Goal: Communication & Community: Answer question/provide support

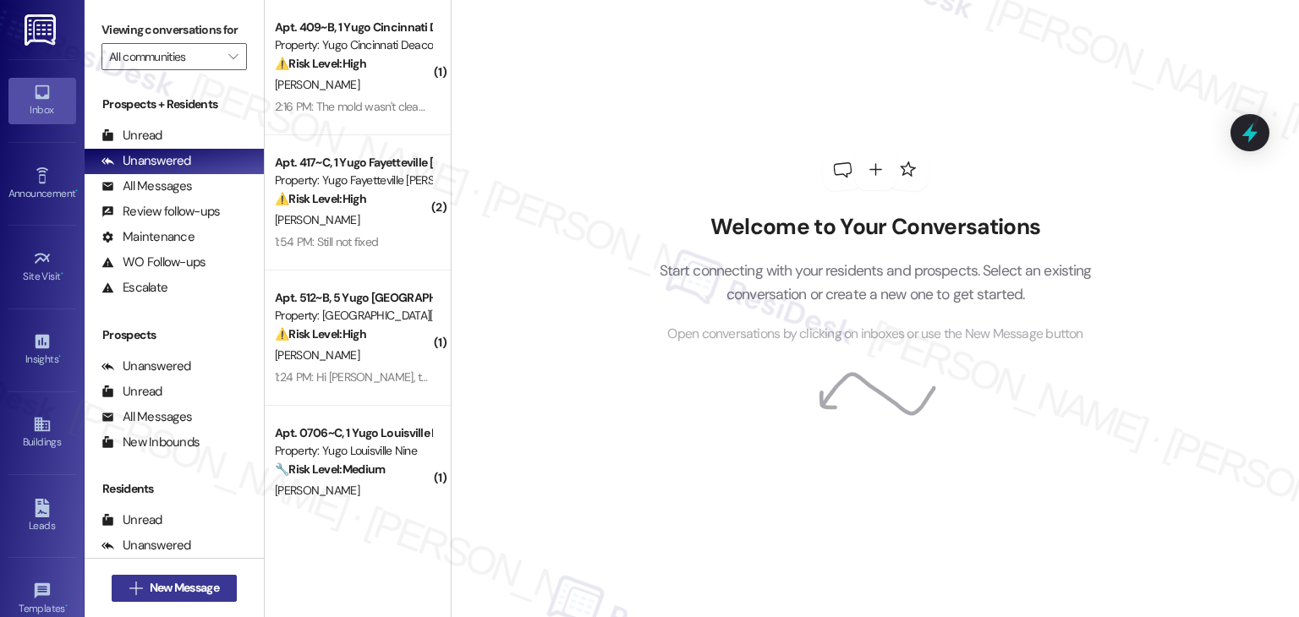
click at [200, 596] on span "New Message" at bounding box center [184, 588] width 69 height 18
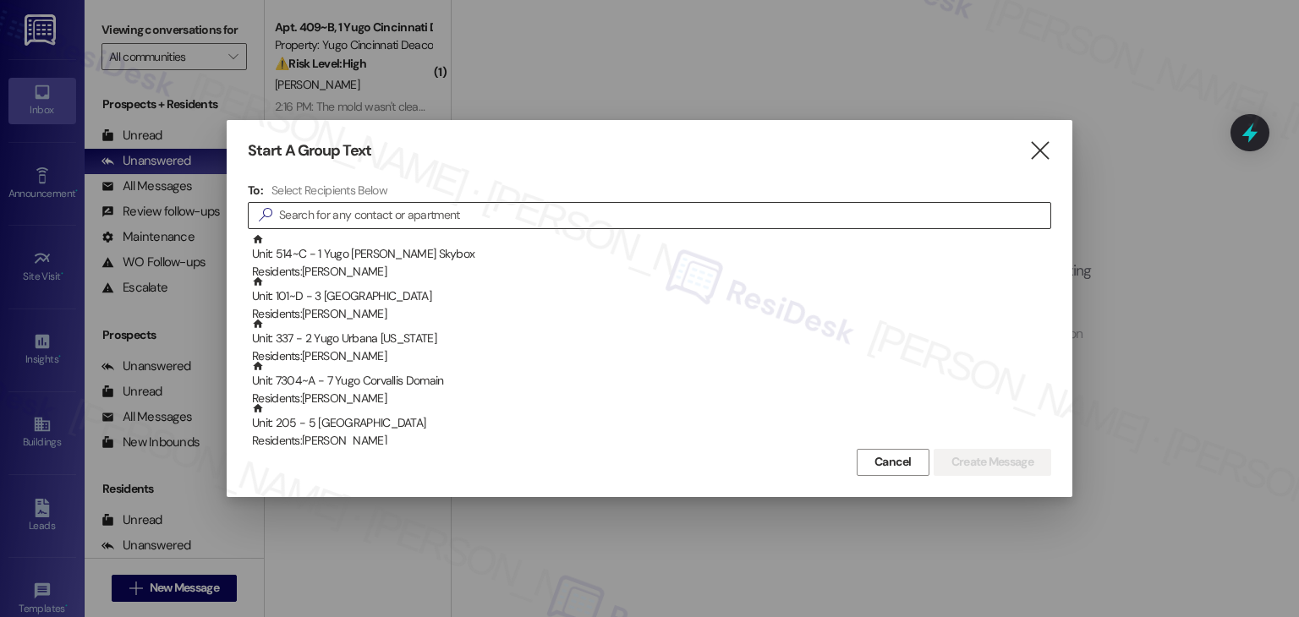
click at [390, 219] on input at bounding box center [664, 216] width 771 height 24
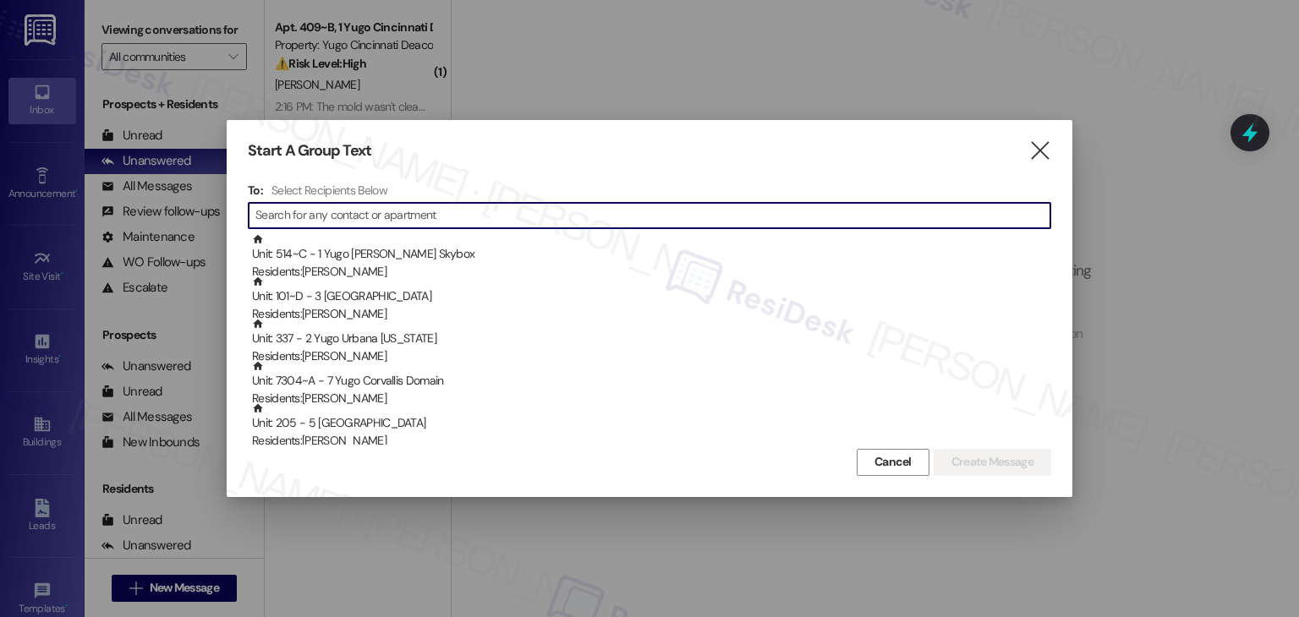
click at [392, 219] on input at bounding box center [652, 216] width 795 height 24
paste input "[PERSON_NAME]"
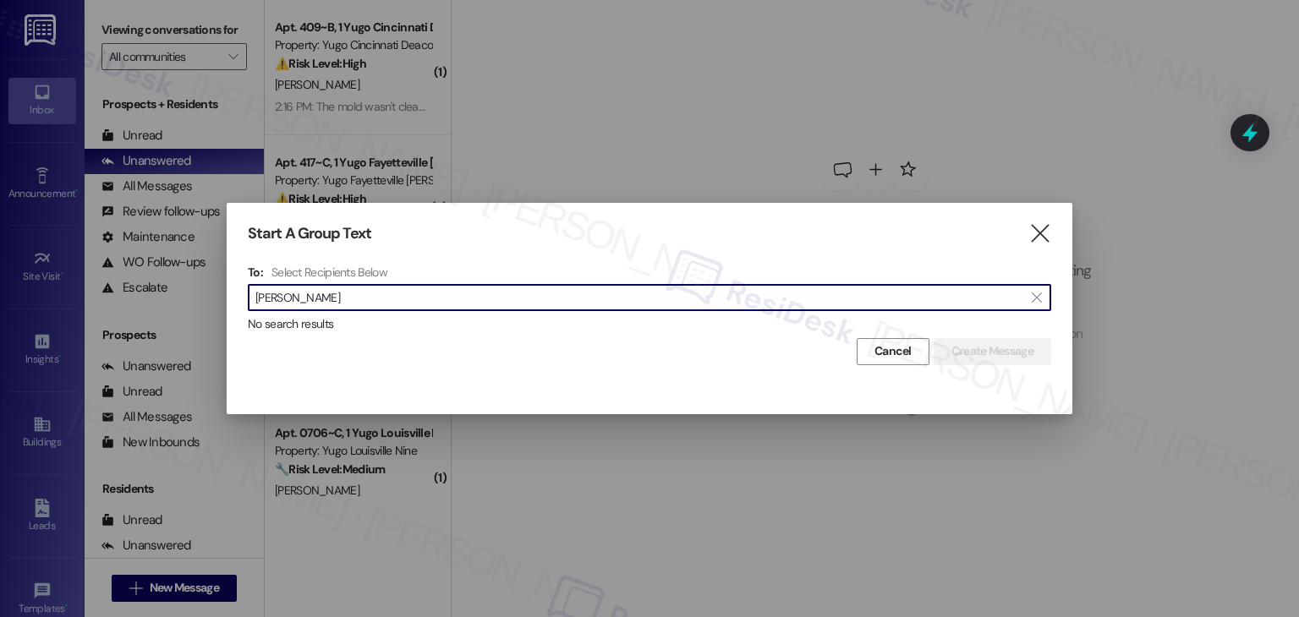
click at [298, 298] on input "[PERSON_NAME]" at bounding box center [639, 298] width 768 height 24
click at [293, 294] on input "[PERSON_NAME]" at bounding box center [639, 298] width 768 height 24
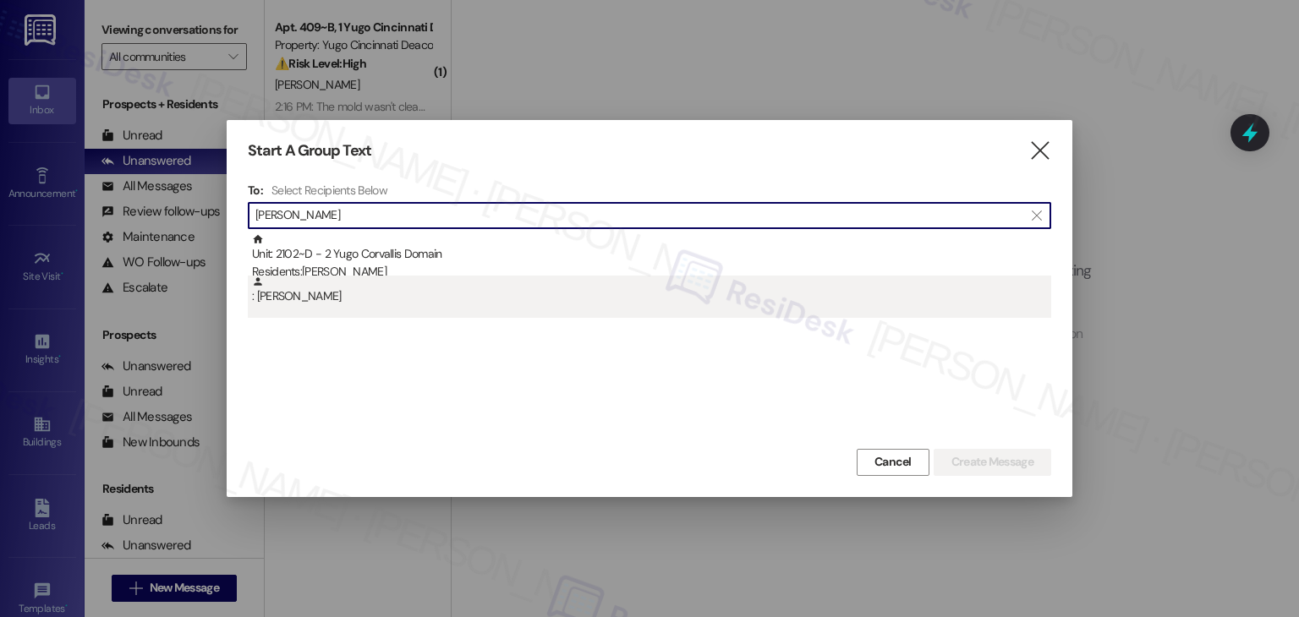
type input "[PERSON_NAME]"
click at [315, 296] on div ": [PERSON_NAME]" at bounding box center [651, 291] width 799 height 30
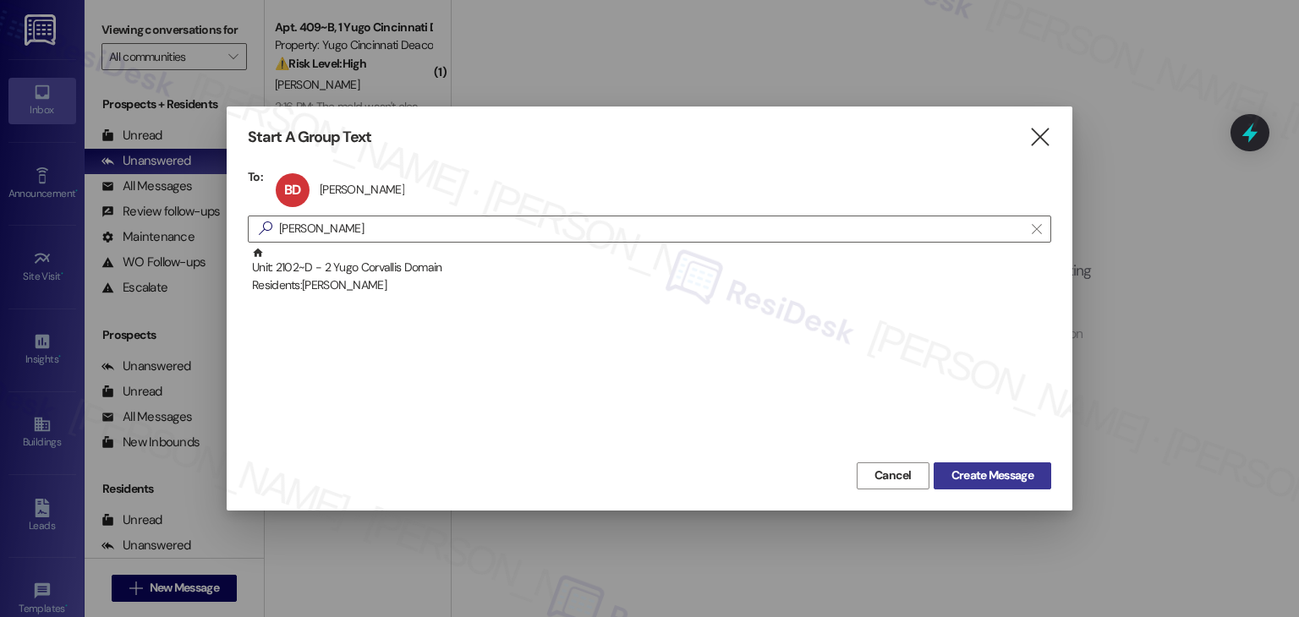
click at [994, 471] on span "Create Message" at bounding box center [992, 476] width 82 height 18
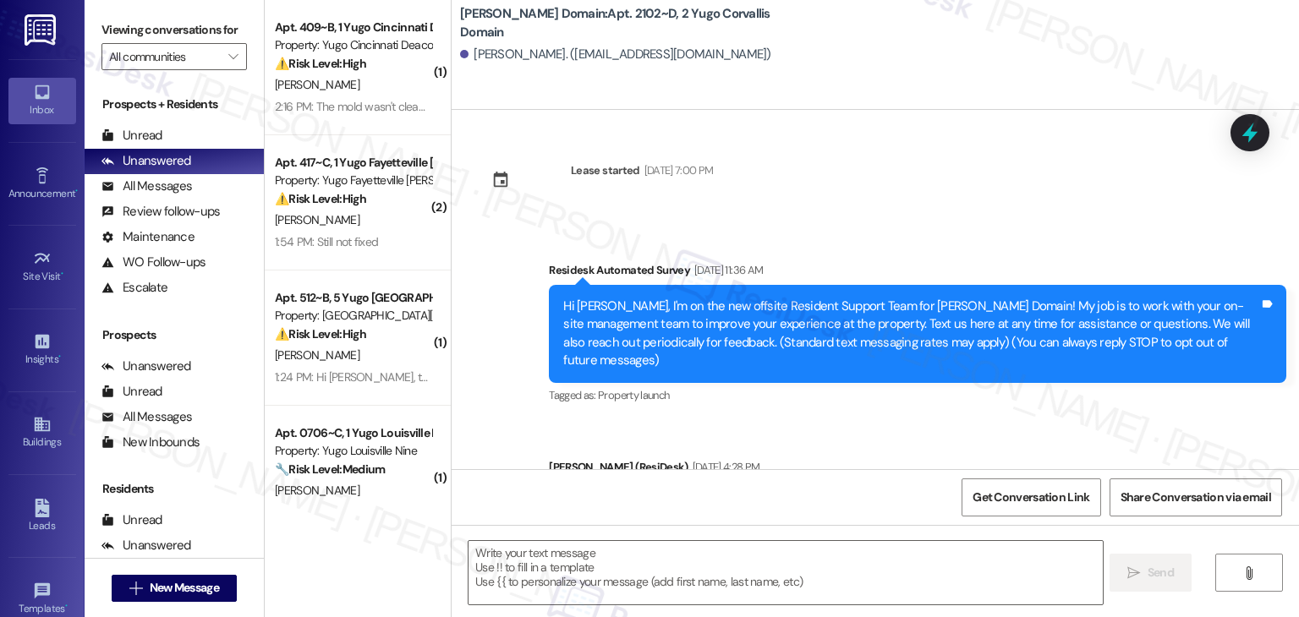
type textarea "Fetching suggested responses. Please feel free to read through the conversation…"
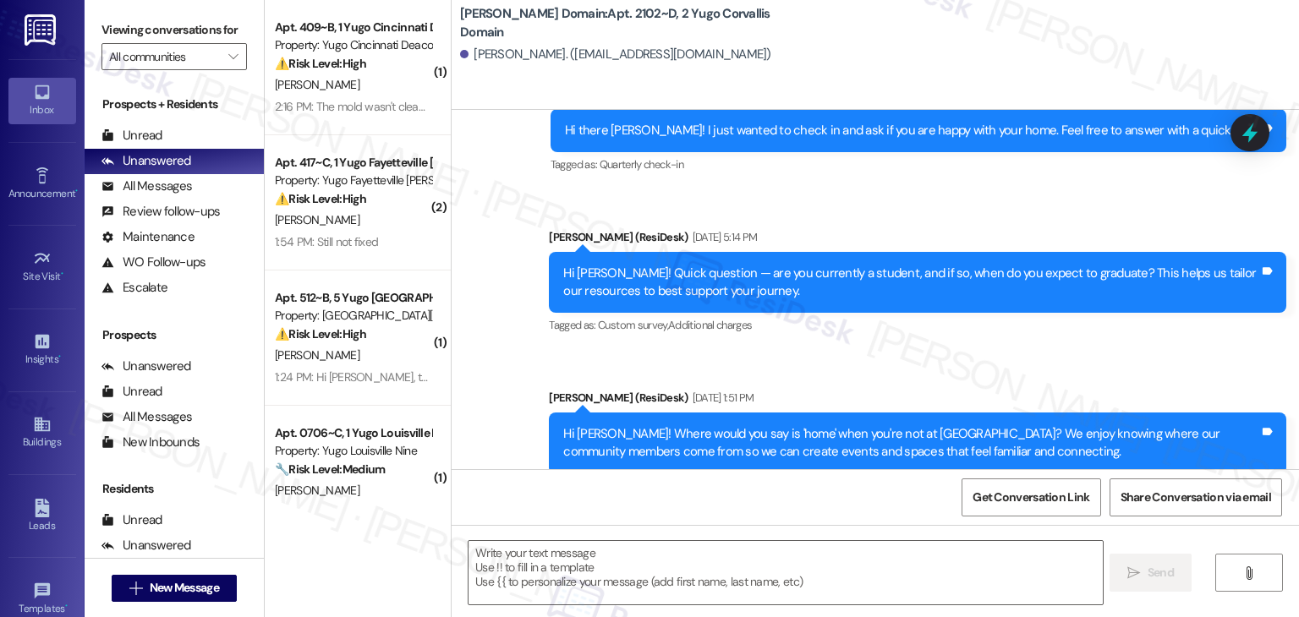
scroll to position [1000, 0]
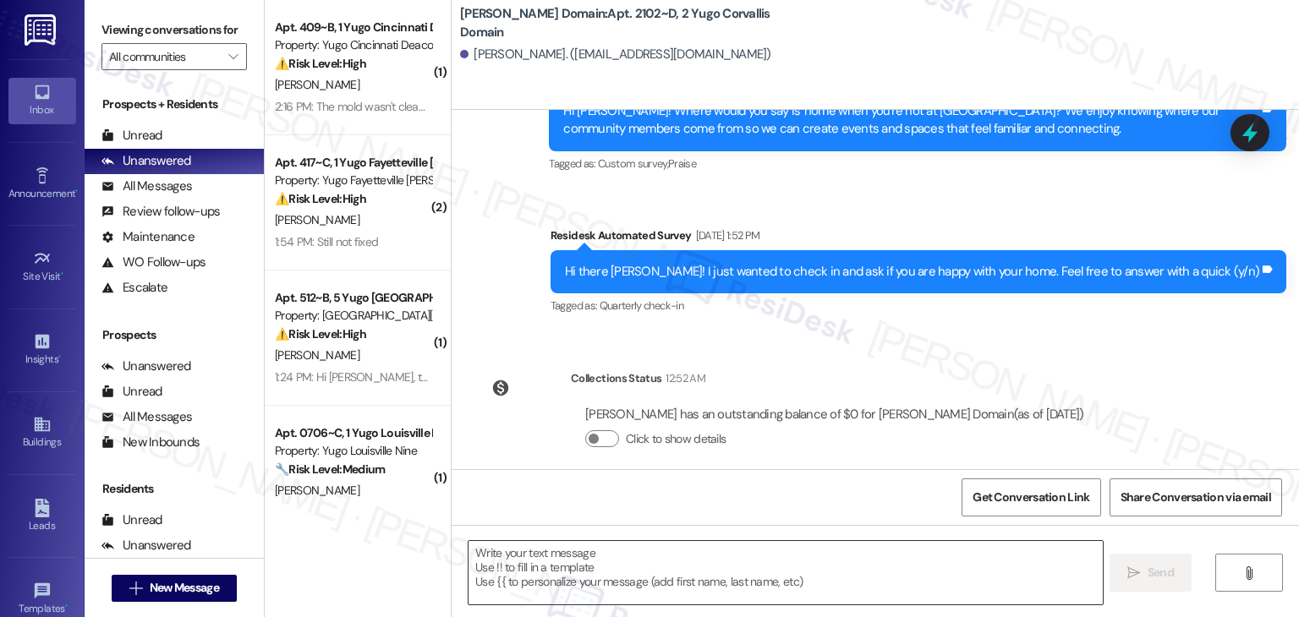
click at [581, 554] on textarea at bounding box center [784, 572] width 633 height 63
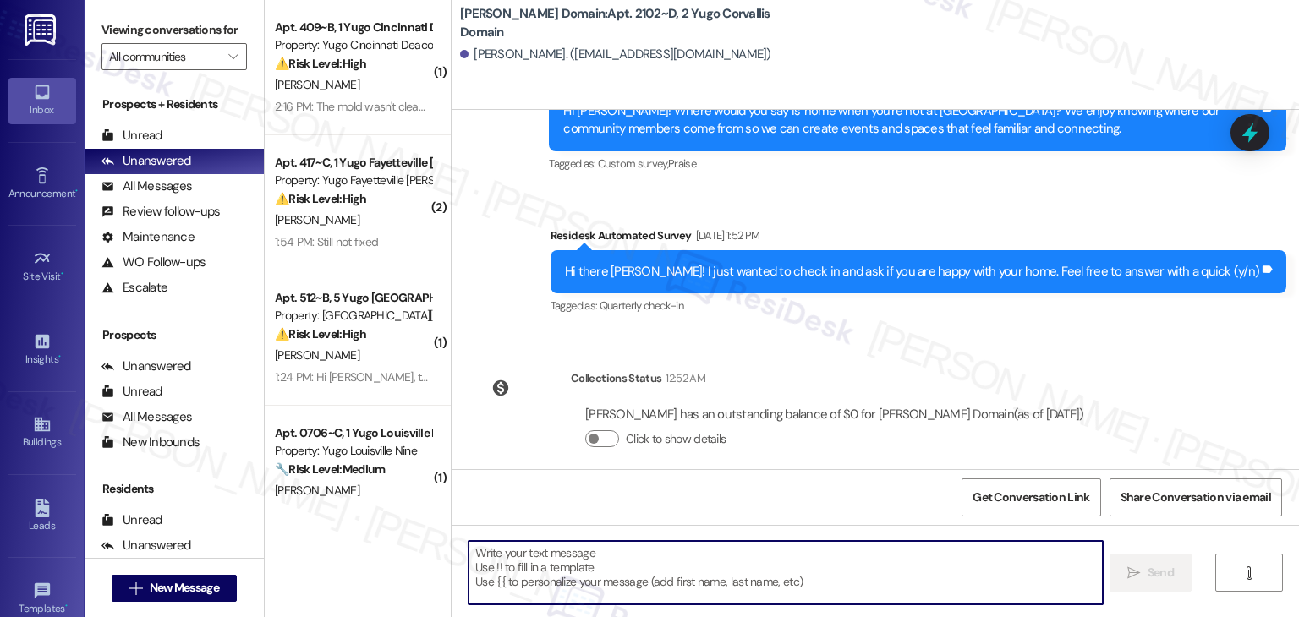
paste textarea "Hi {{first_name}}, As your lease comes to an end this month, please remember to…"
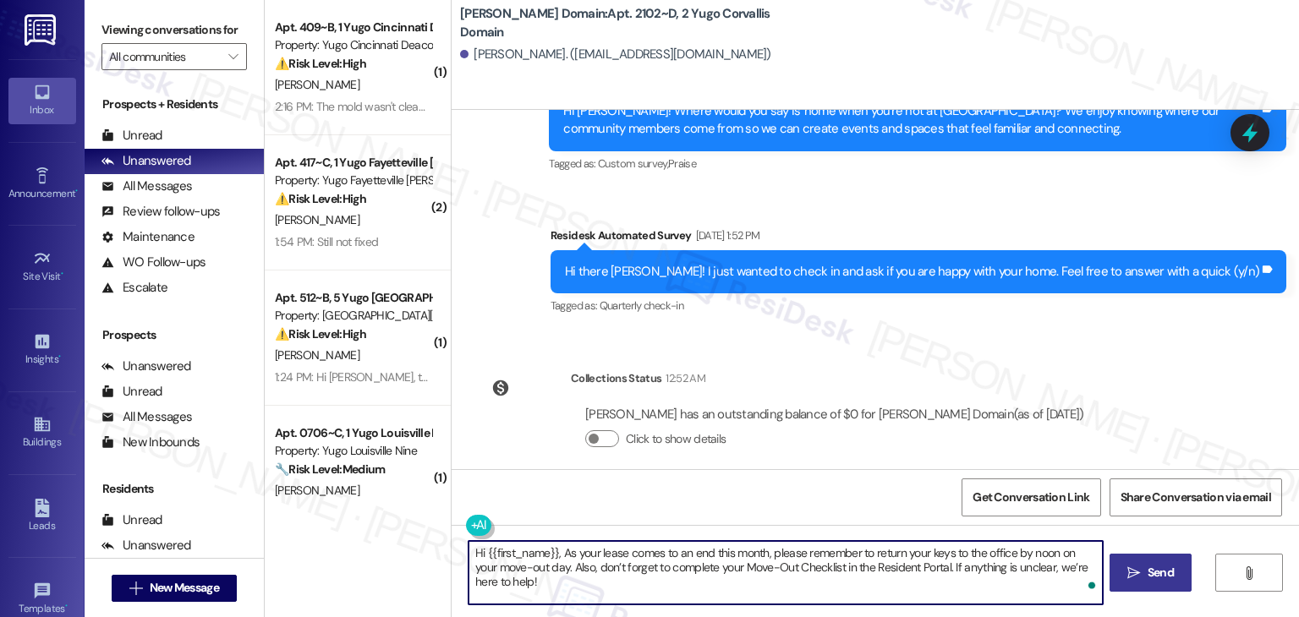
type textarea "Hi {{first_name}}, As your lease comes to an end this month, please remember to…"
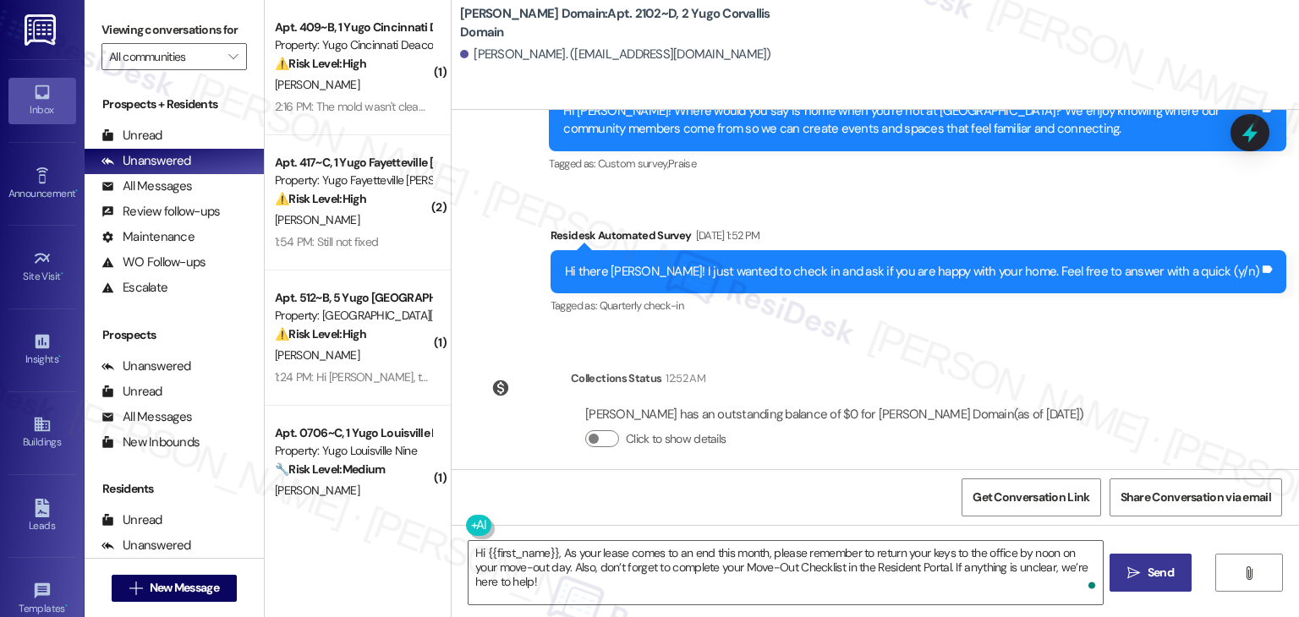
click at [1143, 561] on button " Send" at bounding box center [1150, 573] width 82 height 38
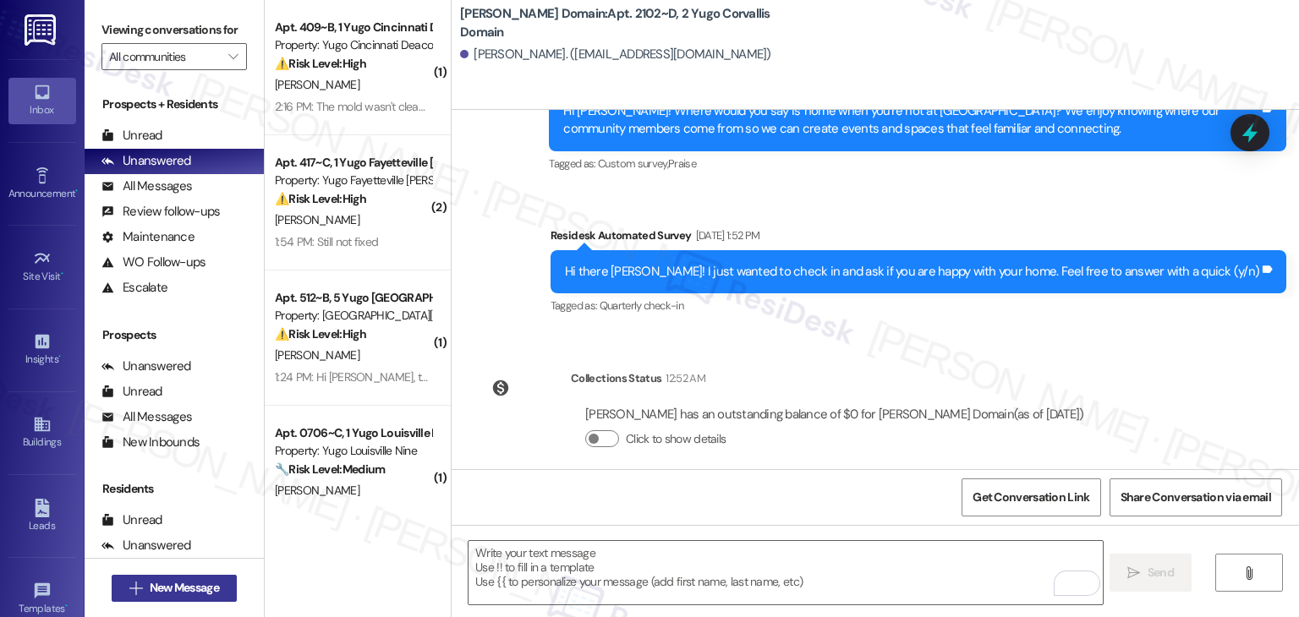
click at [195, 579] on span "New Message" at bounding box center [184, 588] width 69 height 18
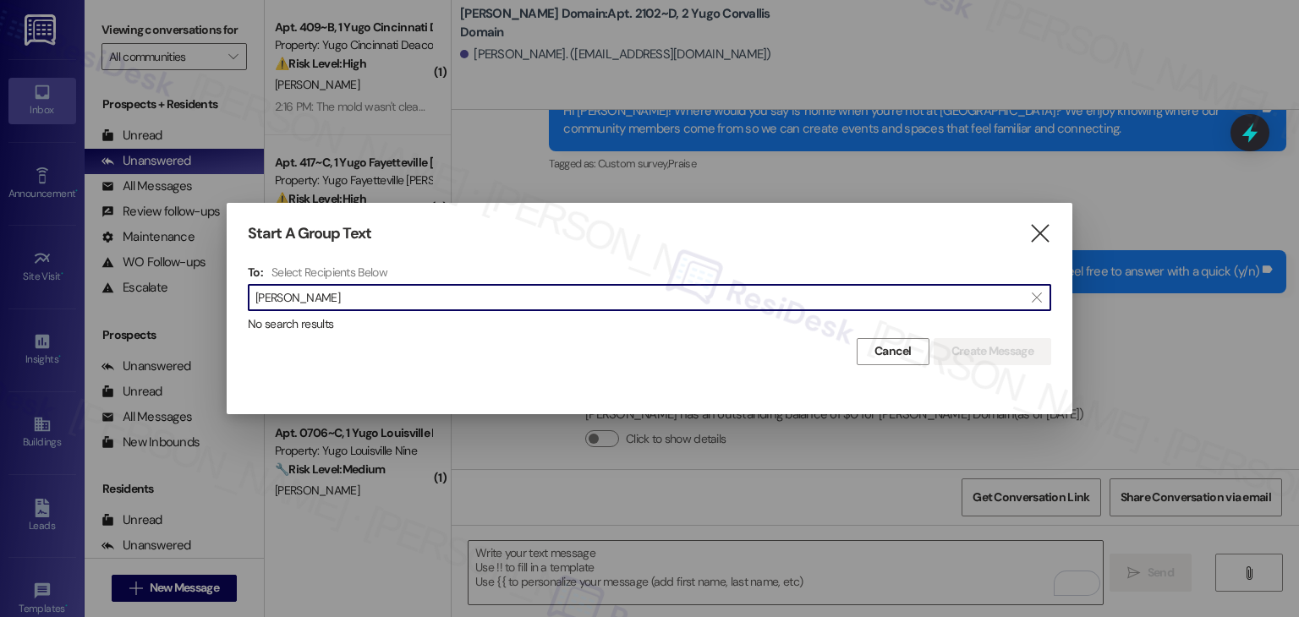
click at [296, 295] on input "[PERSON_NAME]" at bounding box center [639, 298] width 768 height 24
click at [293, 293] on input "[PERSON_NAME]" at bounding box center [639, 298] width 768 height 24
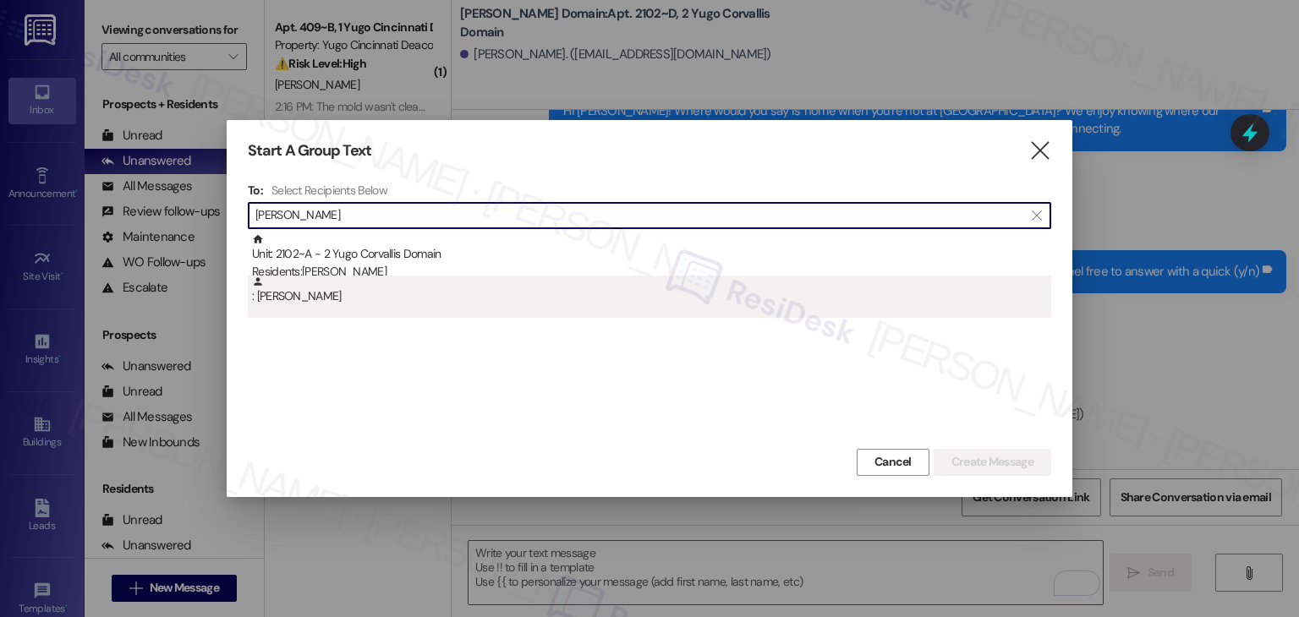
type input "[PERSON_NAME]"
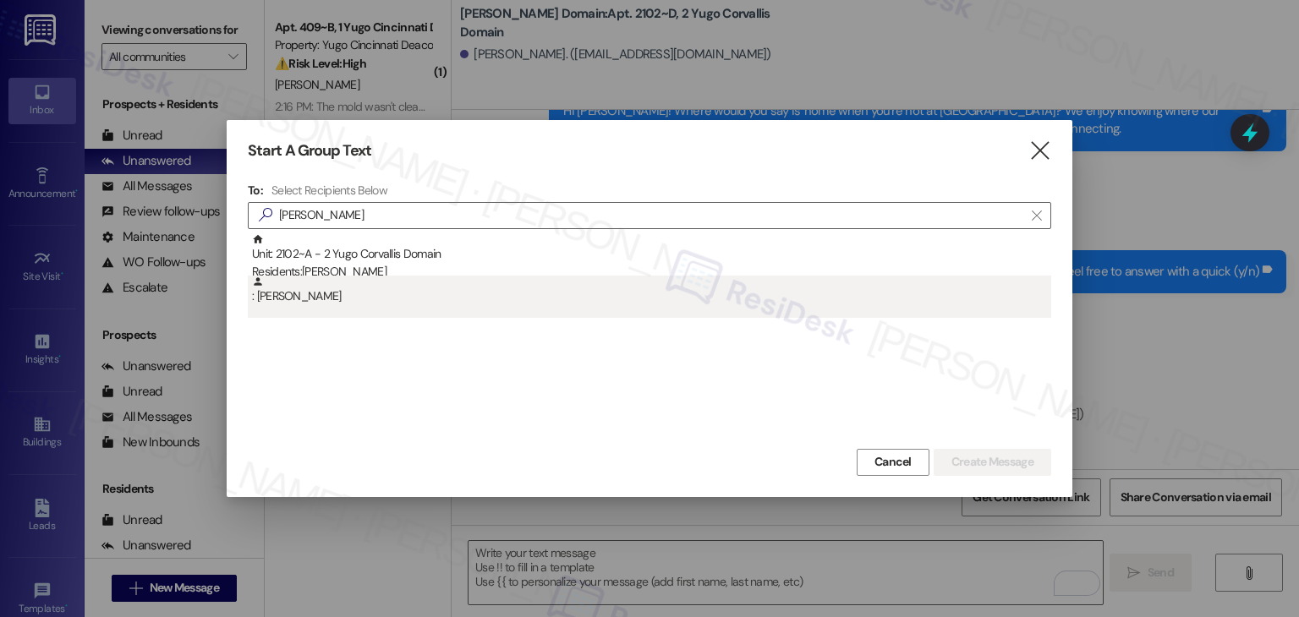
click at [409, 287] on div ": [PERSON_NAME]" at bounding box center [651, 291] width 799 height 30
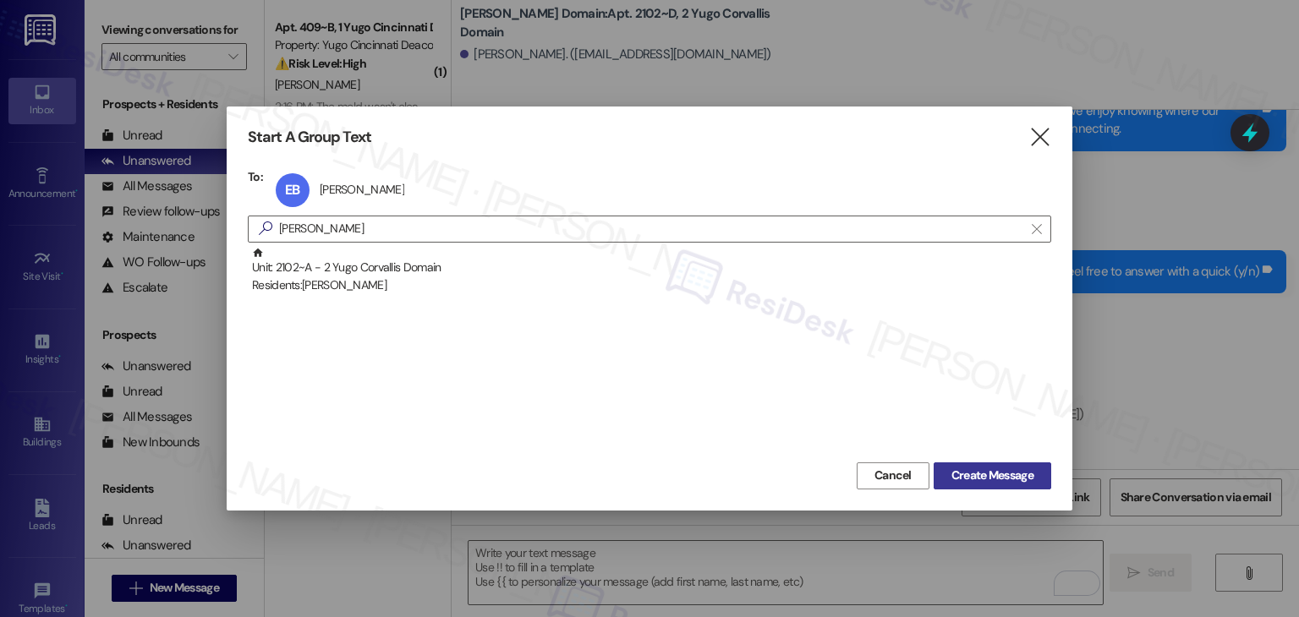
click at [975, 471] on span "Create Message" at bounding box center [992, 476] width 82 height 18
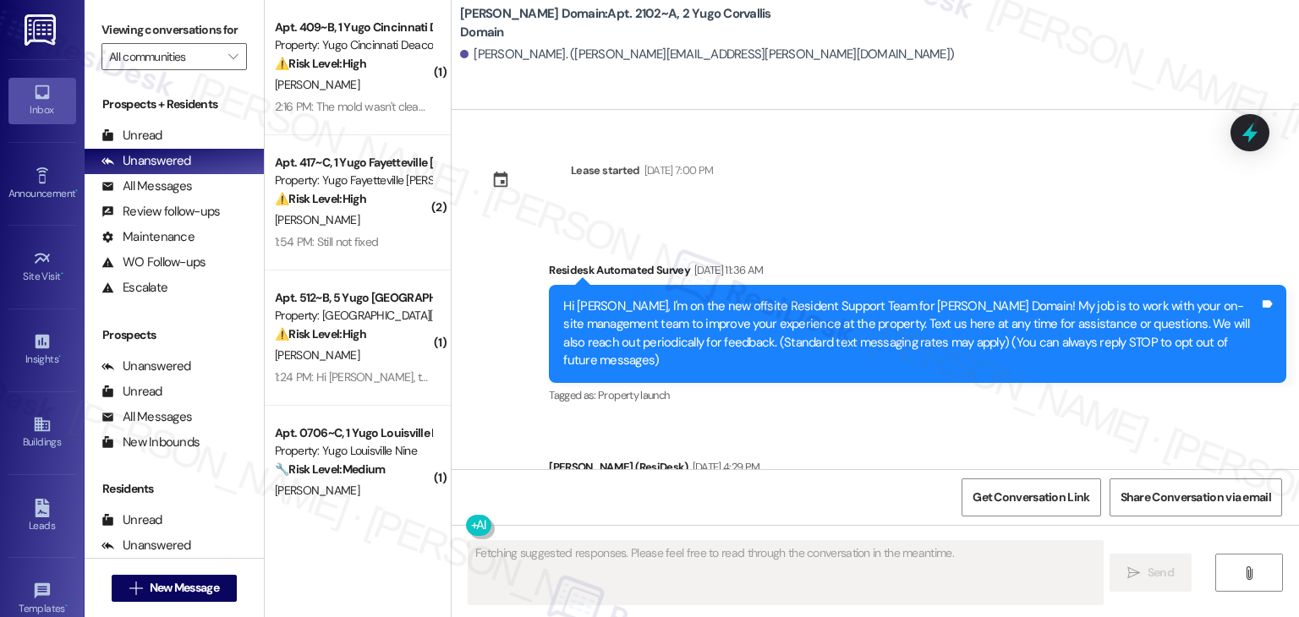
type textarea "Fetching suggested responses. Please feel free to read through the conversation…"
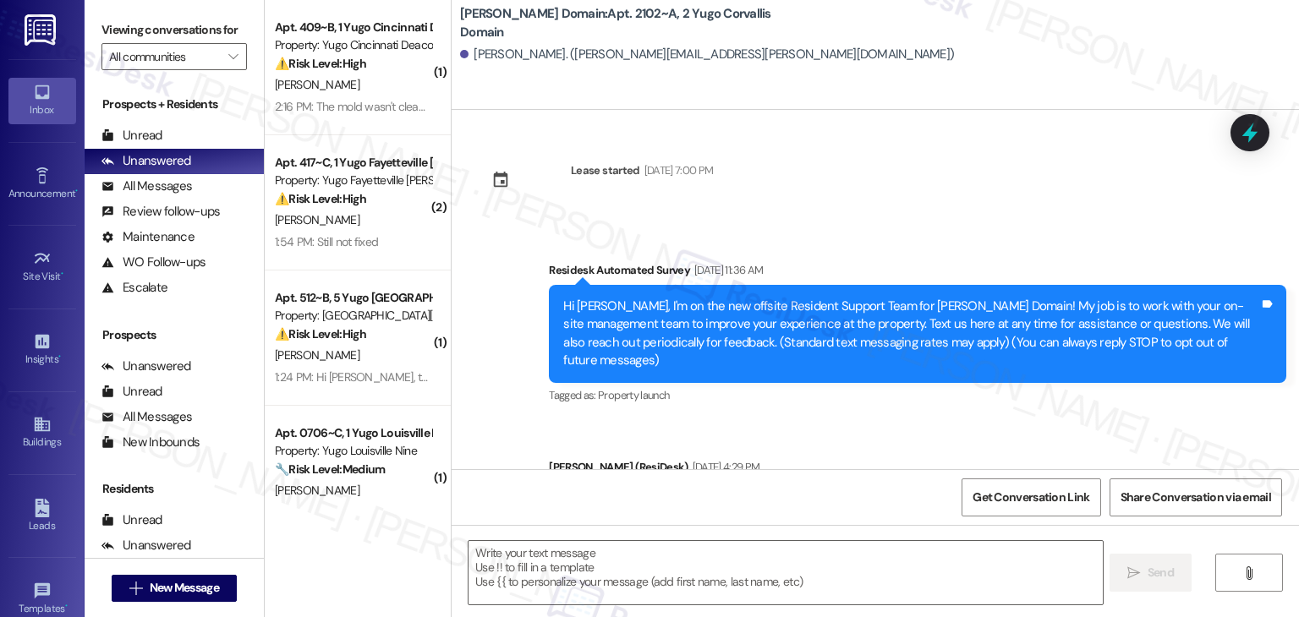
drag, startPoint x: 656, startPoint y: 414, endPoint x: 685, endPoint y: 386, distance: 40.1
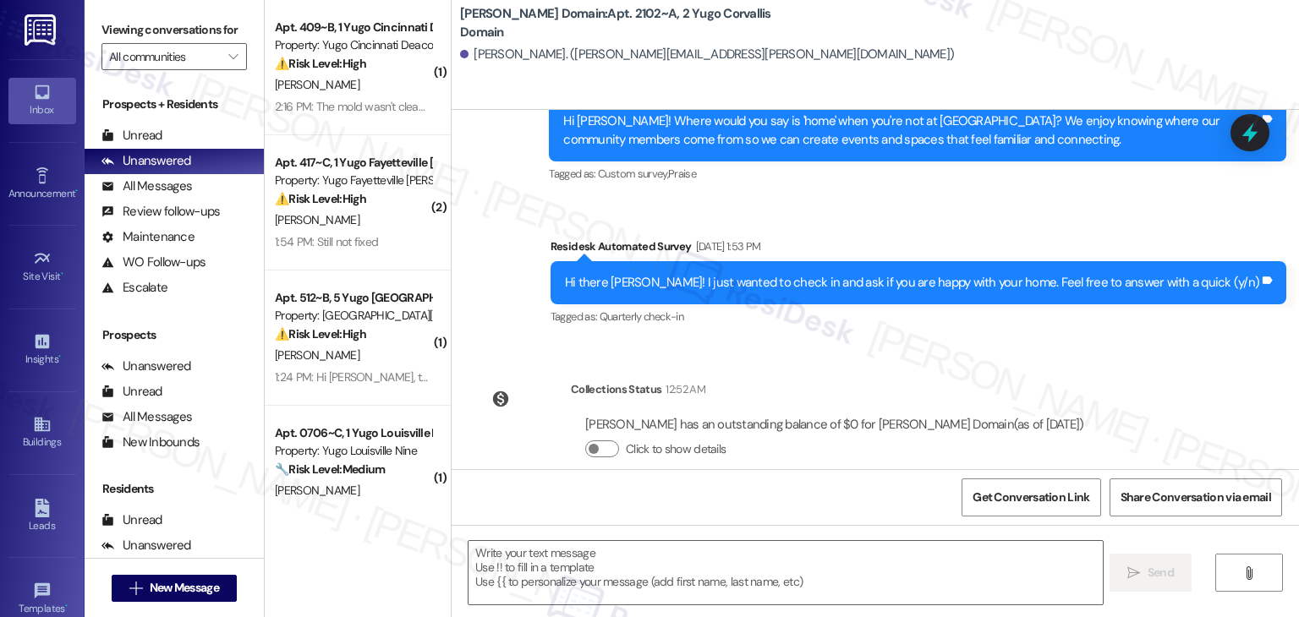
scroll to position [2464, 0]
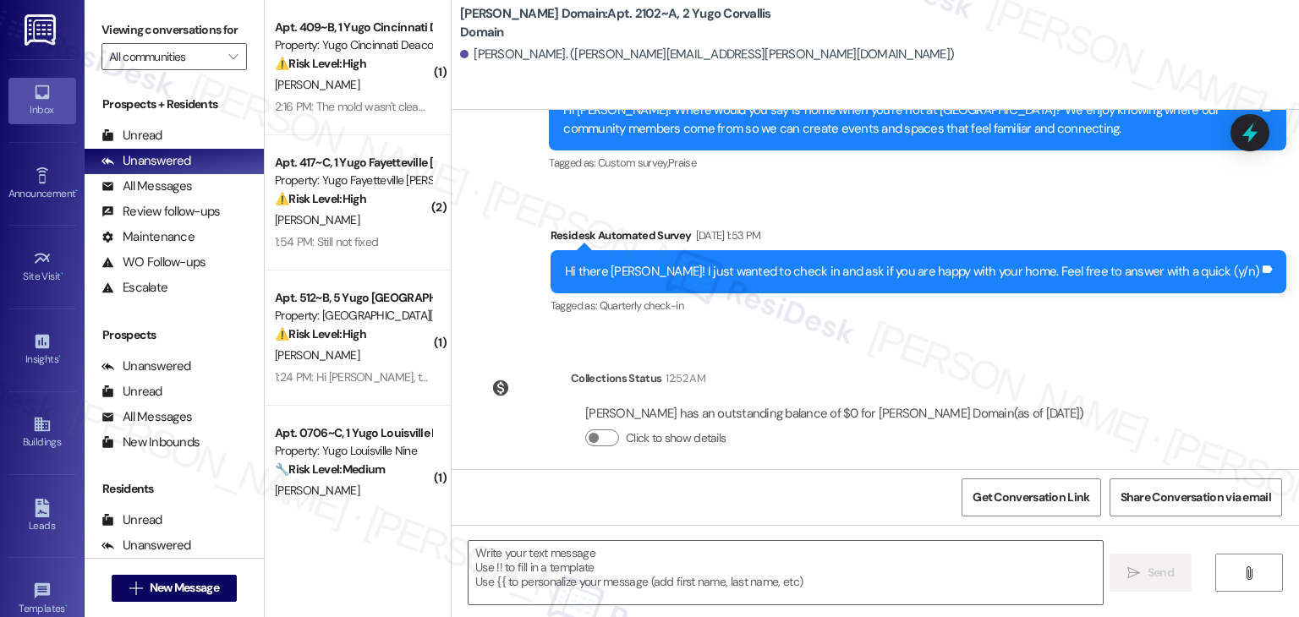
click at [825, 539] on div " Send " at bounding box center [875, 588] width 847 height 127
click at [814, 567] on textarea at bounding box center [784, 572] width 633 height 63
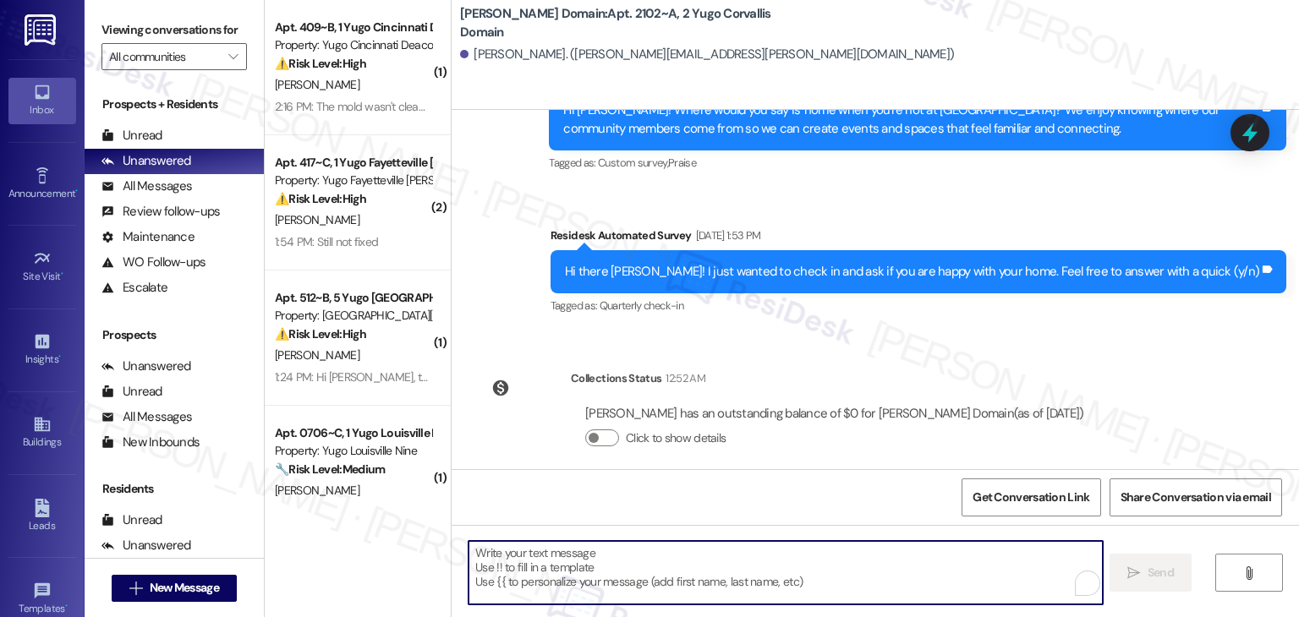
paste textarea "Hi {{first_name}}, As your lease comes to an end this month, please remember to…"
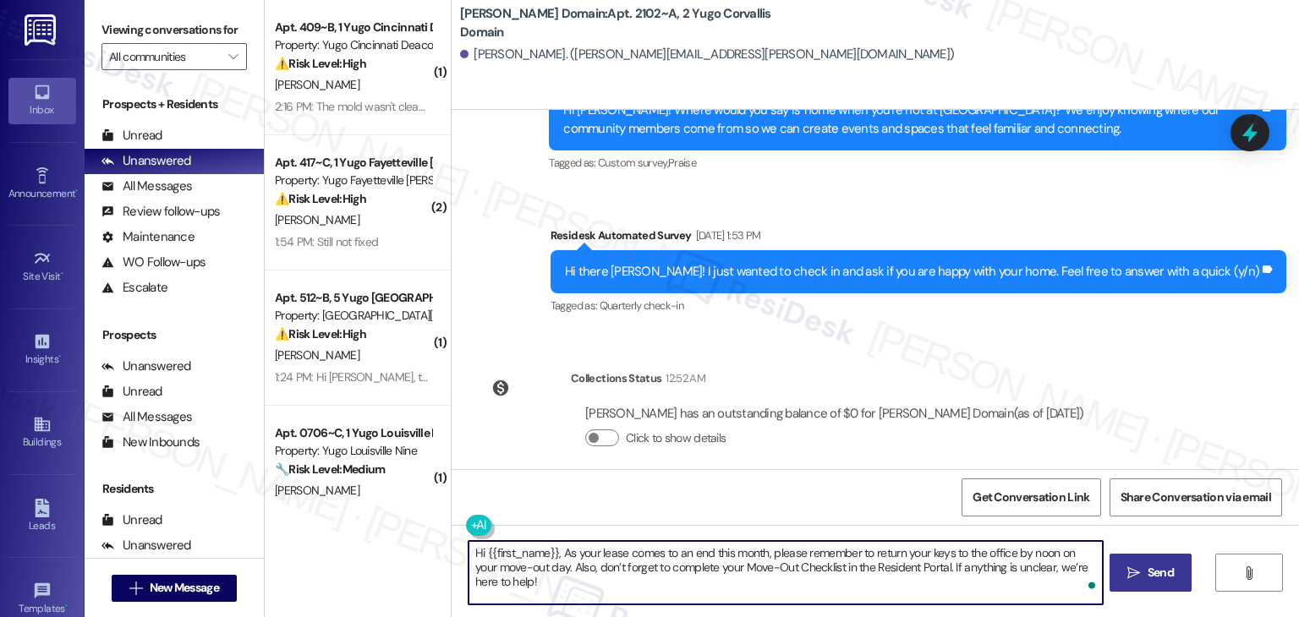
type textarea "Hi {{first_name}}, As your lease comes to an end this month, please remember to…"
click at [1114, 559] on button " Send" at bounding box center [1150, 573] width 82 height 38
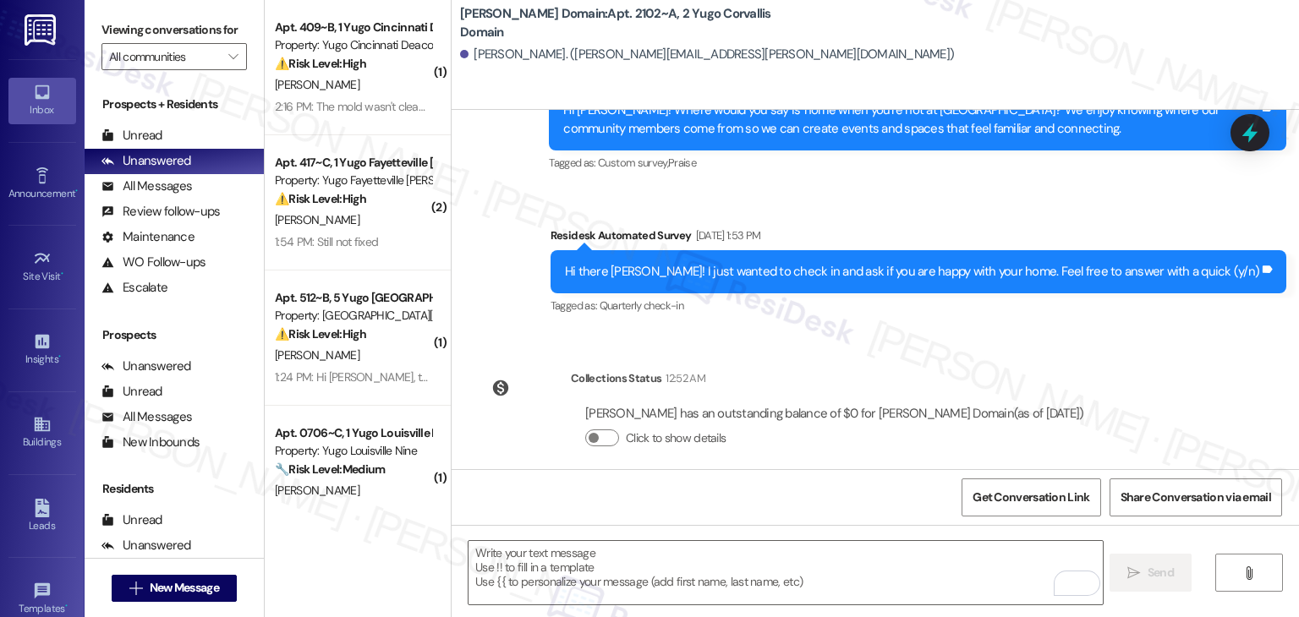
scroll to position [2600, 0]
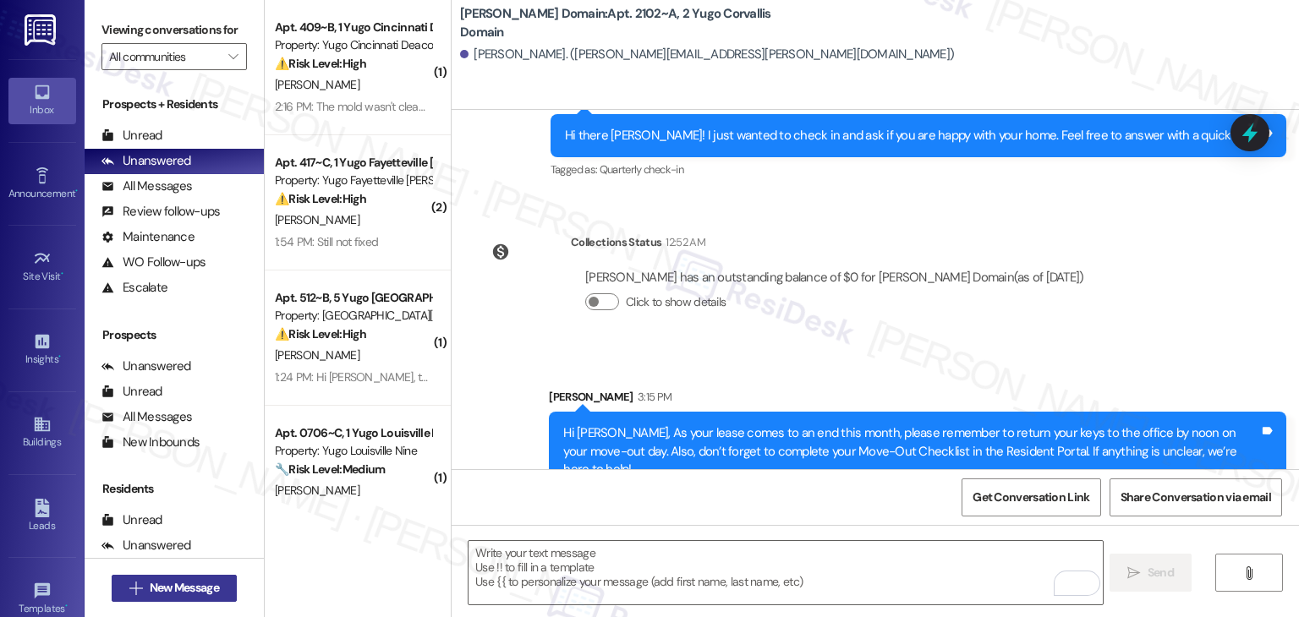
click at [202, 583] on span "New Message" at bounding box center [184, 588] width 69 height 18
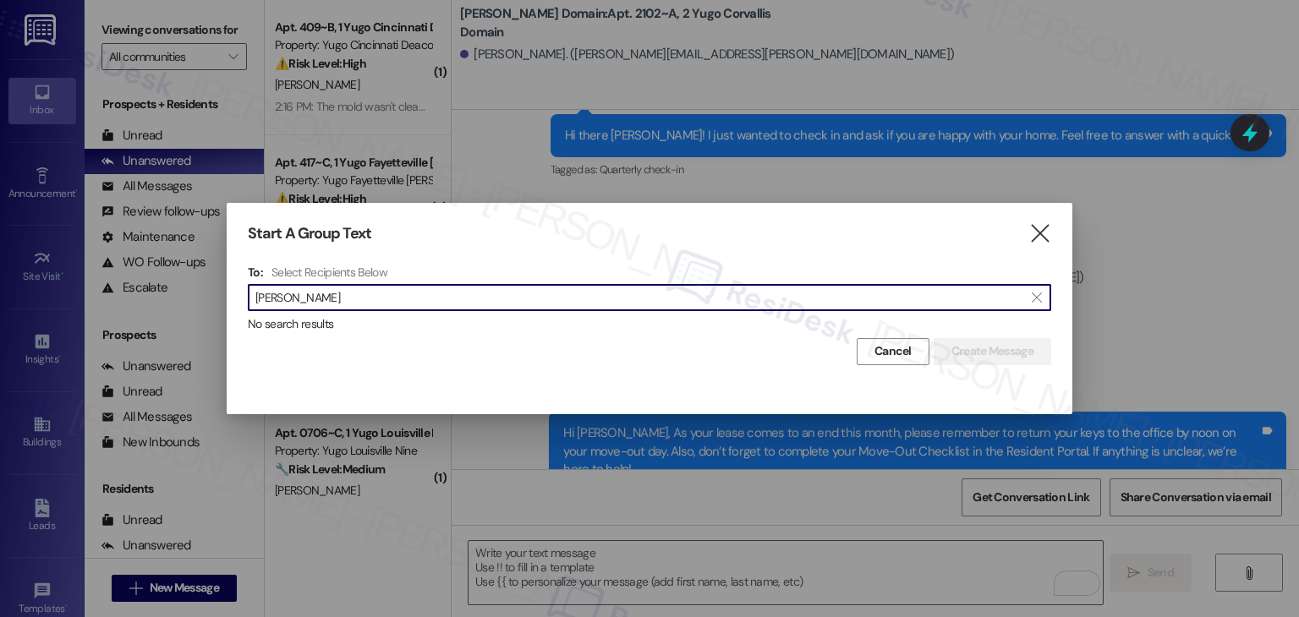
click at [289, 297] on input "[PERSON_NAME]" at bounding box center [639, 298] width 768 height 24
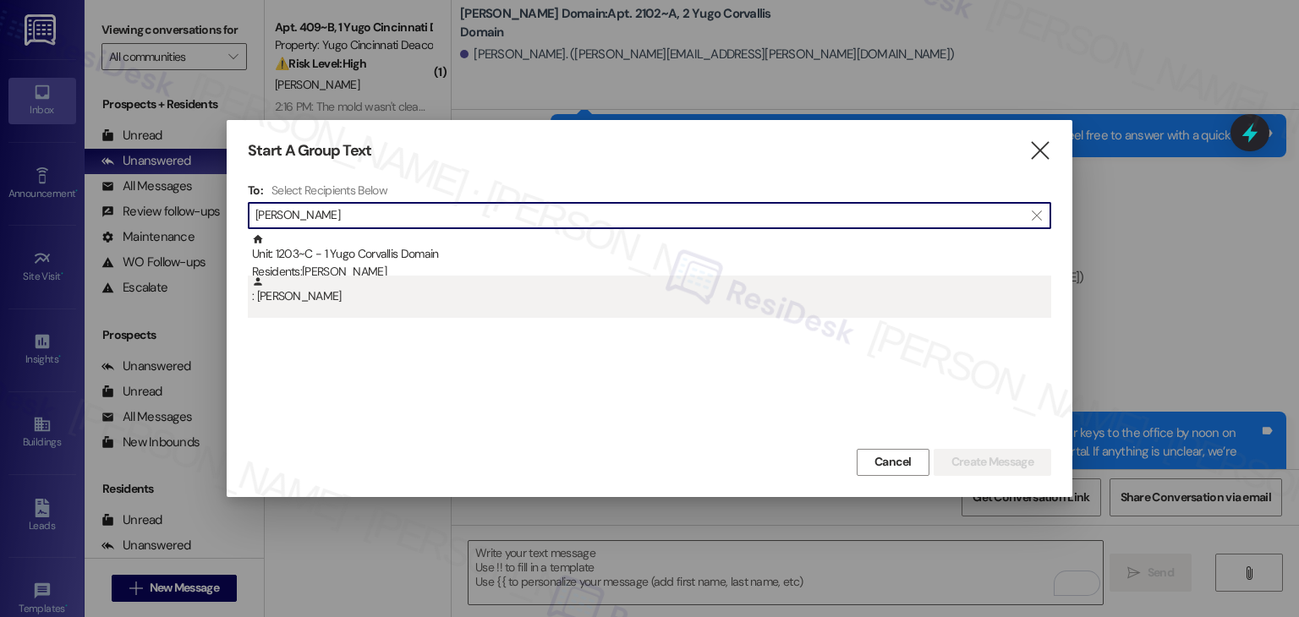
type input "[PERSON_NAME]"
click at [331, 293] on div ": [PERSON_NAME]" at bounding box center [651, 291] width 799 height 30
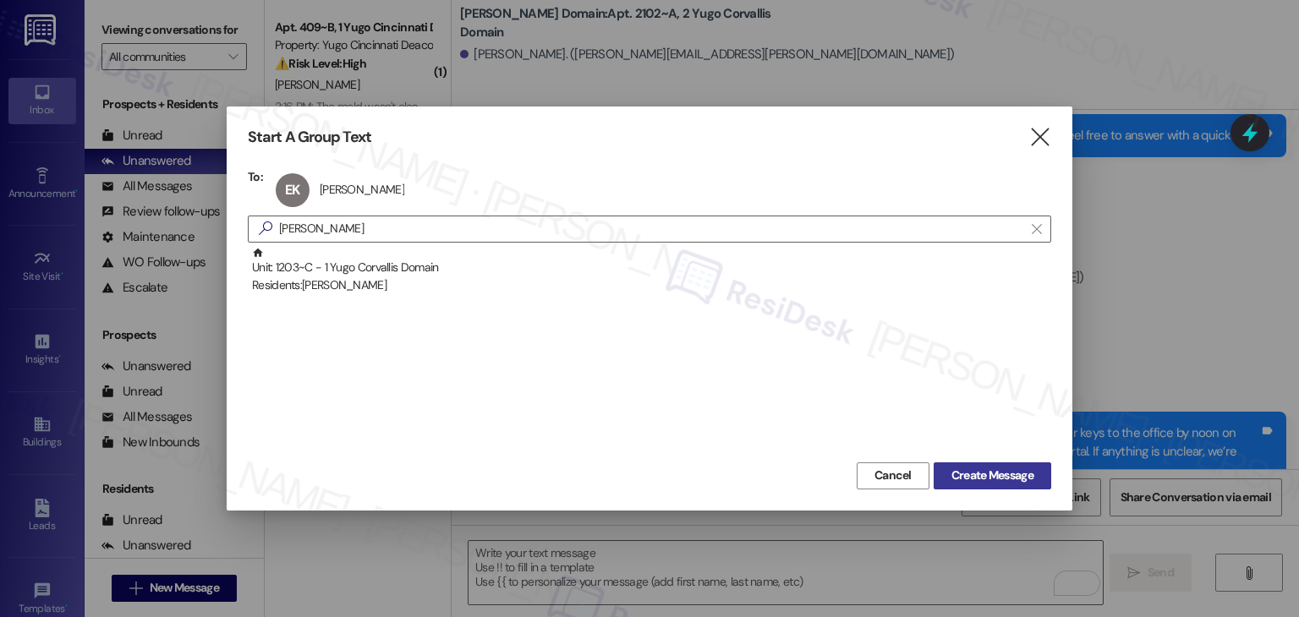
click at [996, 486] on button "Create Message" at bounding box center [993, 476] width 118 height 27
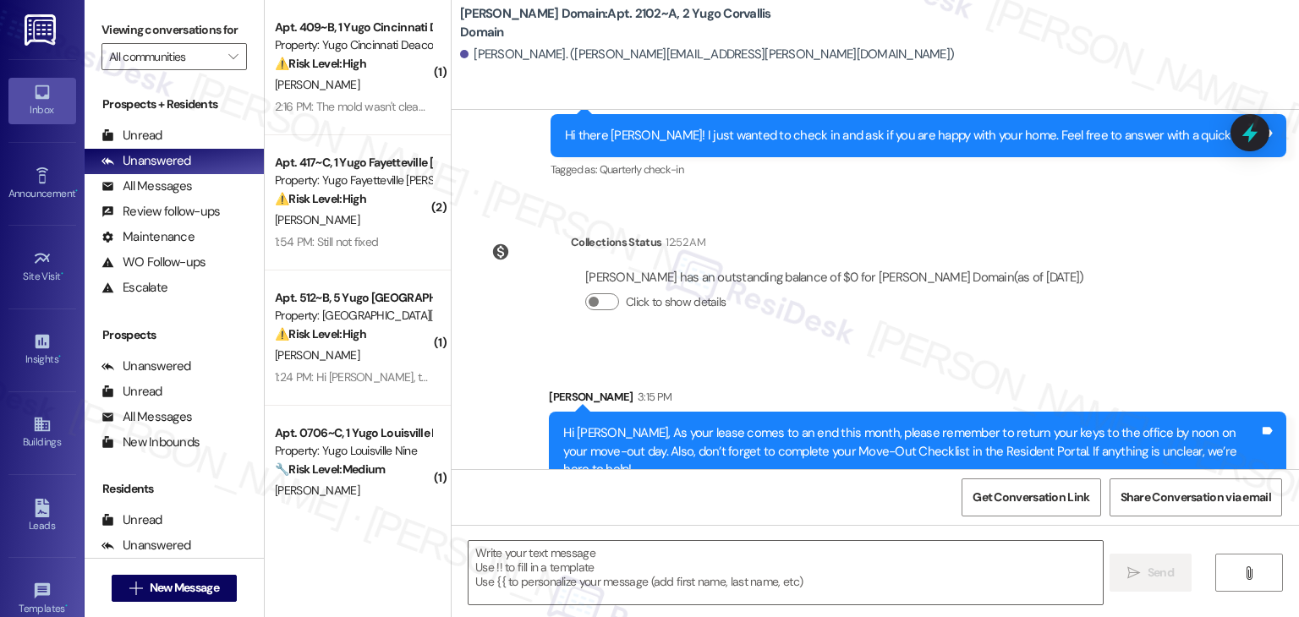
type textarea "Fetching suggested responses. Please feel free to read through the conversation…"
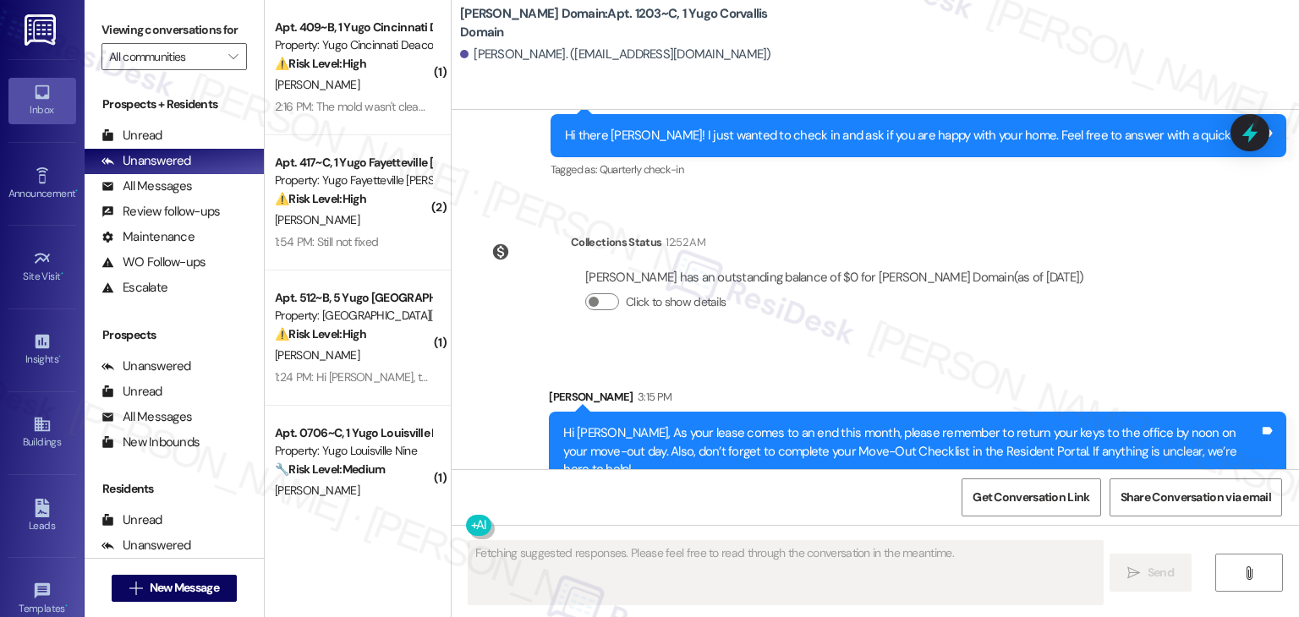
scroll to position [1000, 0]
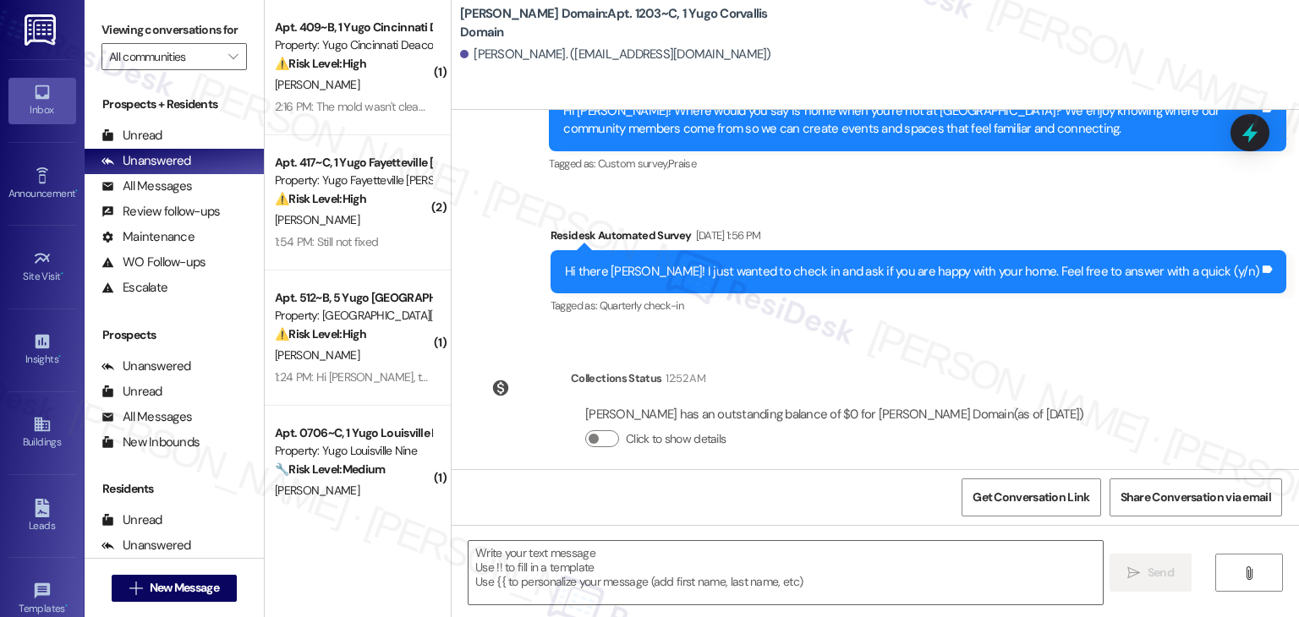
click at [628, 510] on div "Get Conversation Link Share Conversation via email" at bounding box center [875, 497] width 847 height 56
click at [678, 560] on textarea at bounding box center [784, 572] width 633 height 63
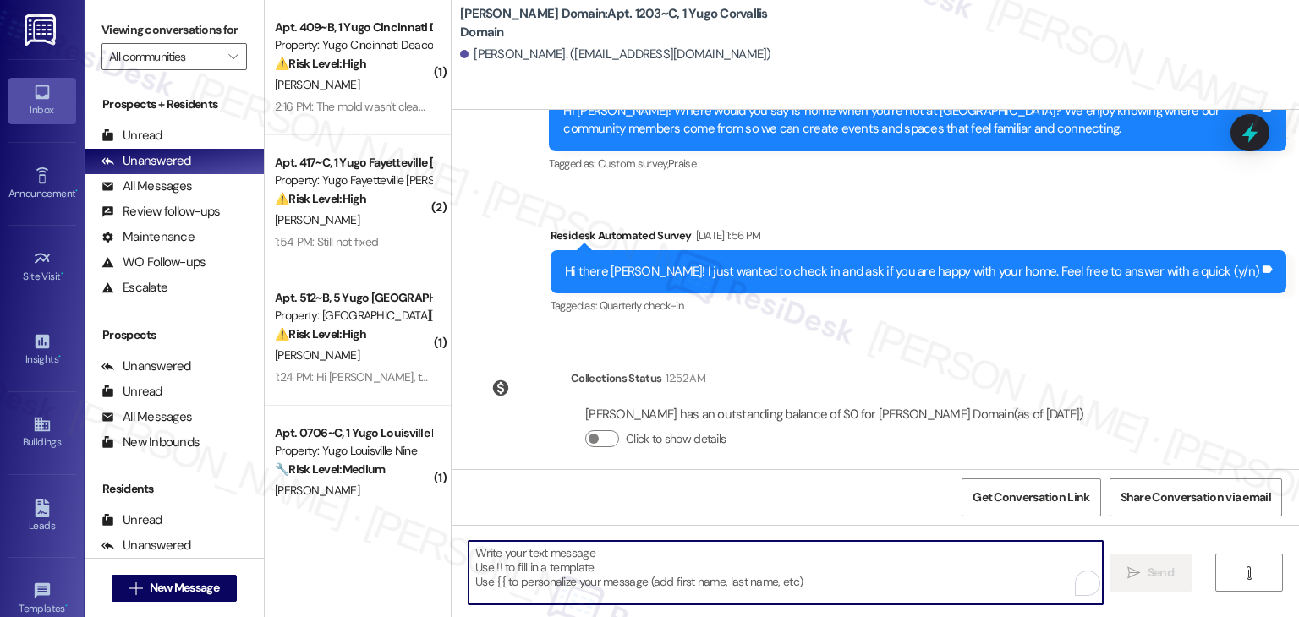
paste textarea "Hi {{first_name}}, As your lease comes to an end this month, please remember to…"
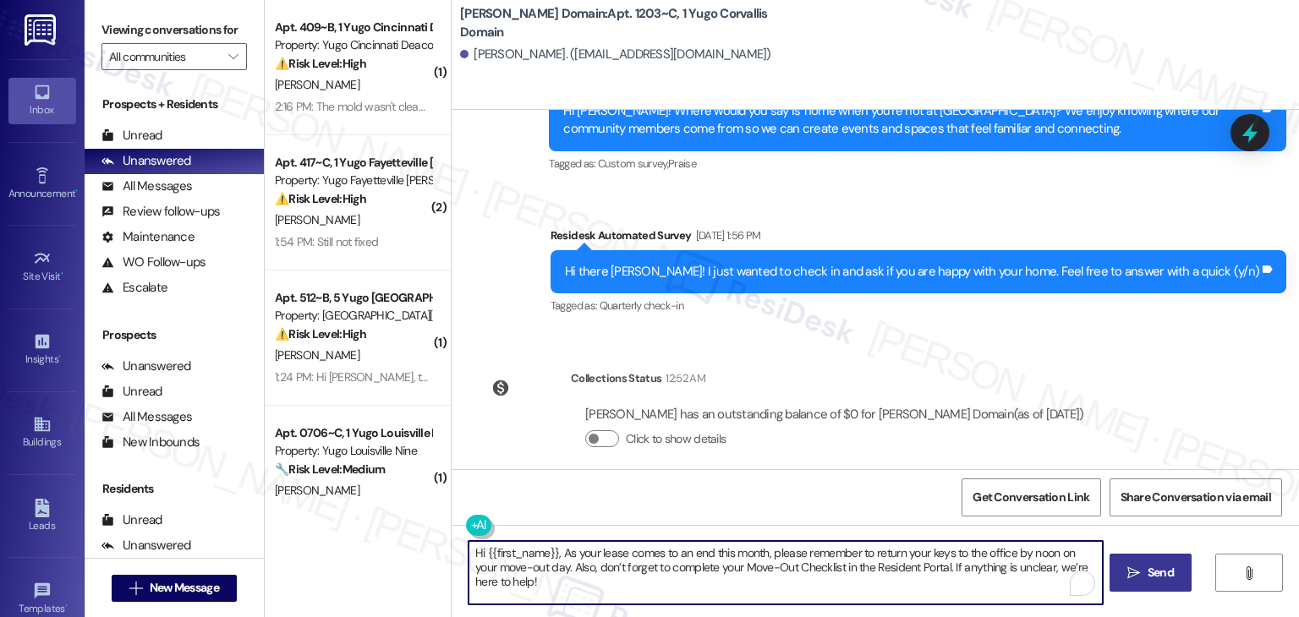
type textarea "Hi {{first_name}}, As your lease comes to an end this month, please remember to…"
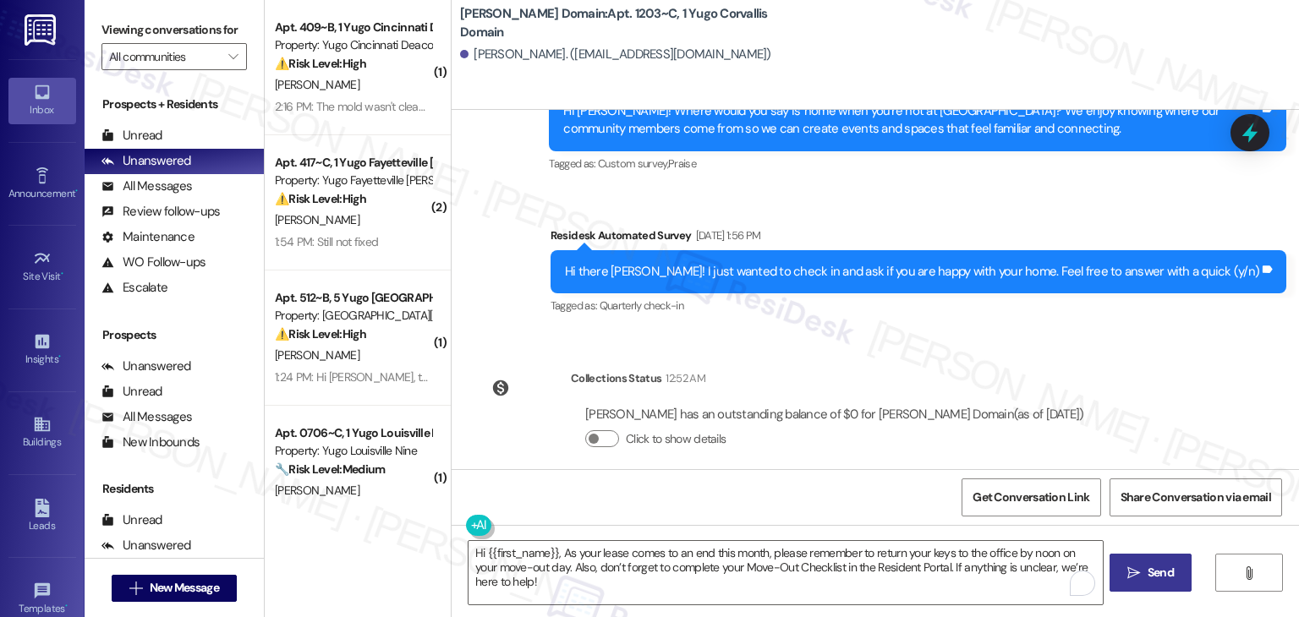
click at [1157, 556] on button " Send" at bounding box center [1150, 573] width 82 height 38
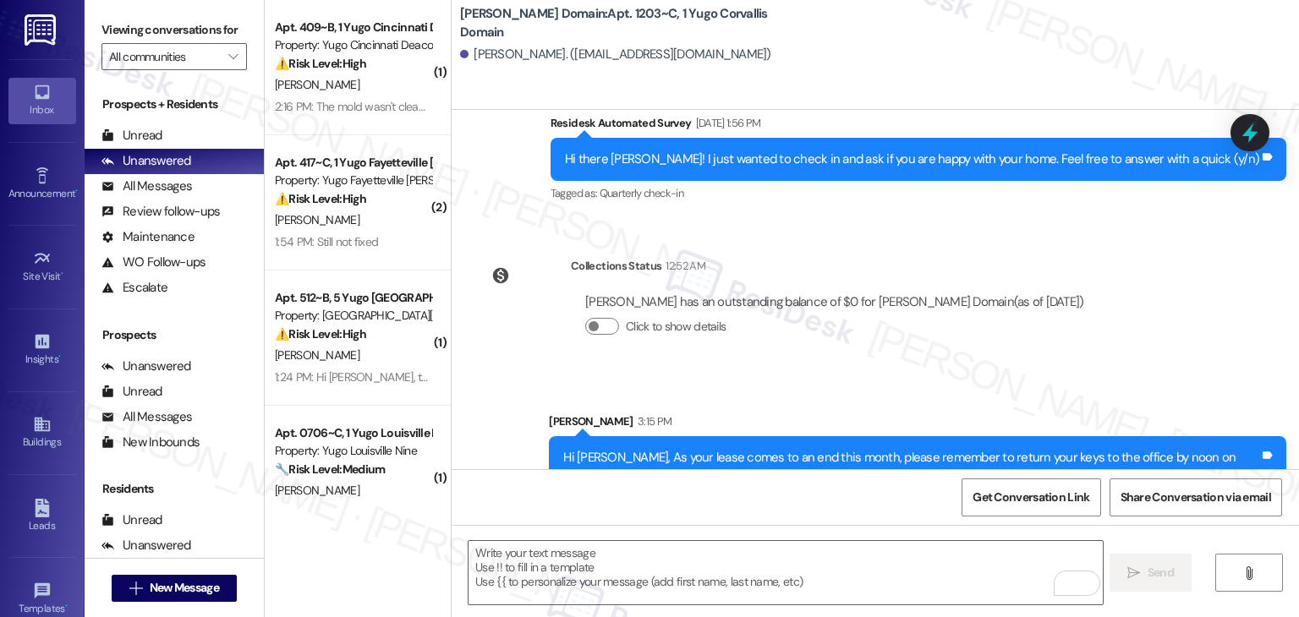
scroll to position [1136, 0]
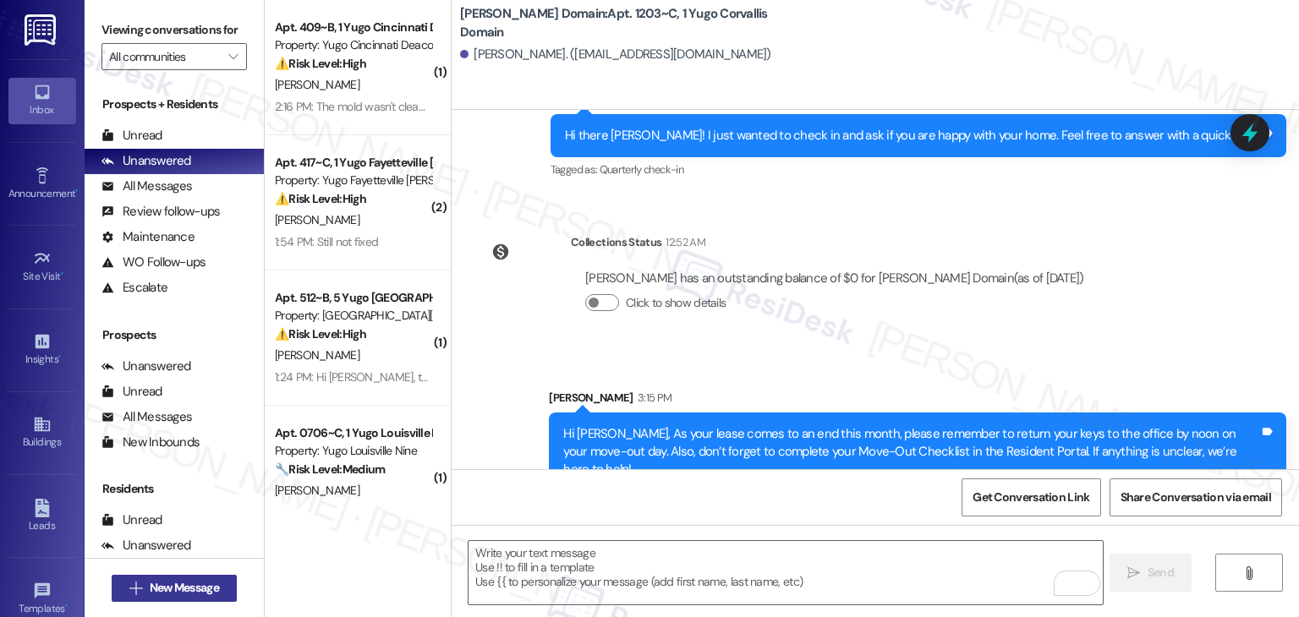
click at [196, 583] on span "New Message" at bounding box center [184, 588] width 69 height 18
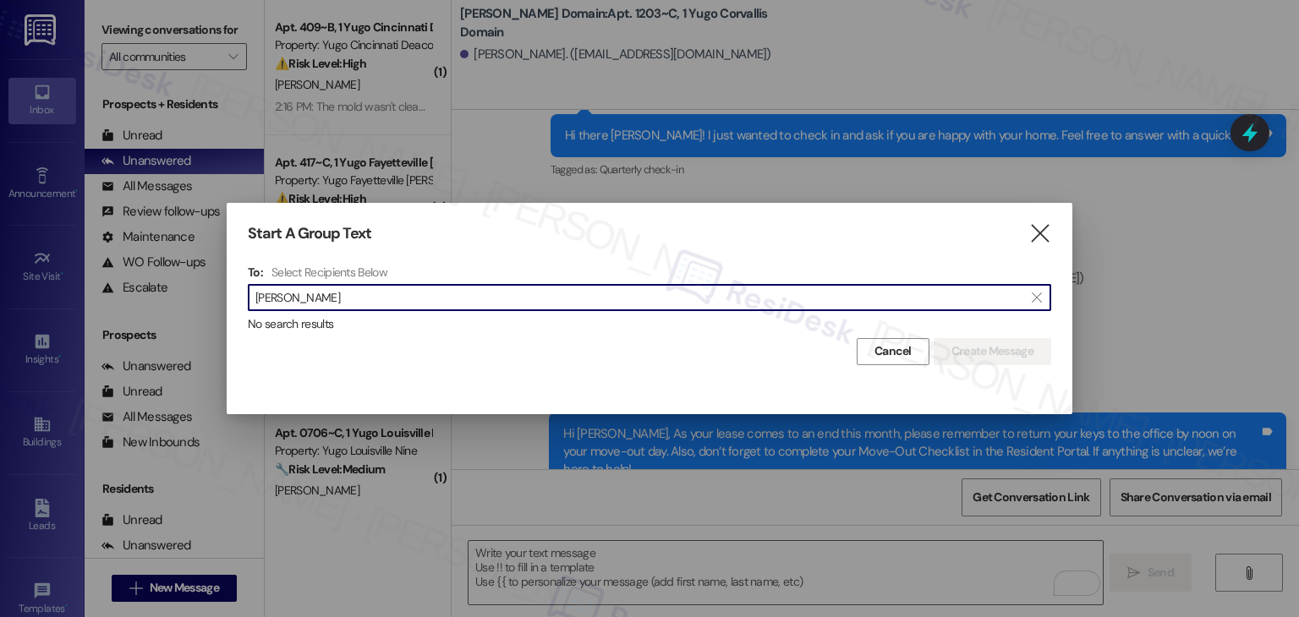
click at [290, 303] on input "[PERSON_NAME]" at bounding box center [639, 298] width 768 height 24
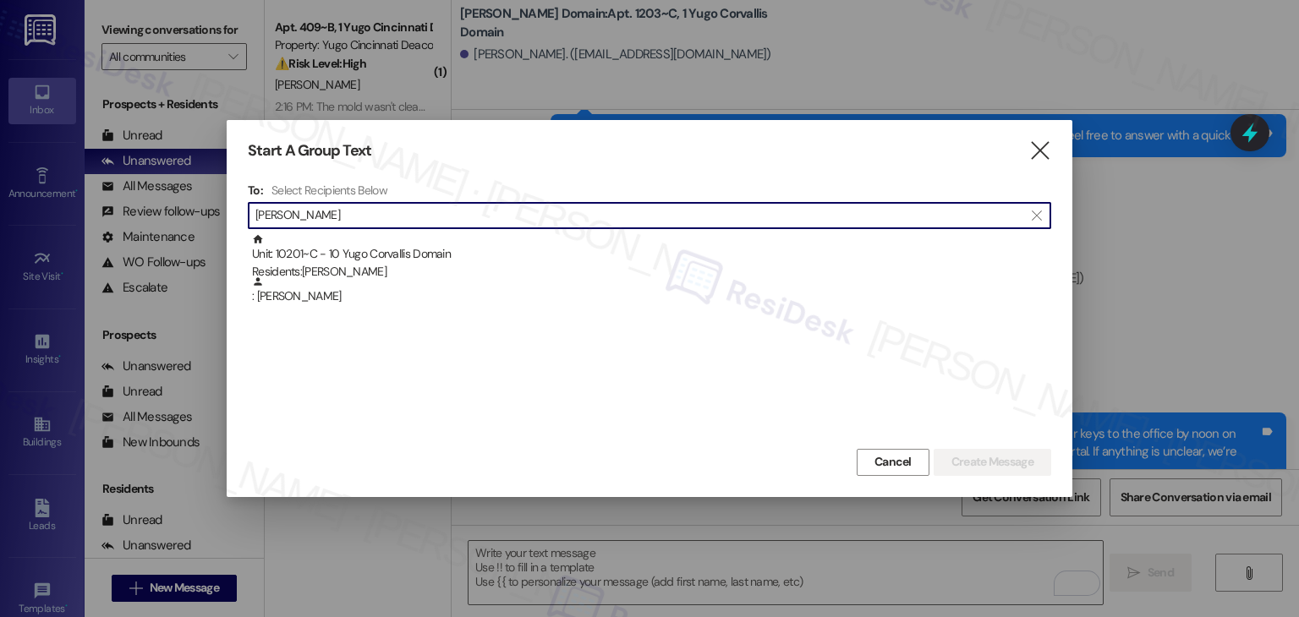
type input "[PERSON_NAME]"
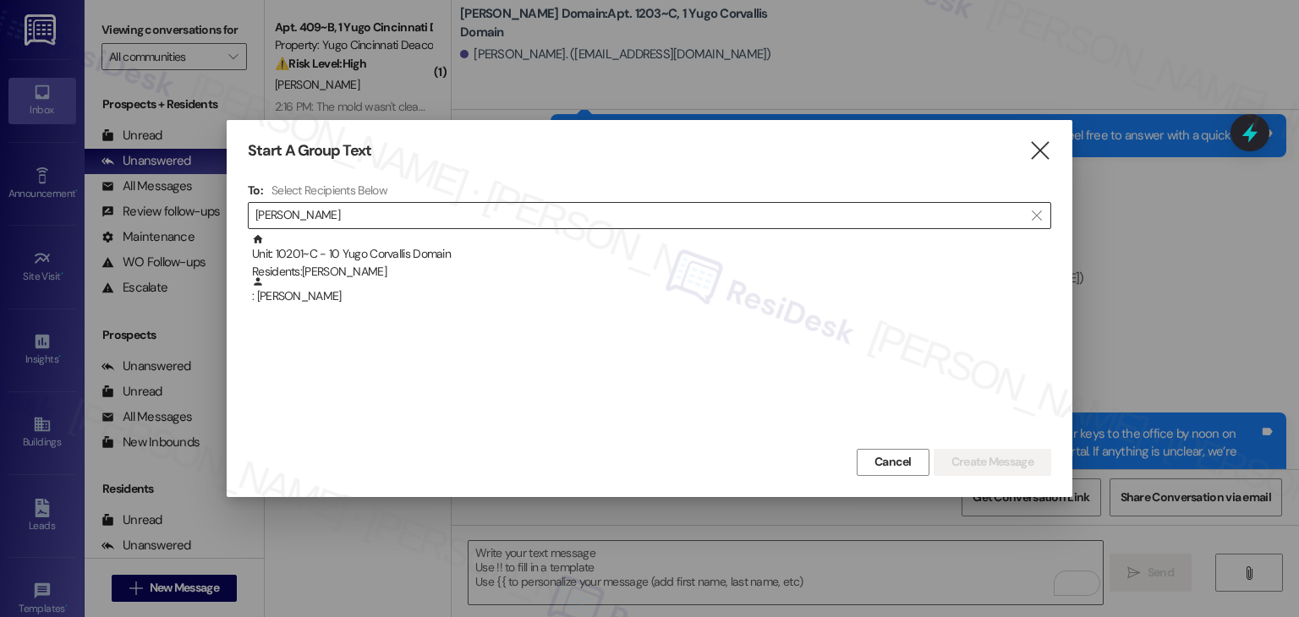
click at [290, 303] on div ": [PERSON_NAME]" at bounding box center [651, 291] width 799 height 30
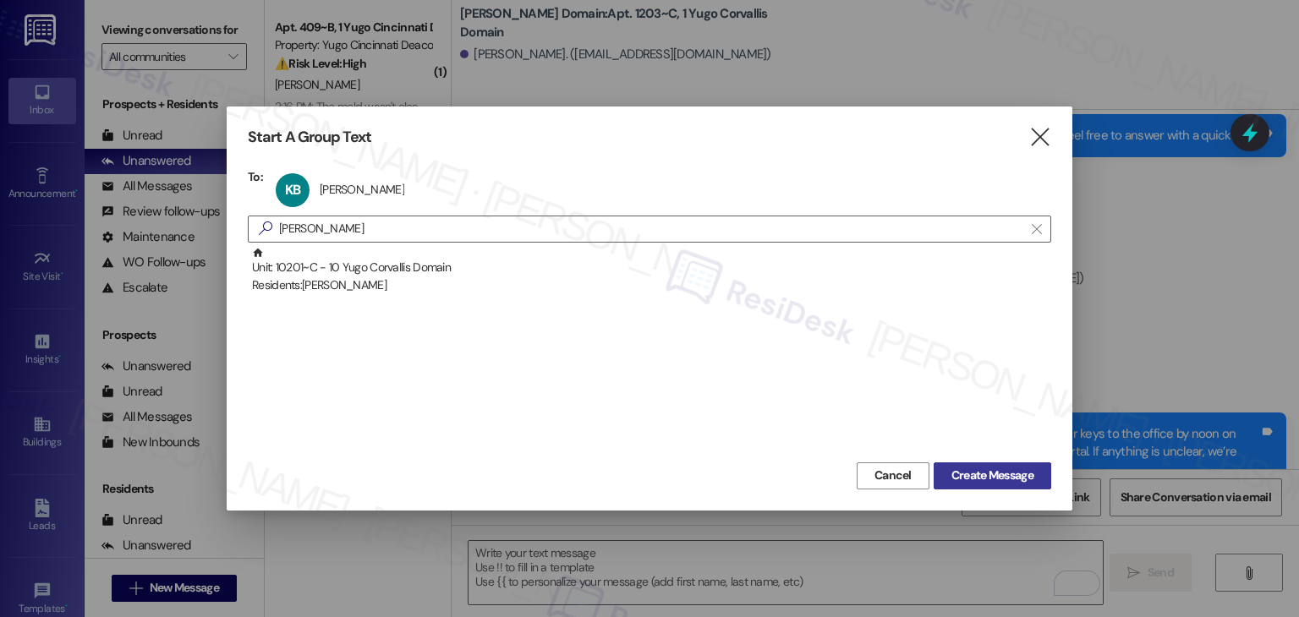
click at [1018, 483] on span "Create Message" at bounding box center [992, 476] width 82 height 18
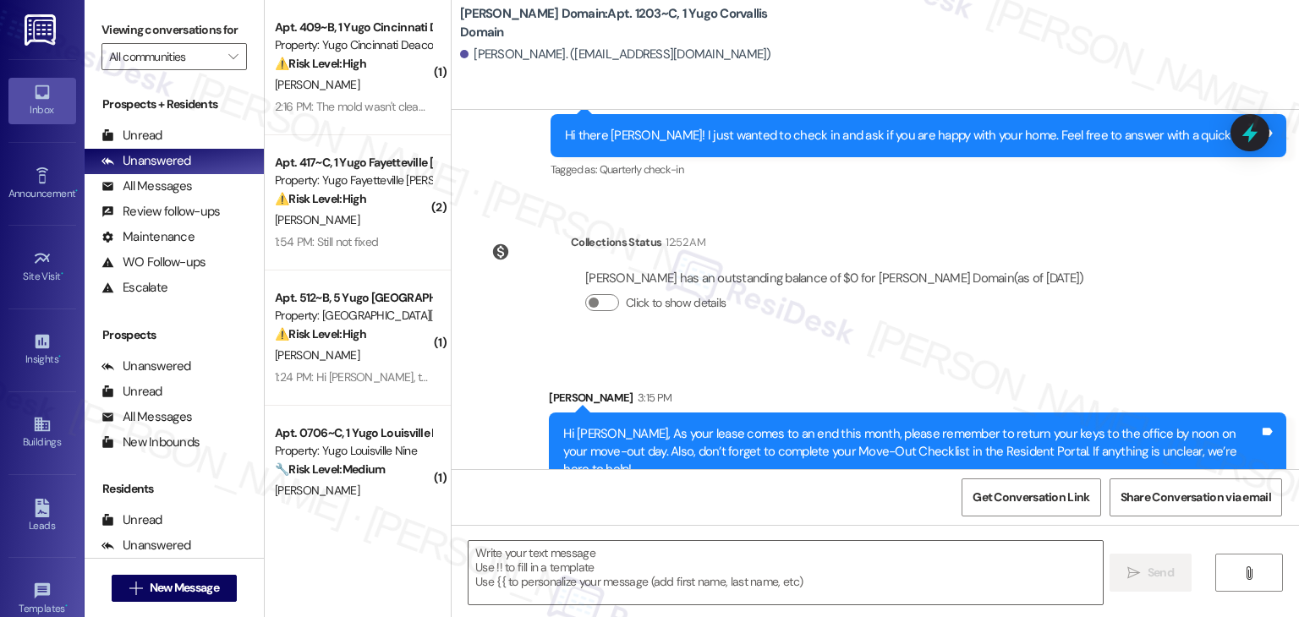
type textarea "Fetching suggested responses. Please feel free to read through the conversation…"
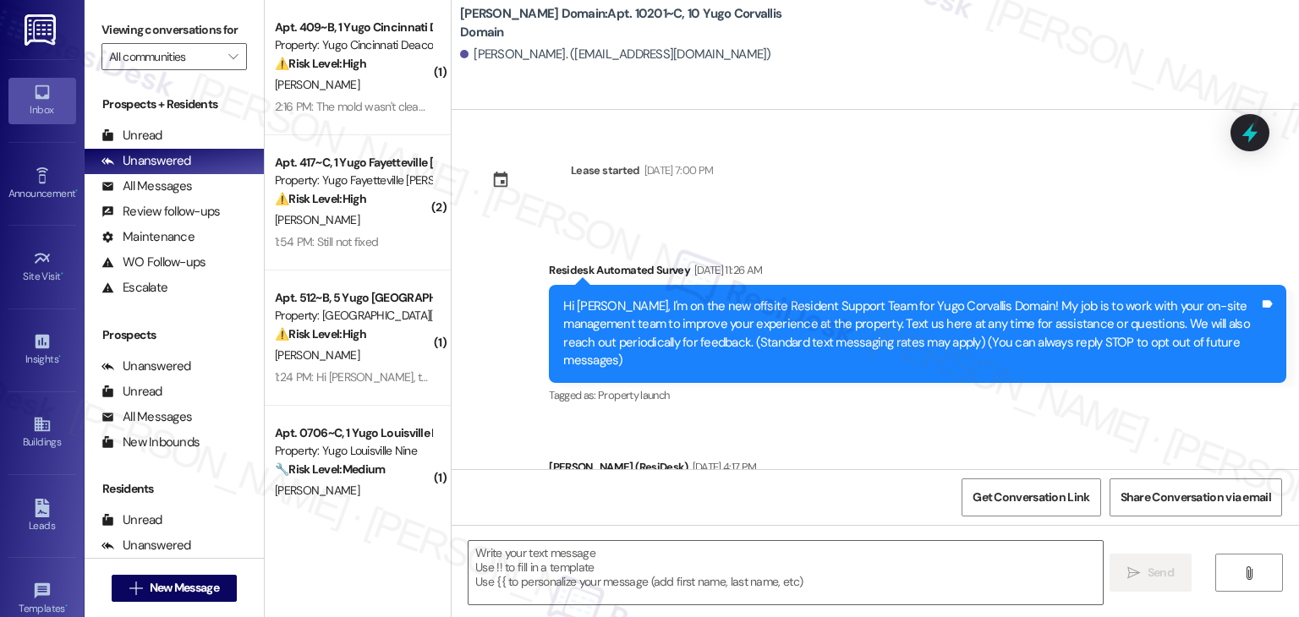
type textarea "Fetching suggested responses. Please feel free to read through the conversation…"
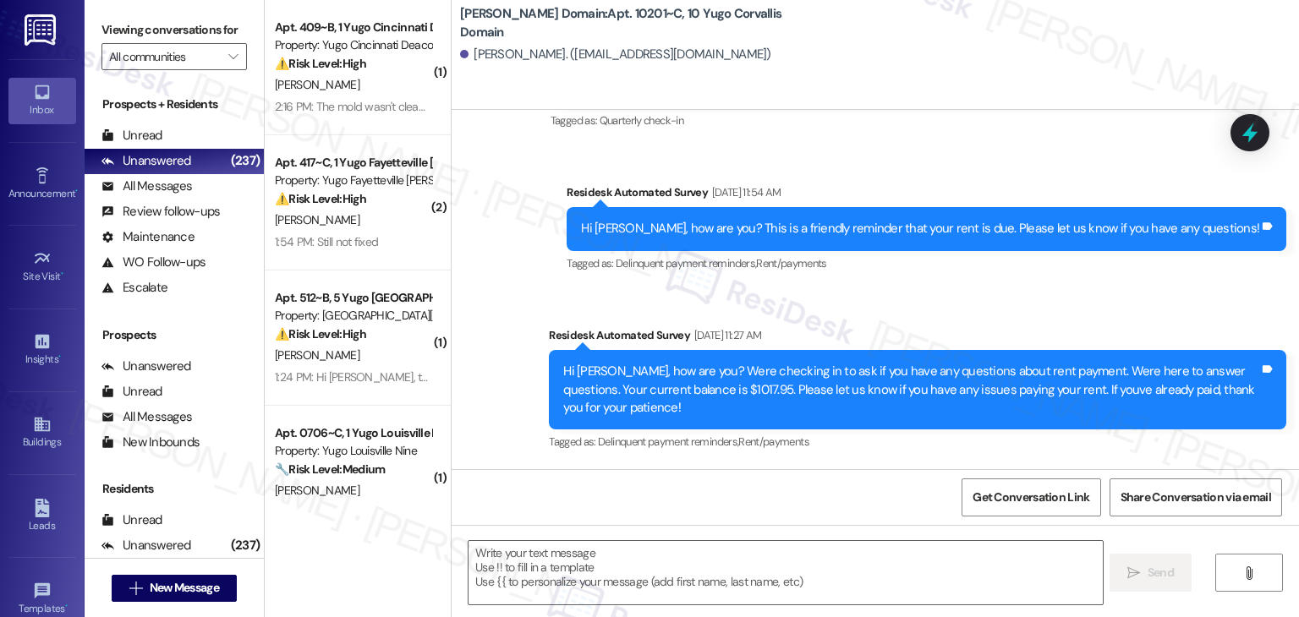
scroll to position [3089, 0]
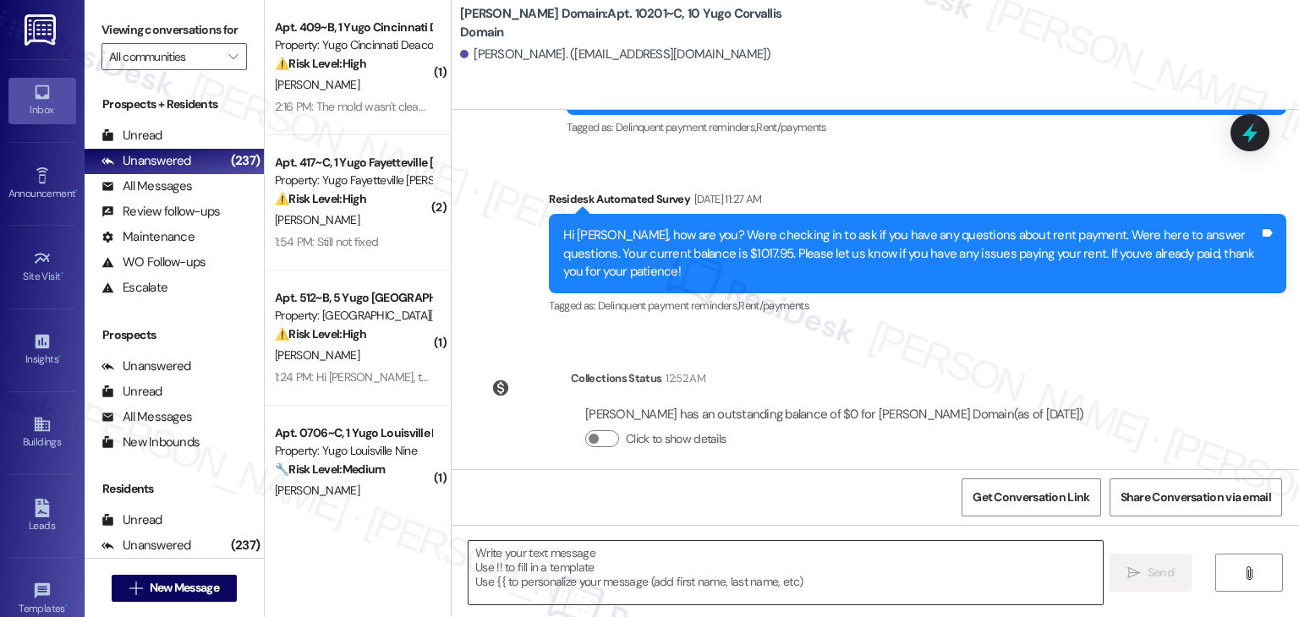
click at [673, 562] on textarea at bounding box center [784, 572] width 633 height 63
paste textarea "[PERSON_NAME]"
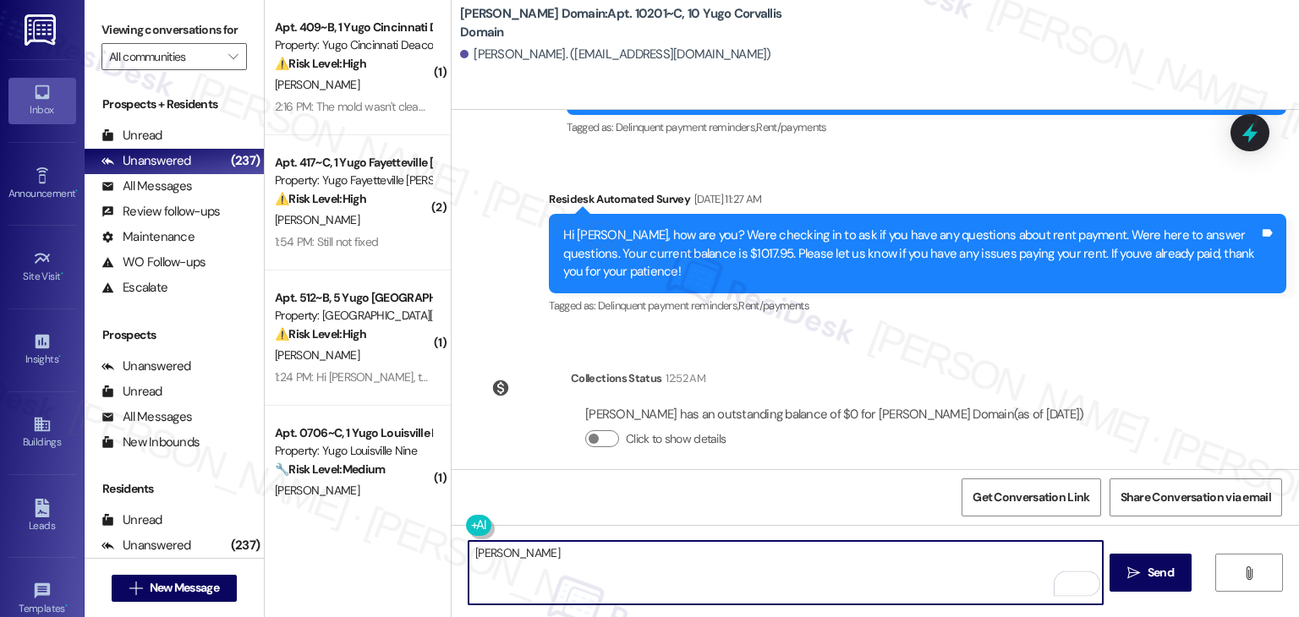
drag, startPoint x: 551, startPoint y: 552, endPoint x: 439, endPoint y: 555, distance: 112.5
click at [439, 555] on div "( 1 ) Apt. 409~B, 1 Yugo Cincinnati Deacon Property: Yugo Cincinnati Deacon ⚠️ …" at bounding box center [782, 308] width 1034 height 617
paste textarea "Hi {{first_name}}, As your lease comes to an end this month, please remember to…"
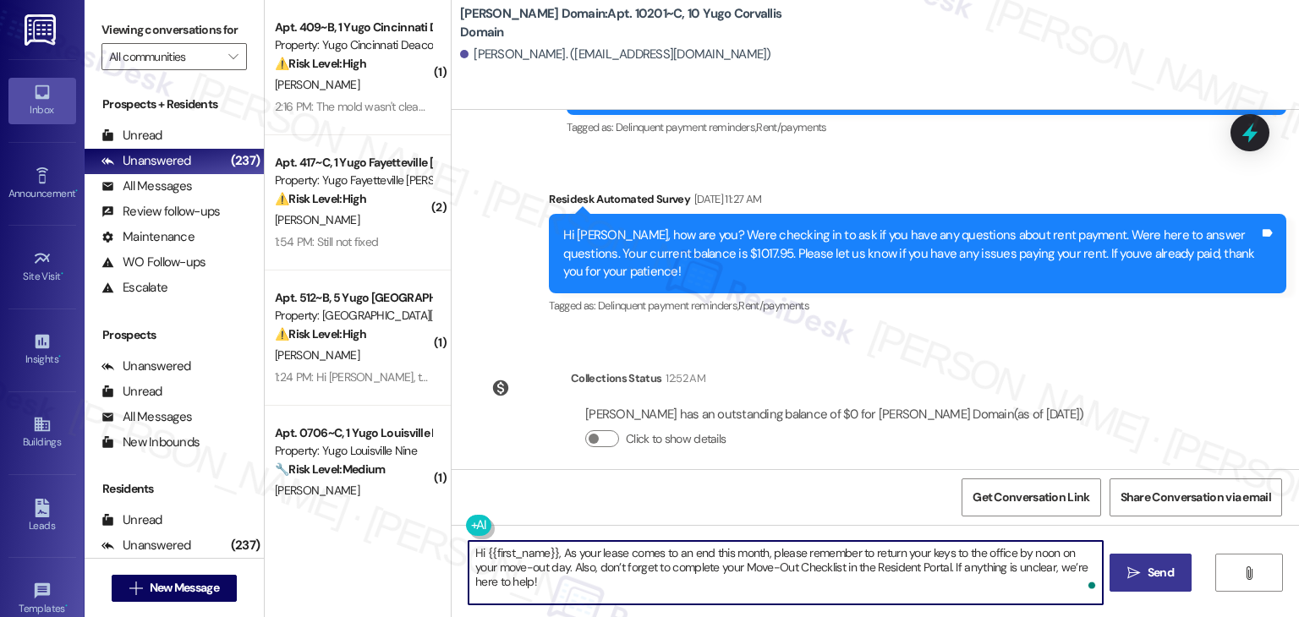
type textarea "Hi {{first_name}}, As your lease comes to an end this month, please remember to…"
click at [1158, 570] on span "Send" at bounding box center [1160, 573] width 26 height 18
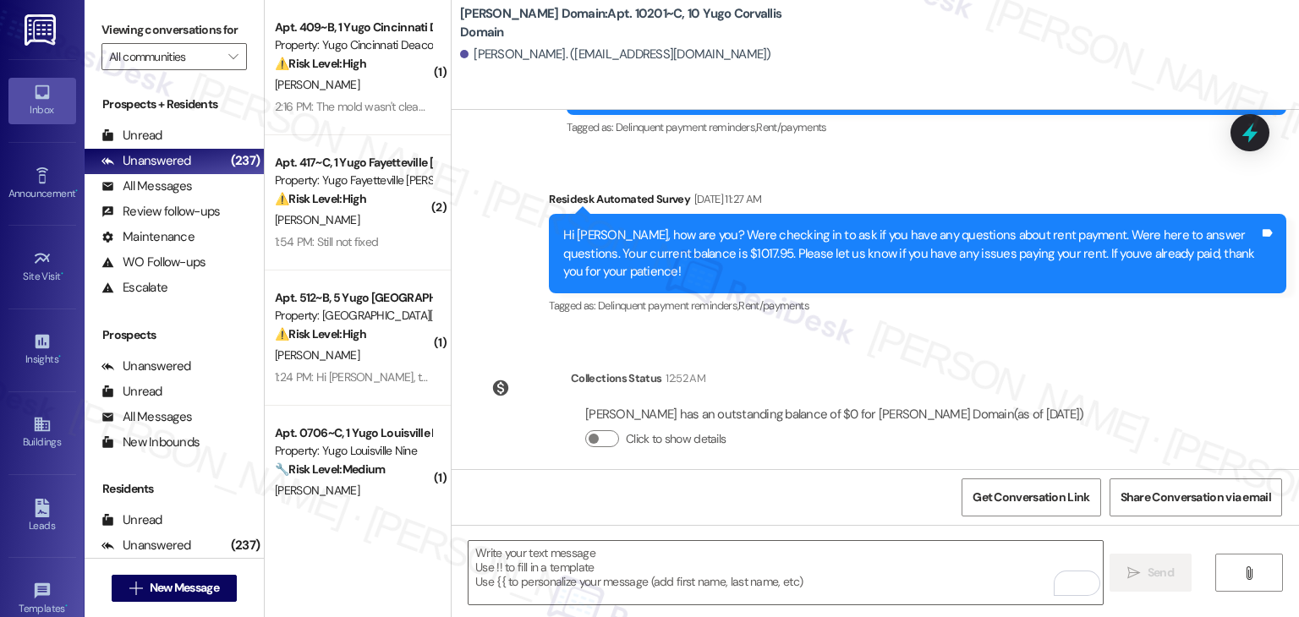
scroll to position [3225, 0]
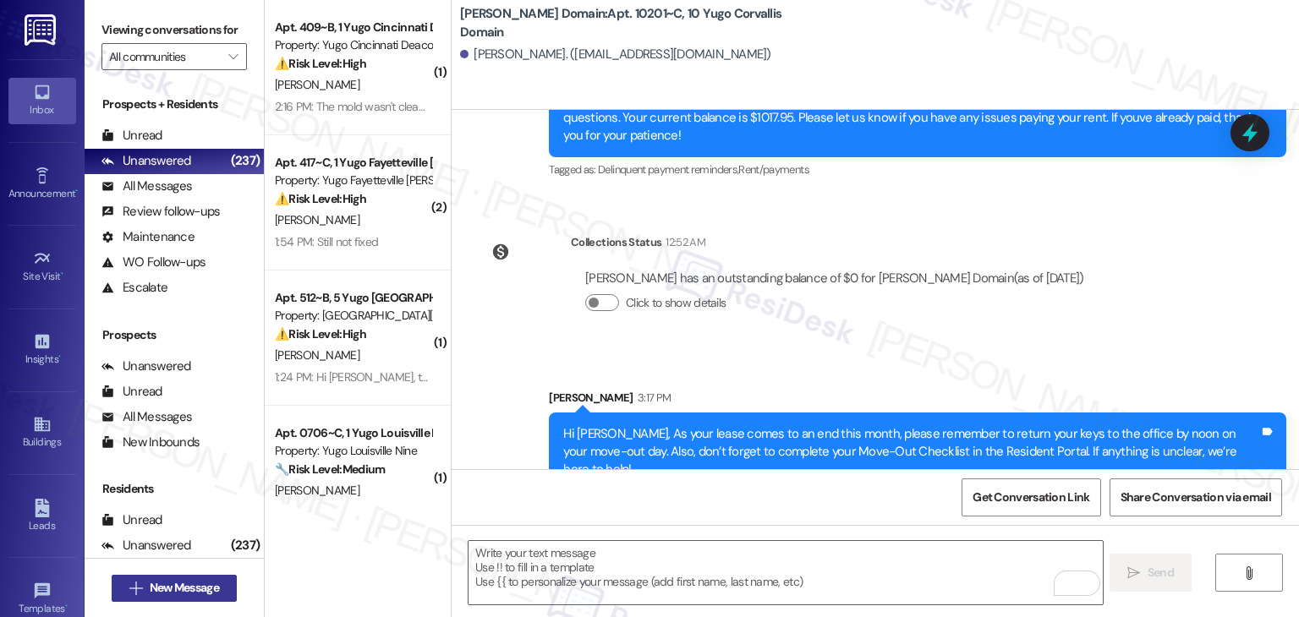
click at [196, 583] on span "New Message" at bounding box center [184, 588] width 69 height 18
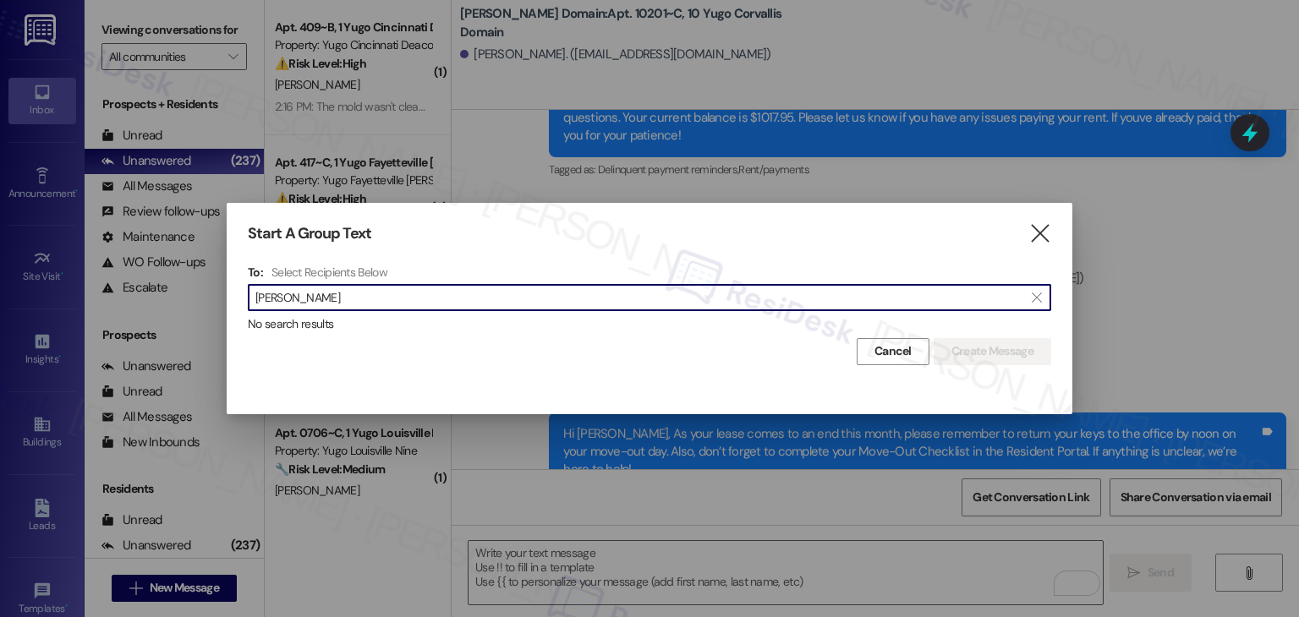
click at [304, 301] on input "[PERSON_NAME]" at bounding box center [639, 298] width 768 height 24
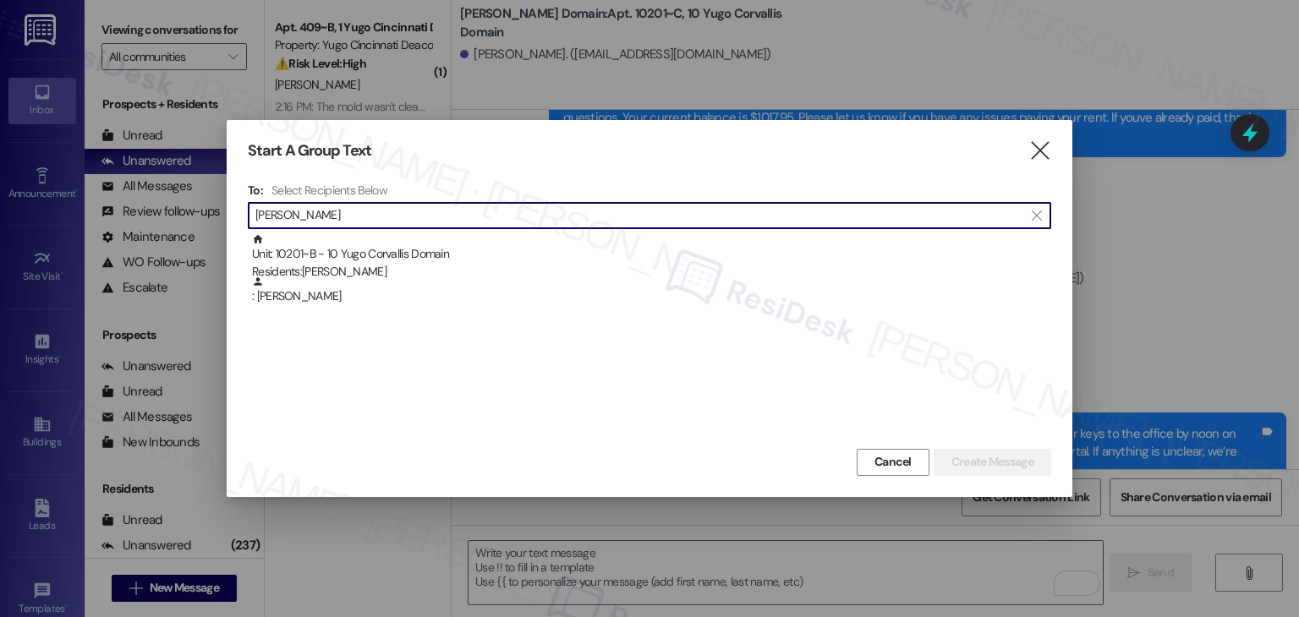
type input "[PERSON_NAME]"
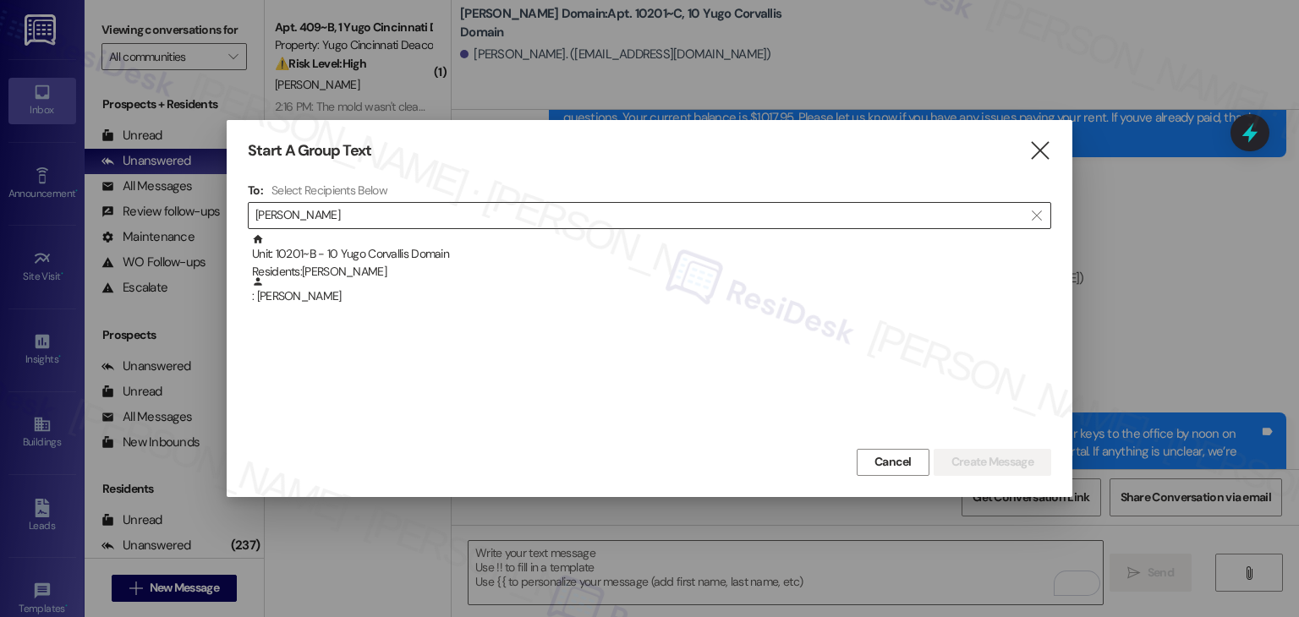
click at [305, 303] on div ": [PERSON_NAME]" at bounding box center [651, 291] width 799 height 30
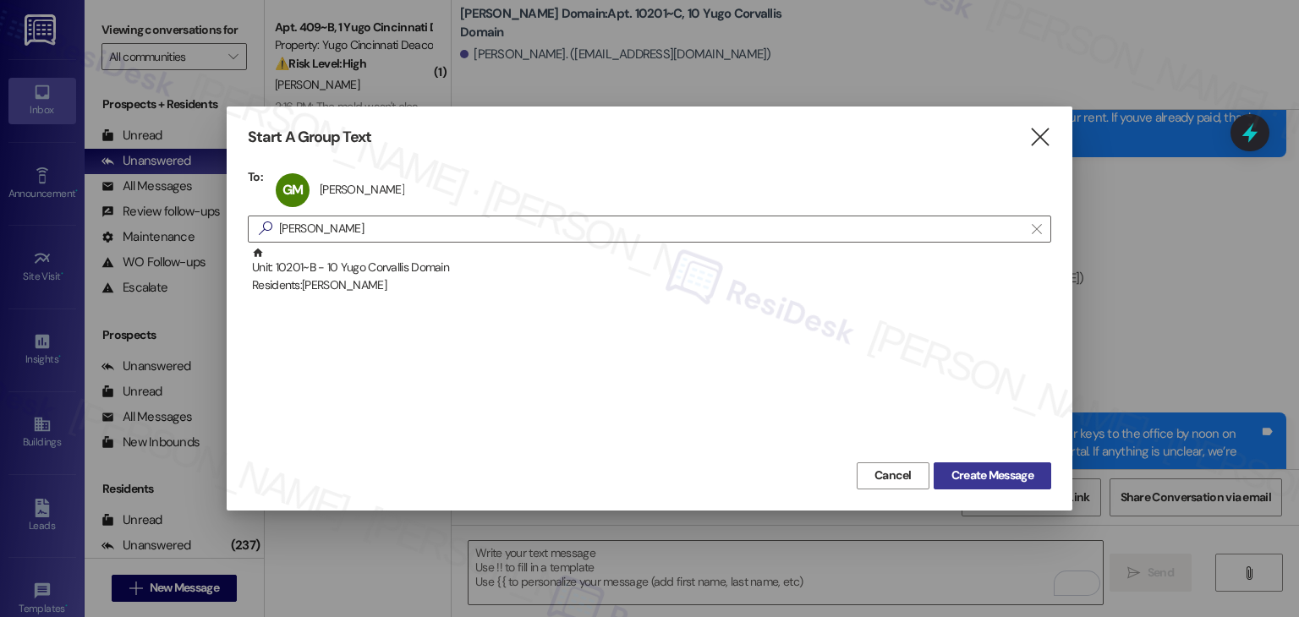
click at [985, 478] on span "Create Message" at bounding box center [992, 476] width 82 height 18
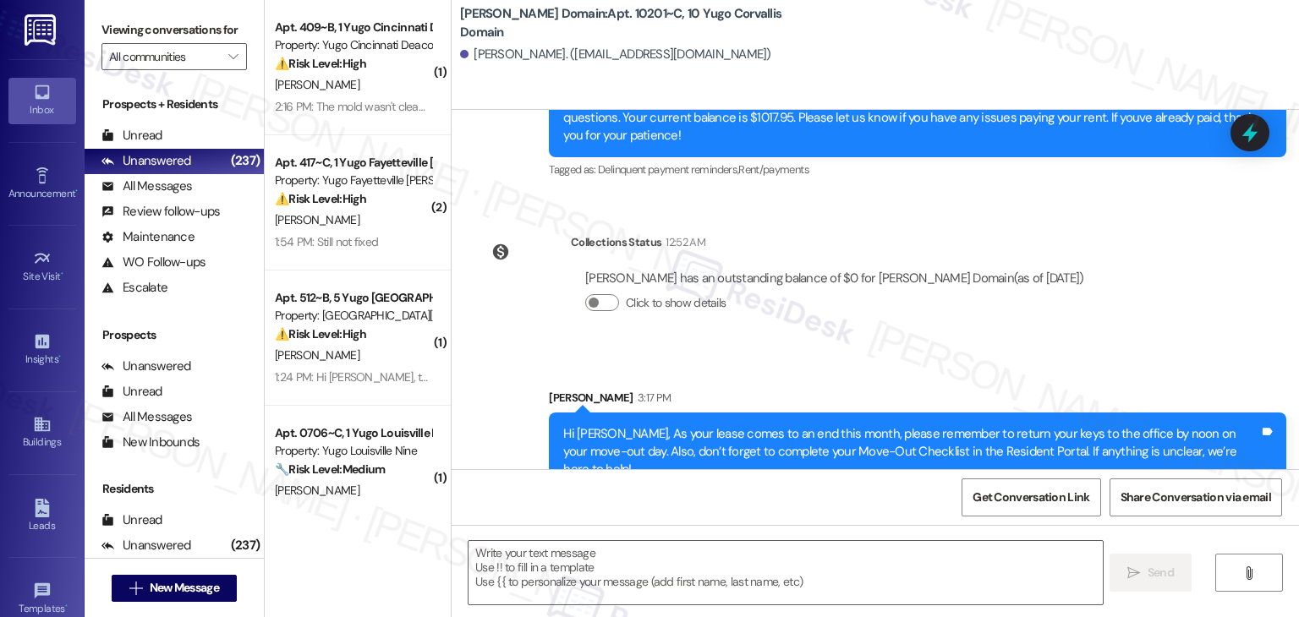
type textarea "Fetching suggested responses. Please feel free to read through the conversation…"
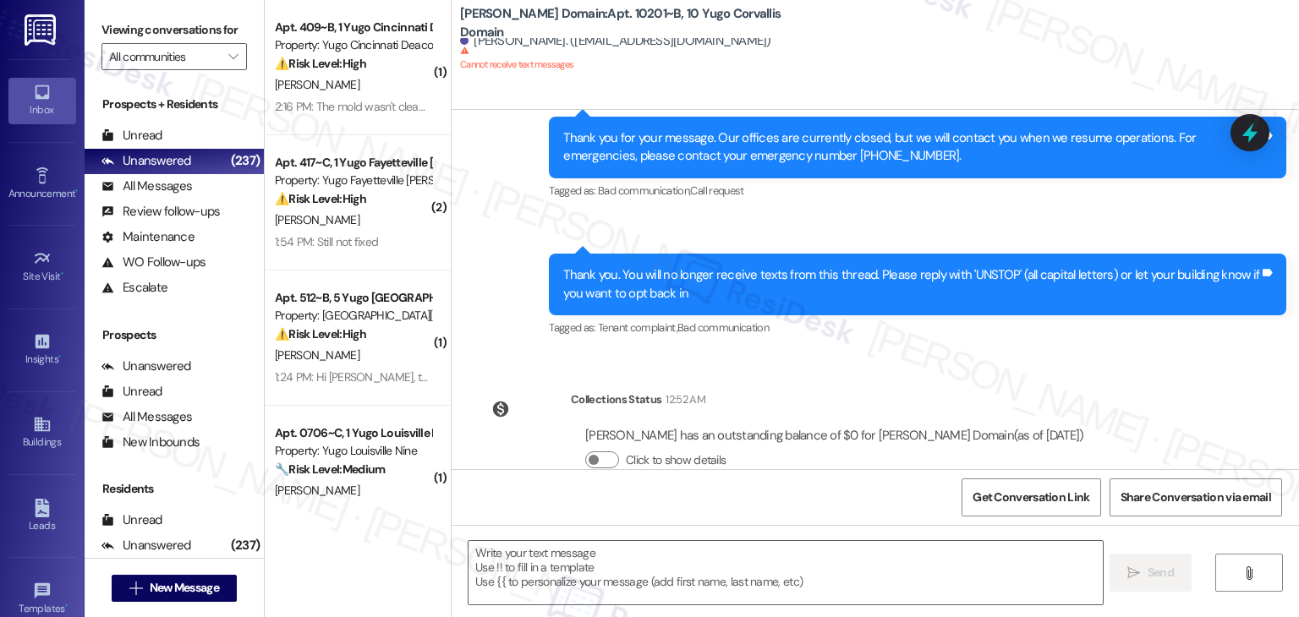
scroll to position [708, 0]
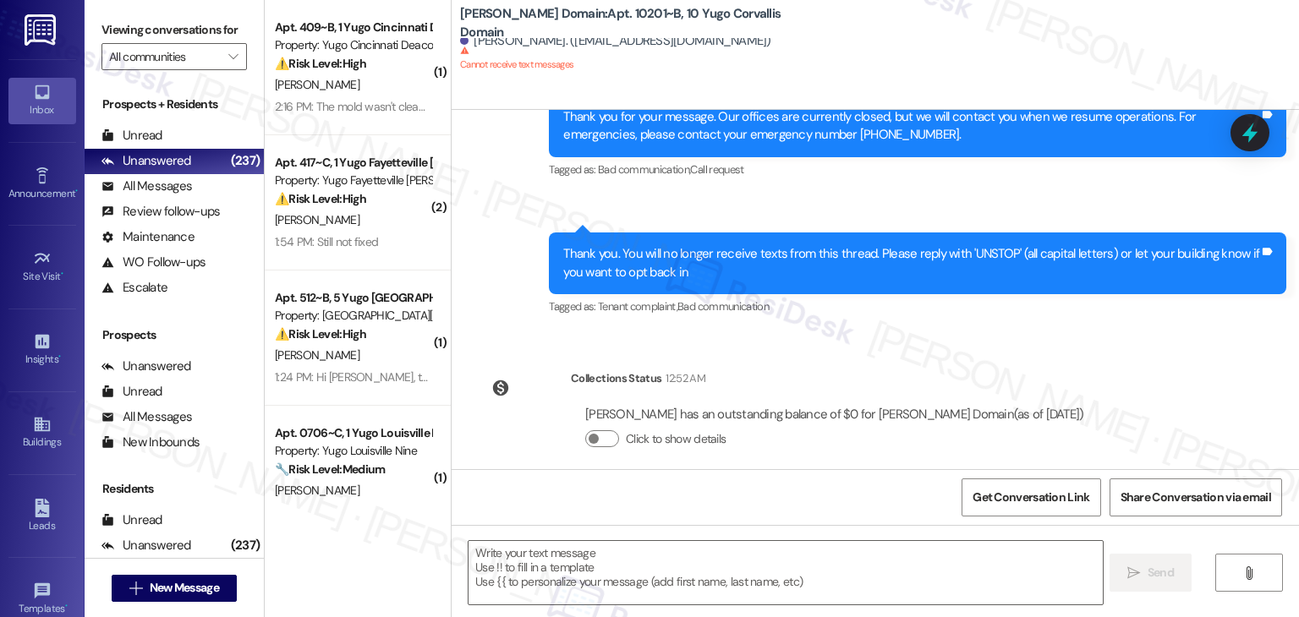
click at [701, 467] on div "Collections Status 12:52 AM [PERSON_NAME] has an outstanding balance of $0 for …" at bounding box center [787, 422] width 646 height 130
click at [697, 561] on textarea at bounding box center [784, 572] width 633 height 63
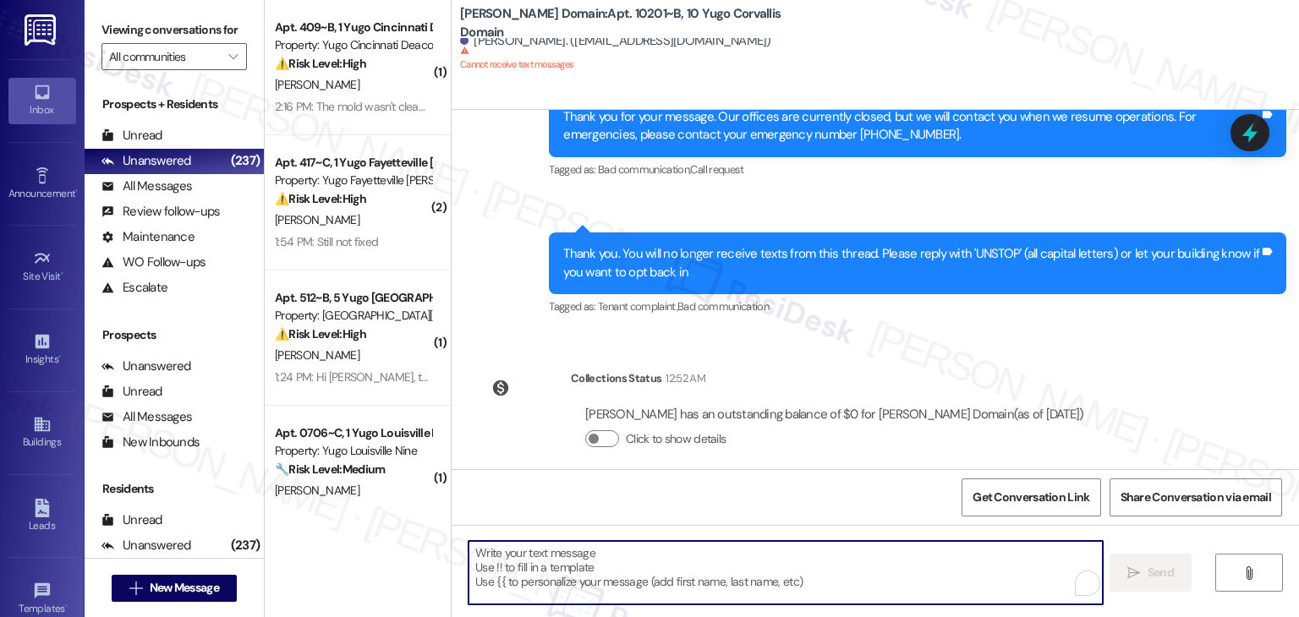
paste textarea "Hi {{first_name}}, As your lease comes to an end this month, please remember to…"
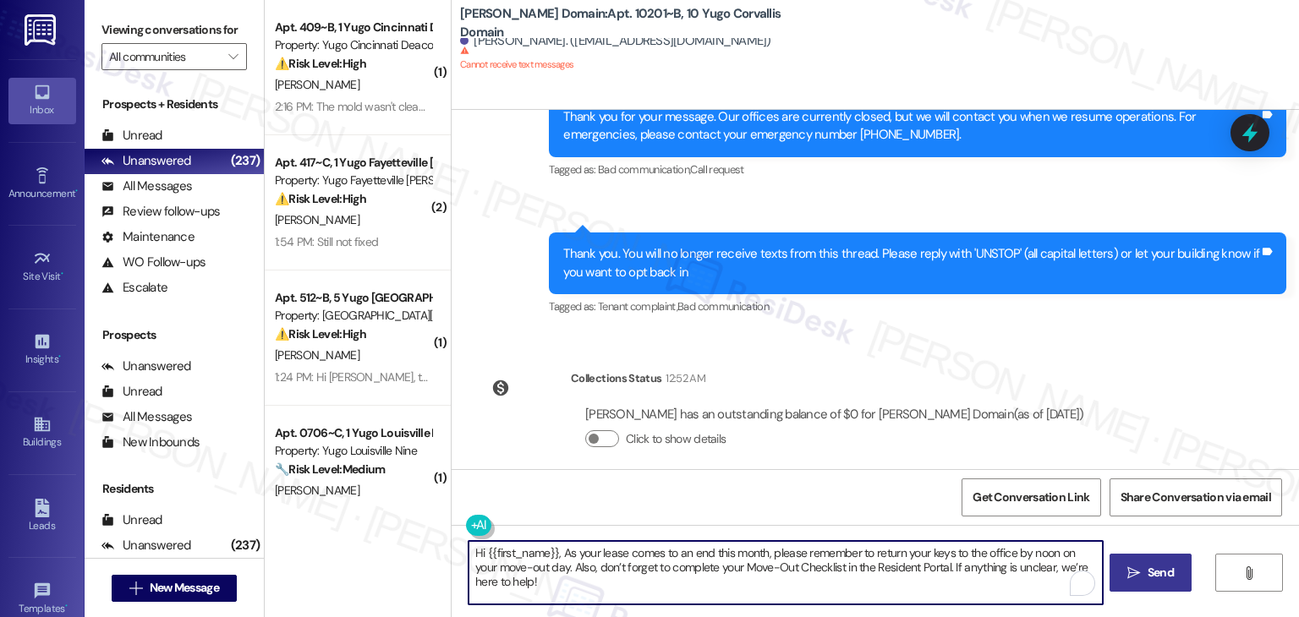
type textarea "Hi {{first_name}}, As your lease comes to an end this month, please remember to…"
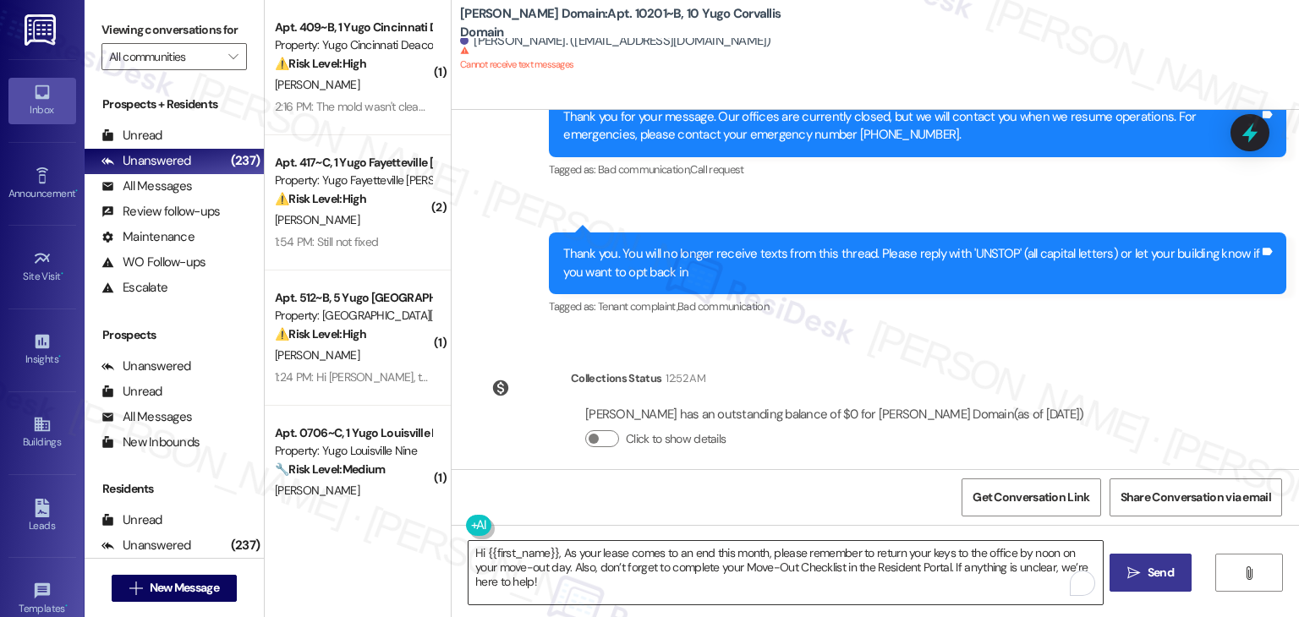
click at [805, 567] on textarea "Hi {{first_name}}, As your lease comes to an end this month, please remember to…" at bounding box center [784, 572] width 633 height 63
click at [1132, 564] on span " Send" at bounding box center [1150, 573] width 53 height 18
click at [717, 476] on div "Get Conversation Link Share Conversation via email" at bounding box center [875, 497] width 847 height 56
click at [1144, 577] on span "Send" at bounding box center [1160, 573] width 33 height 18
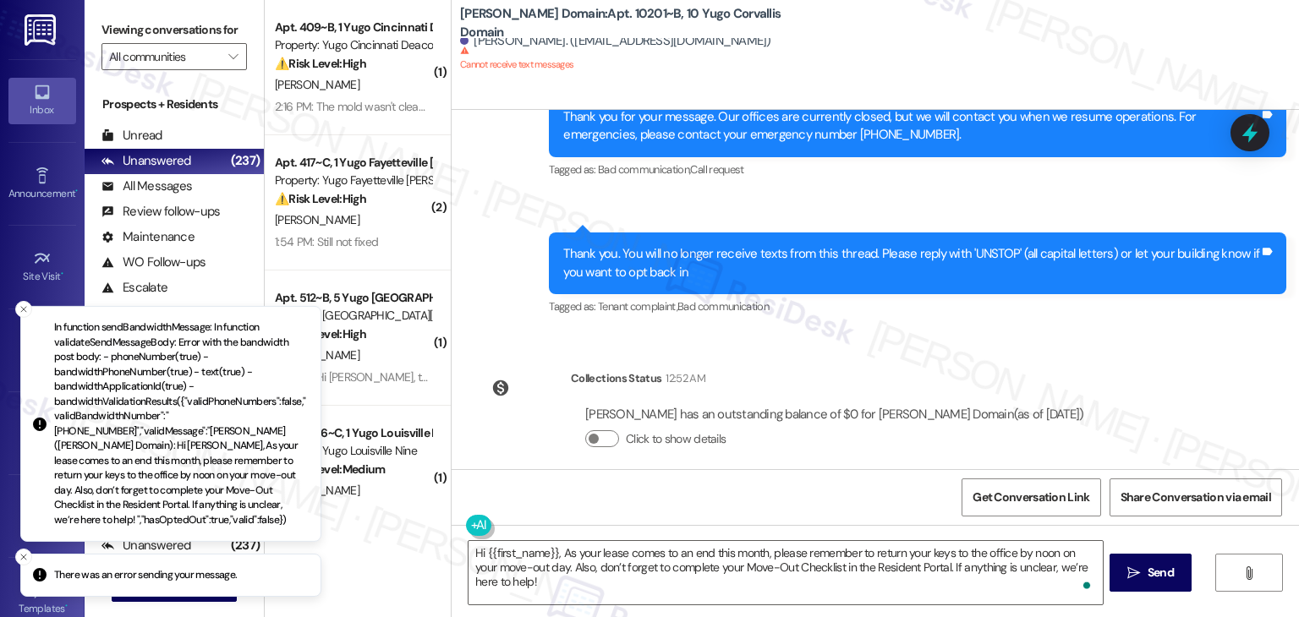
click at [484, 457] on div "Collections Status 12:52 AM [PERSON_NAME] has an outstanding balance of $0 for …" at bounding box center [787, 422] width 646 height 130
click at [392, 511] on div "( 1 ) Apt. 409~B, 1 Yugo Cincinnati Deacon Property: Yugo Cincinnati Deacon ⚠️ …" at bounding box center [358, 308] width 186 height 617
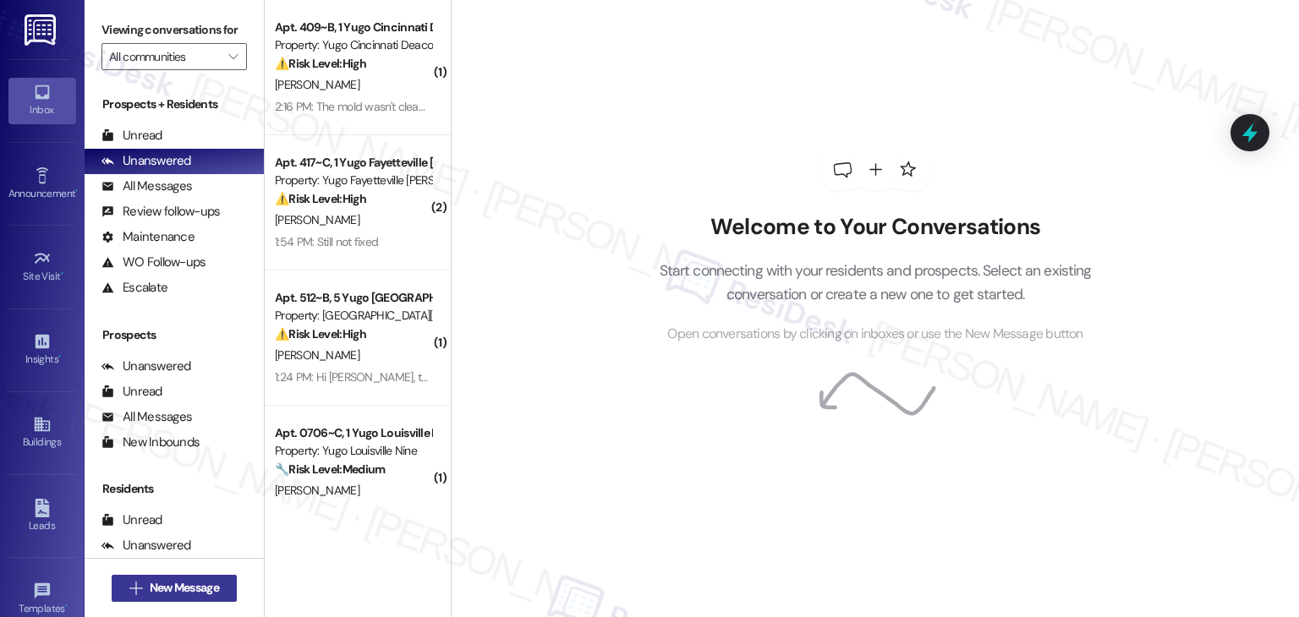
click at [184, 579] on span "New Message" at bounding box center [184, 588] width 69 height 18
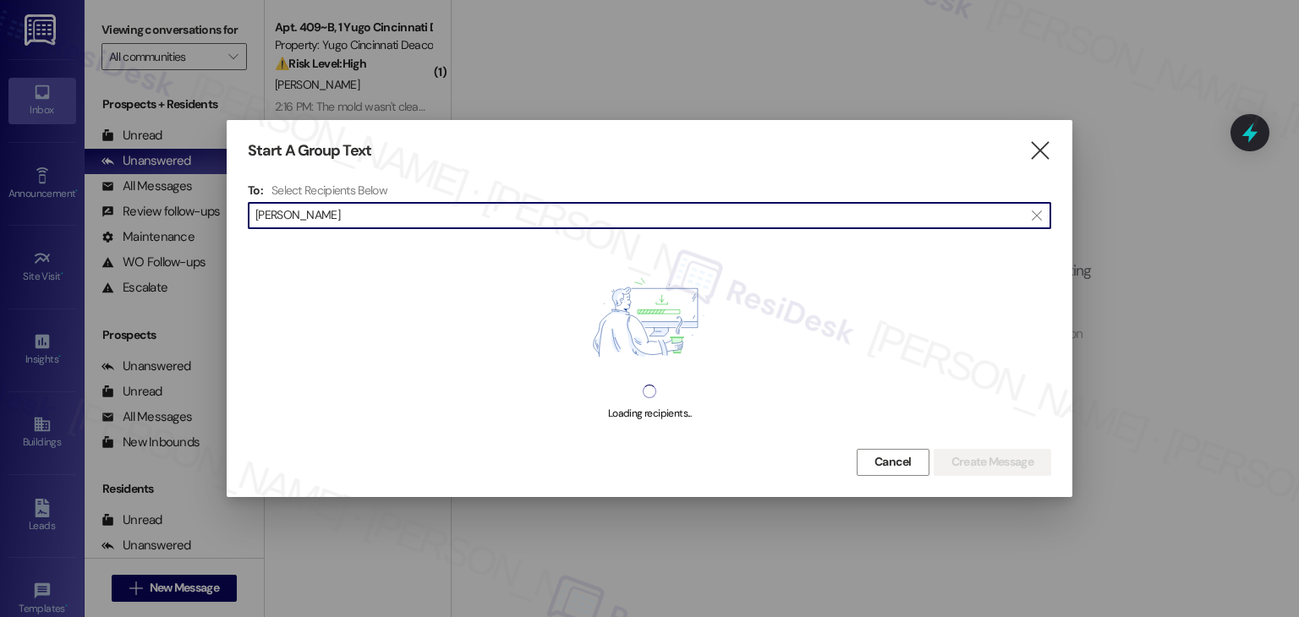
click at [308, 218] on input "[PERSON_NAME]" at bounding box center [639, 216] width 768 height 24
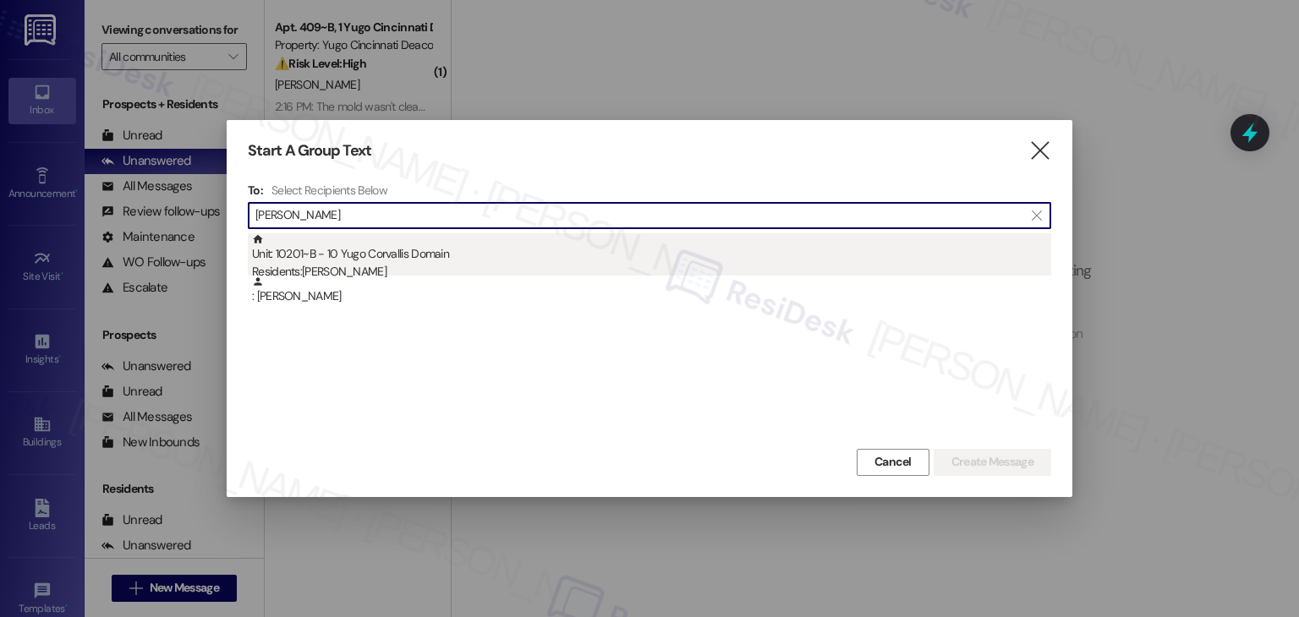
type input "[PERSON_NAME]"
click at [372, 269] on div "Residents: Gabriella Morales" at bounding box center [651, 272] width 799 height 18
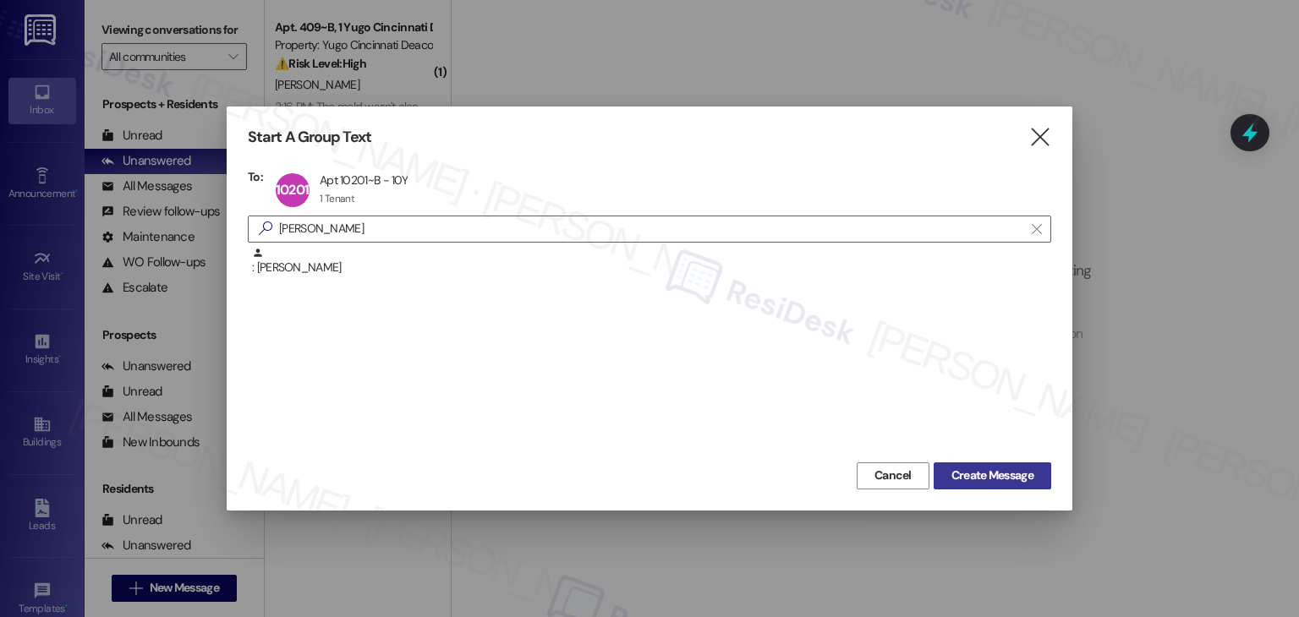
click at [967, 468] on span "Create Message" at bounding box center [992, 476] width 82 height 18
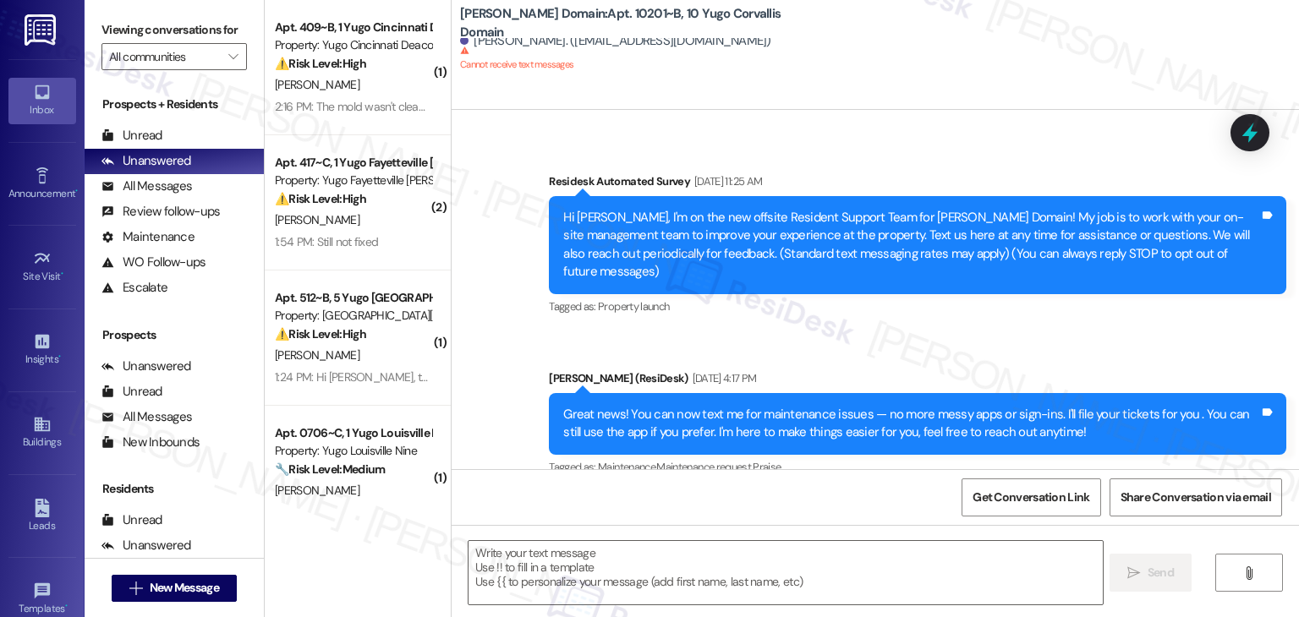
scroll to position [254, 0]
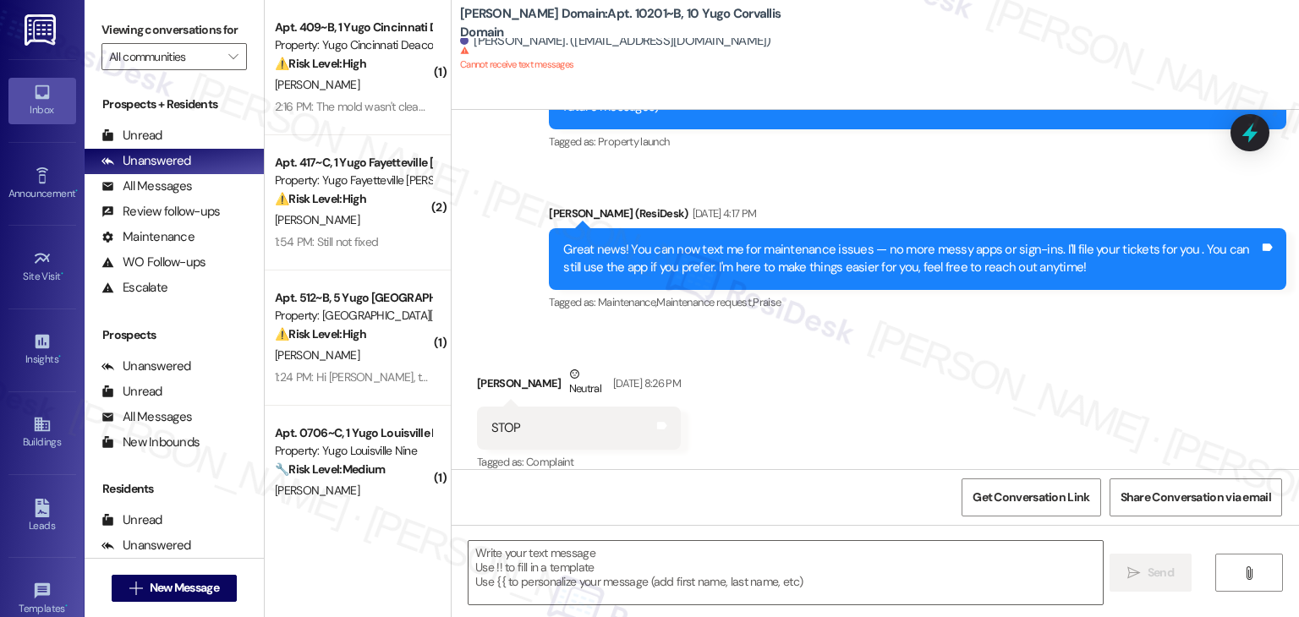
type textarea "Fetching suggested responses. Please feel free to read through the conversation…"
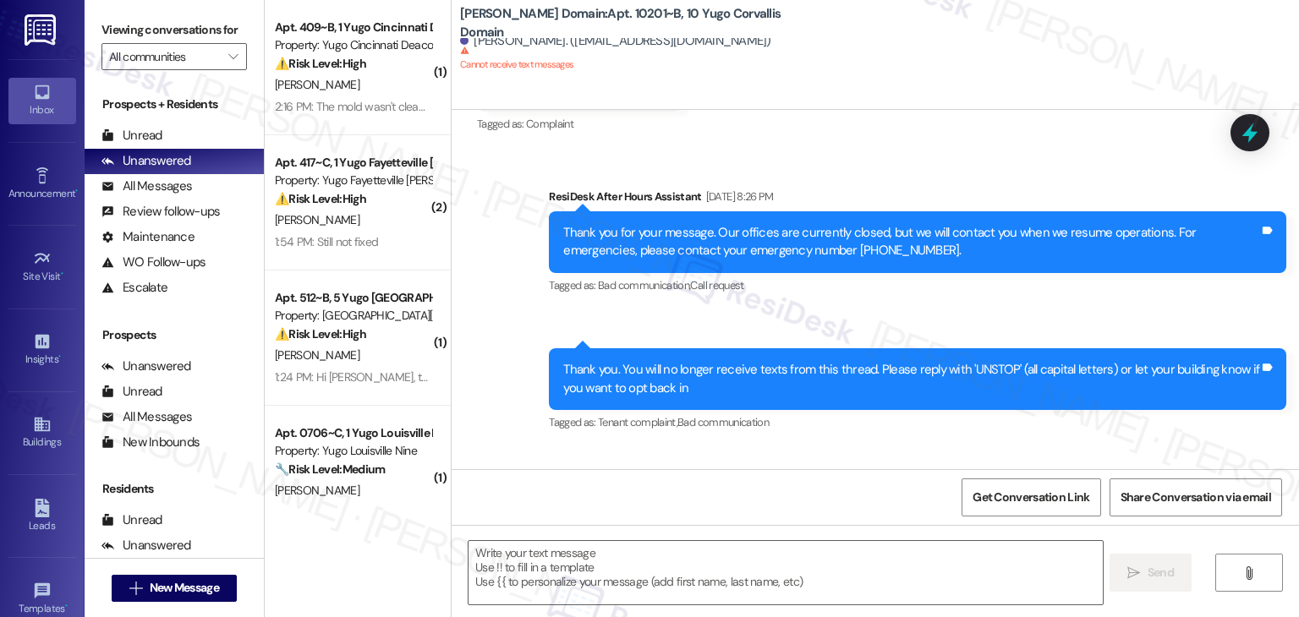
scroll to position [708, 0]
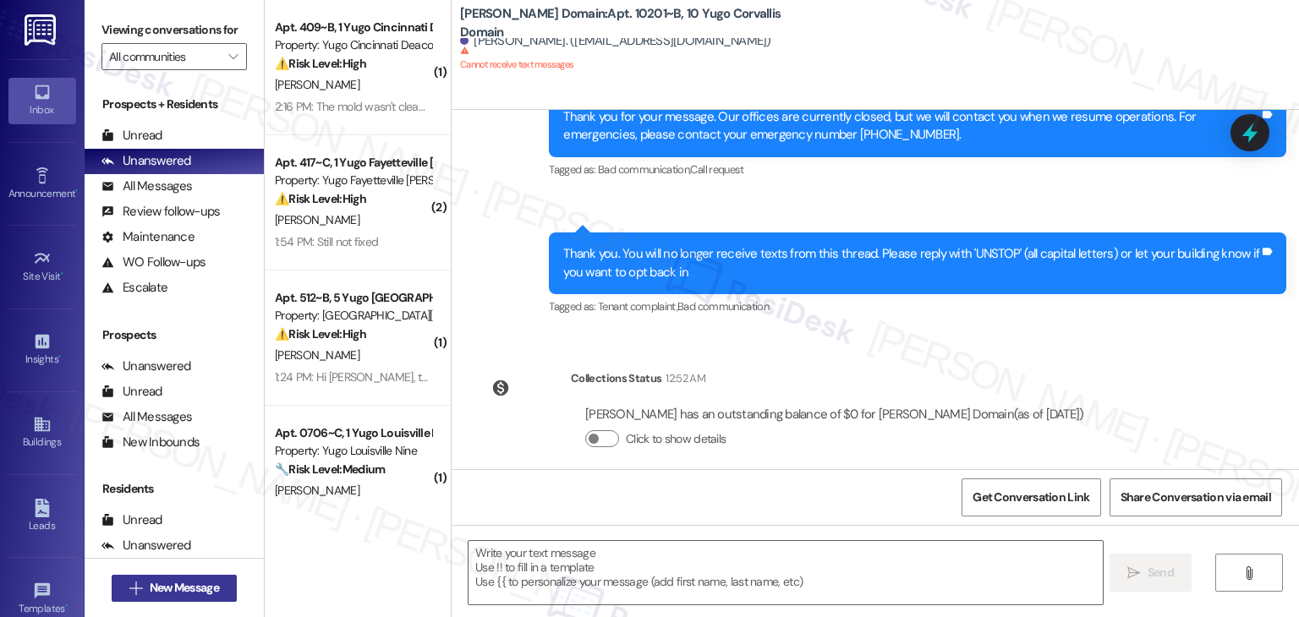
click at [205, 587] on span "New Message" at bounding box center [184, 588] width 69 height 18
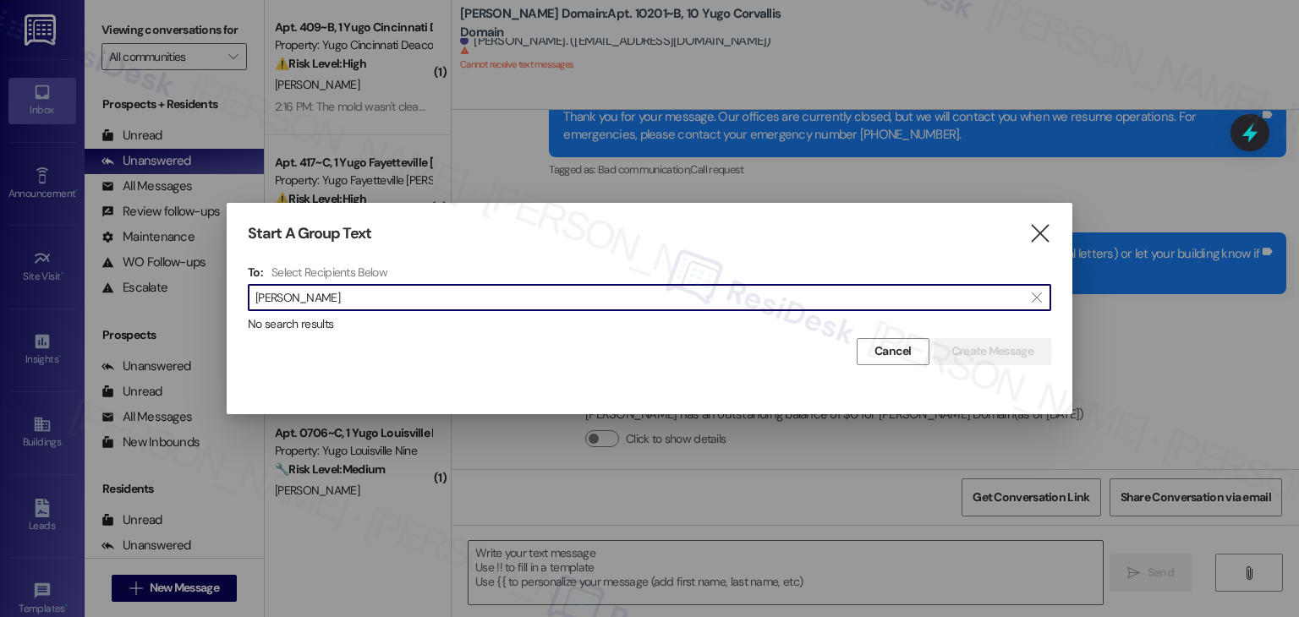
click at [295, 286] on input "Celine Sawaya" at bounding box center [639, 298] width 768 height 24
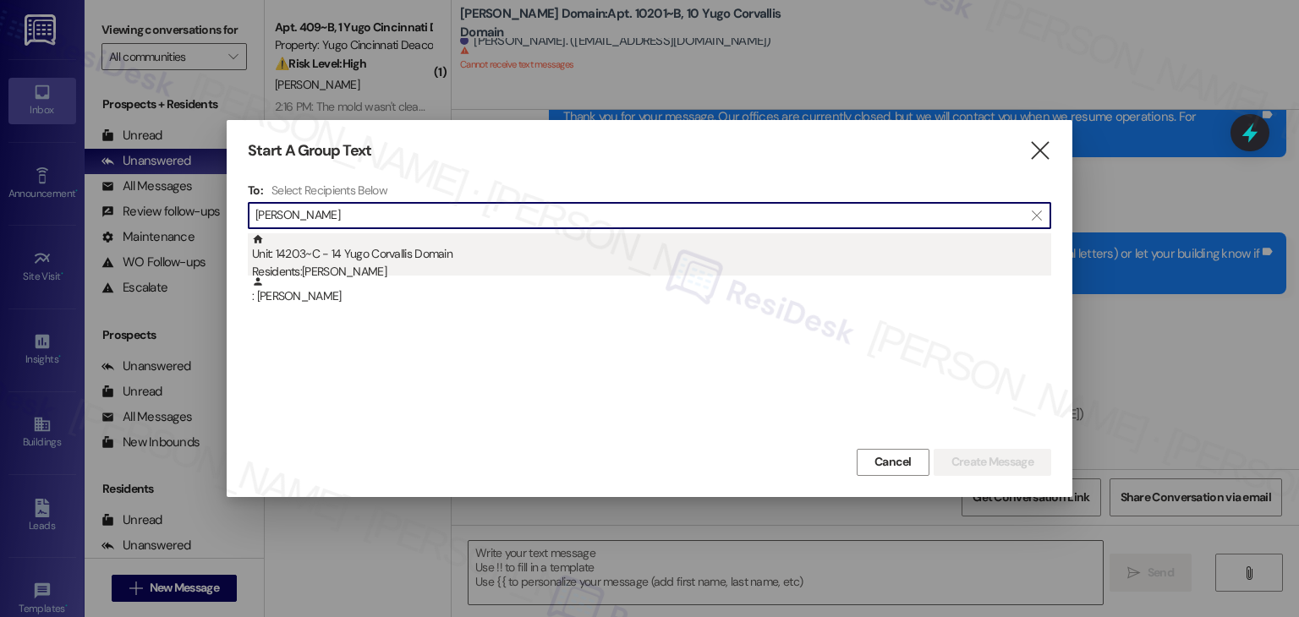
type input "Celine Sawaya"
click at [378, 266] on div "Residents: Celine Sawaya" at bounding box center [651, 272] width 799 height 18
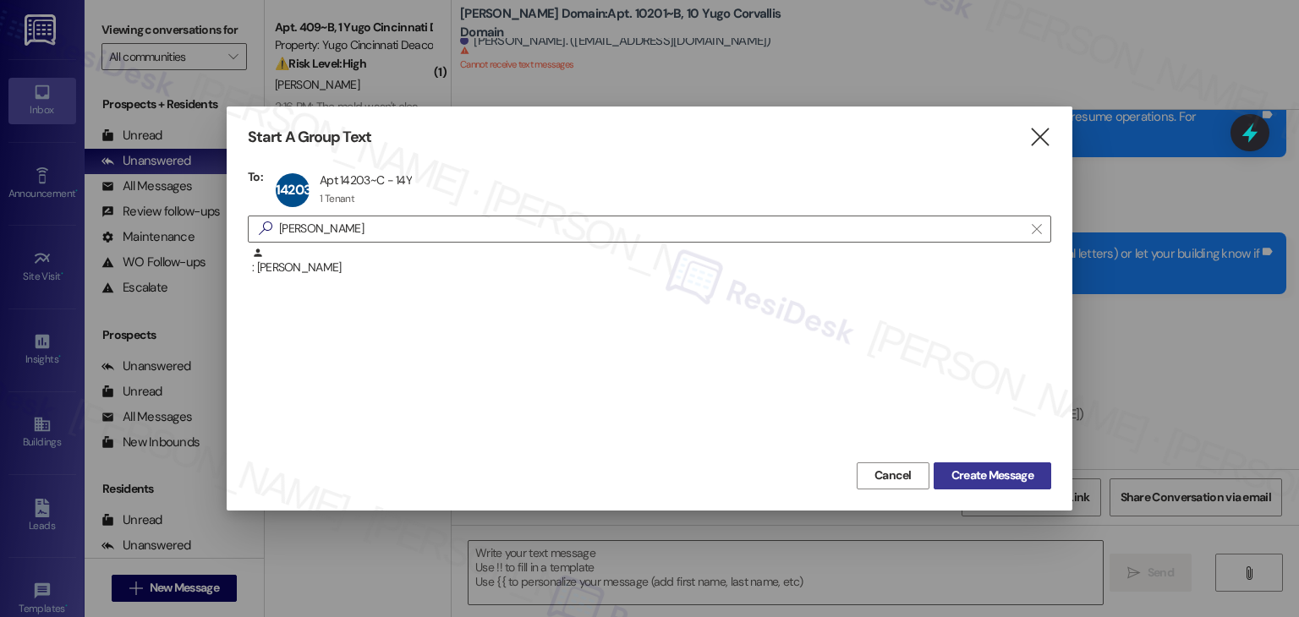
click at [985, 469] on span "Create Message" at bounding box center [992, 476] width 82 height 18
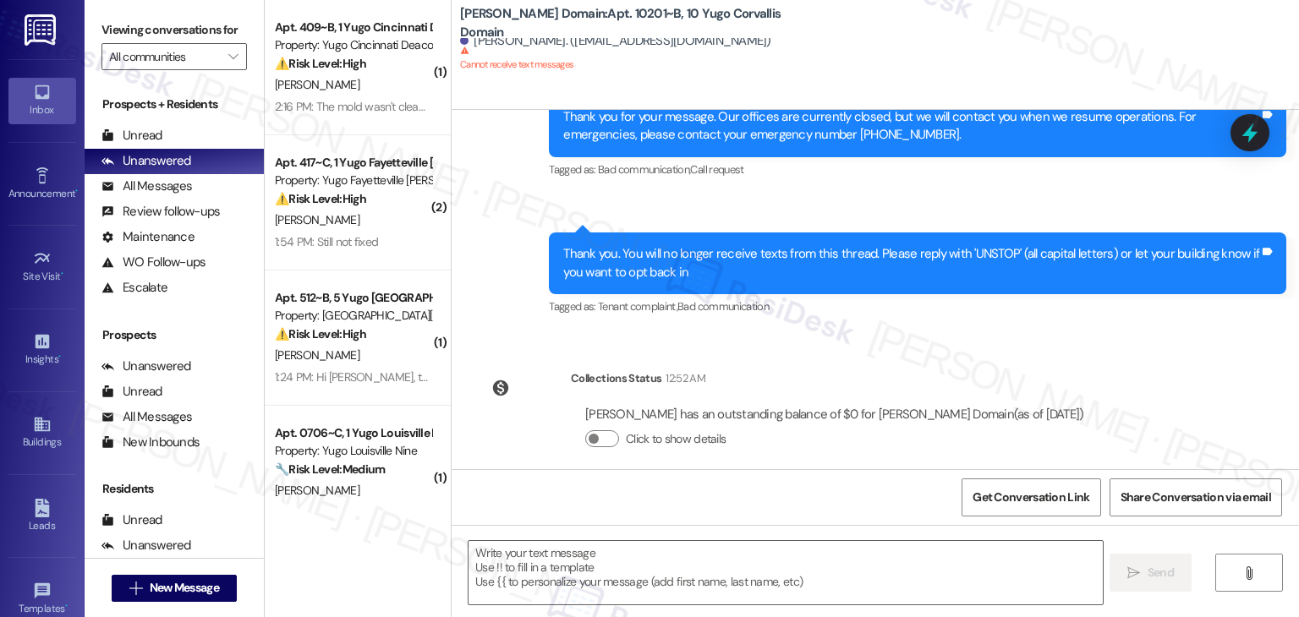
type textarea "Fetching suggested responses. Please feel free to read through the conversation…"
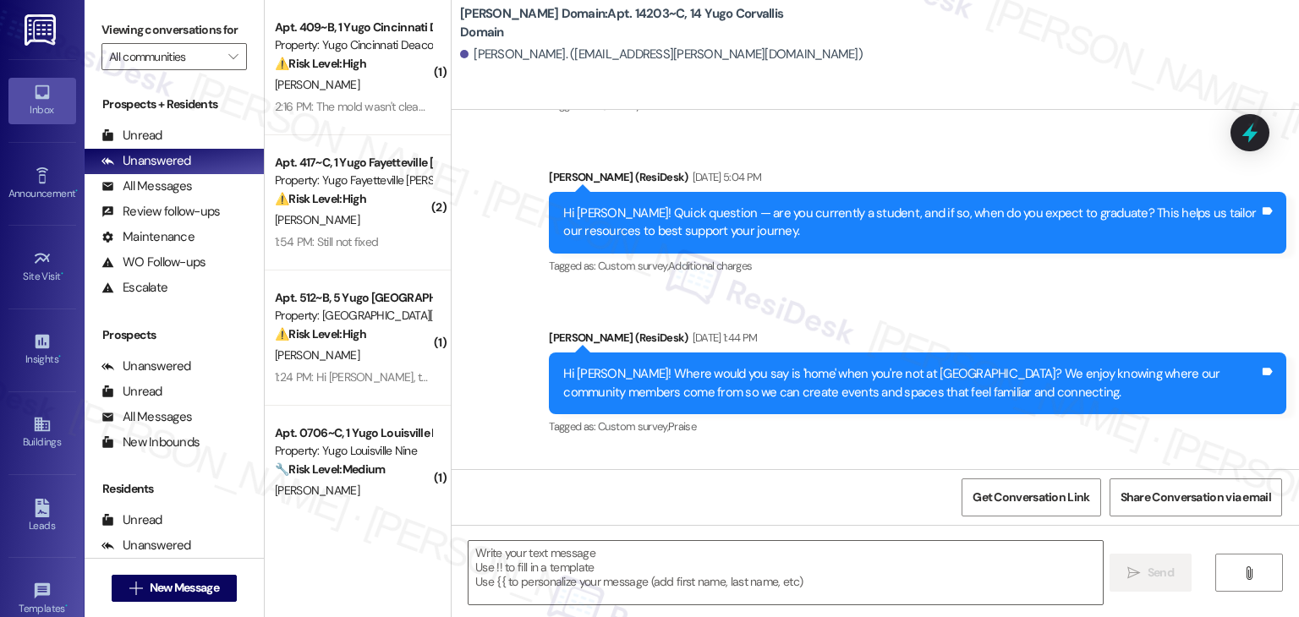
scroll to position [380, 0]
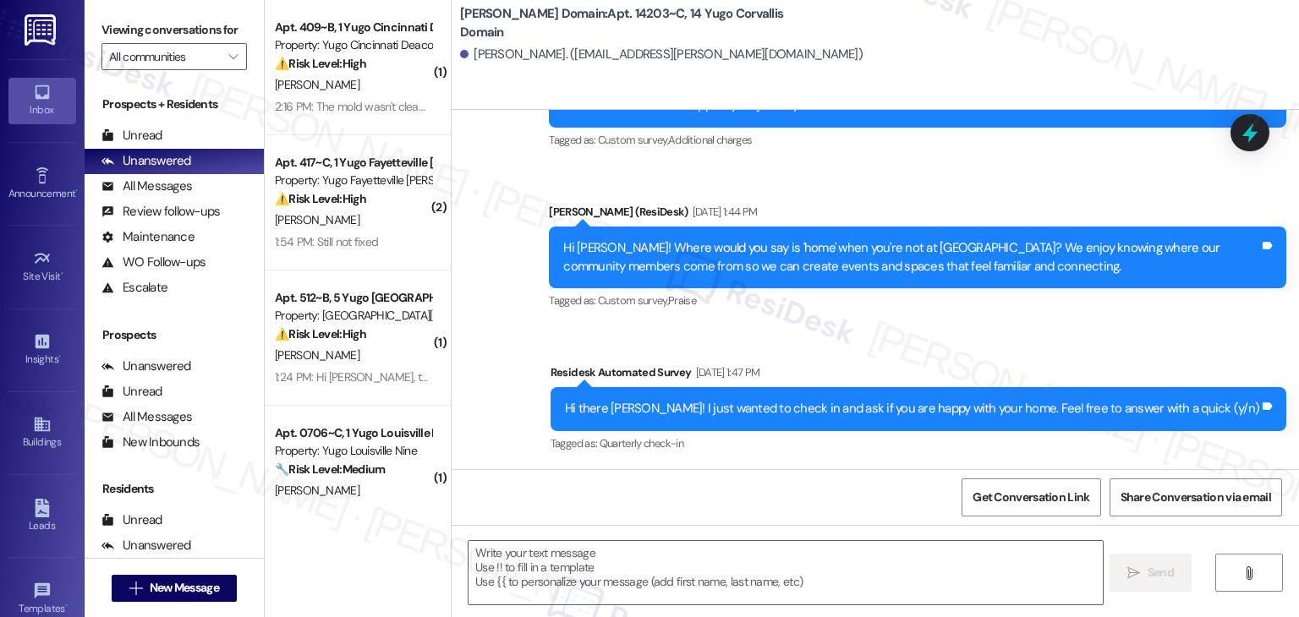
click at [714, 468] on div "Lease started Dec 15, 2024 at 6:00 PM Survey, sent via SMS Residesk Automated S…" at bounding box center [875, 418] width 847 height 617
click at [693, 594] on textarea at bounding box center [784, 572] width 633 height 63
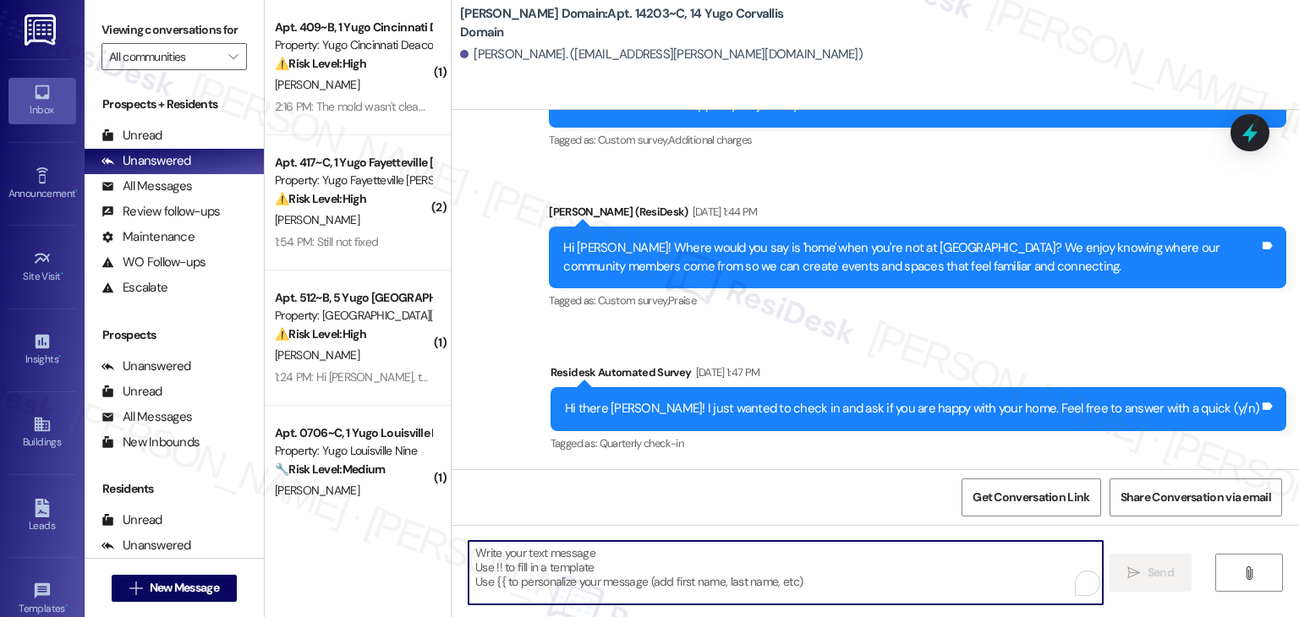
paste textarea "Hi {{first_name}}, As your lease comes to an end this month, please remember to…"
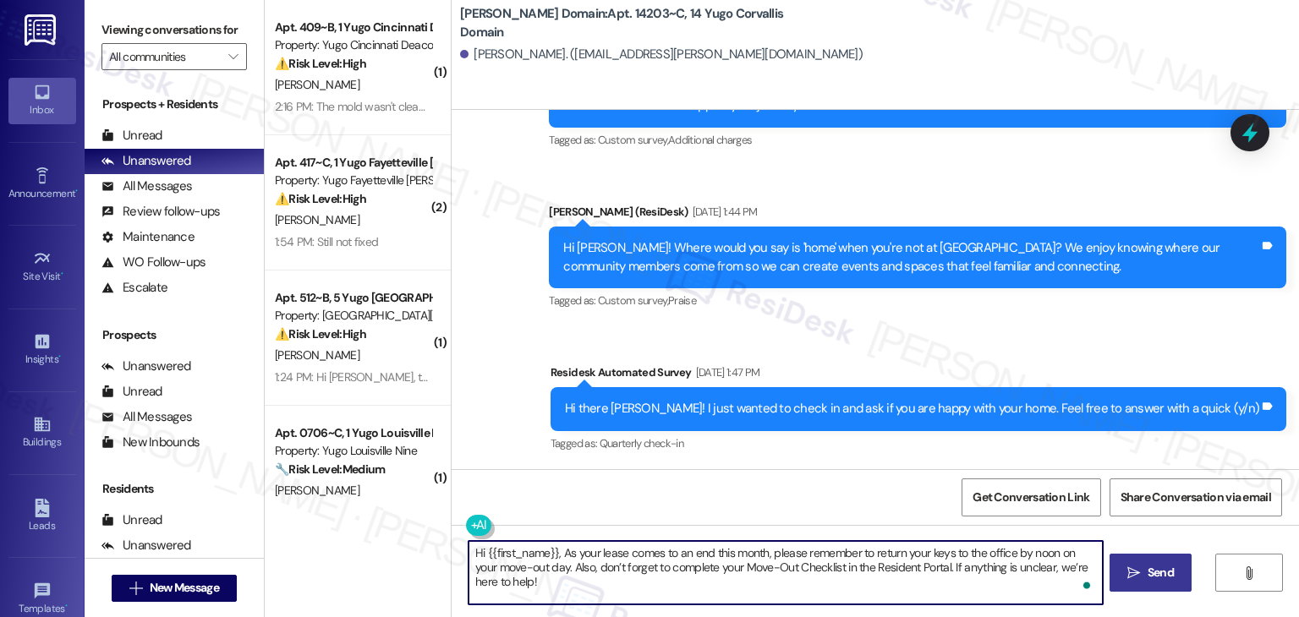
type textarea "Hi {{first_name}}, As your lease comes to an end this month, please remember to…"
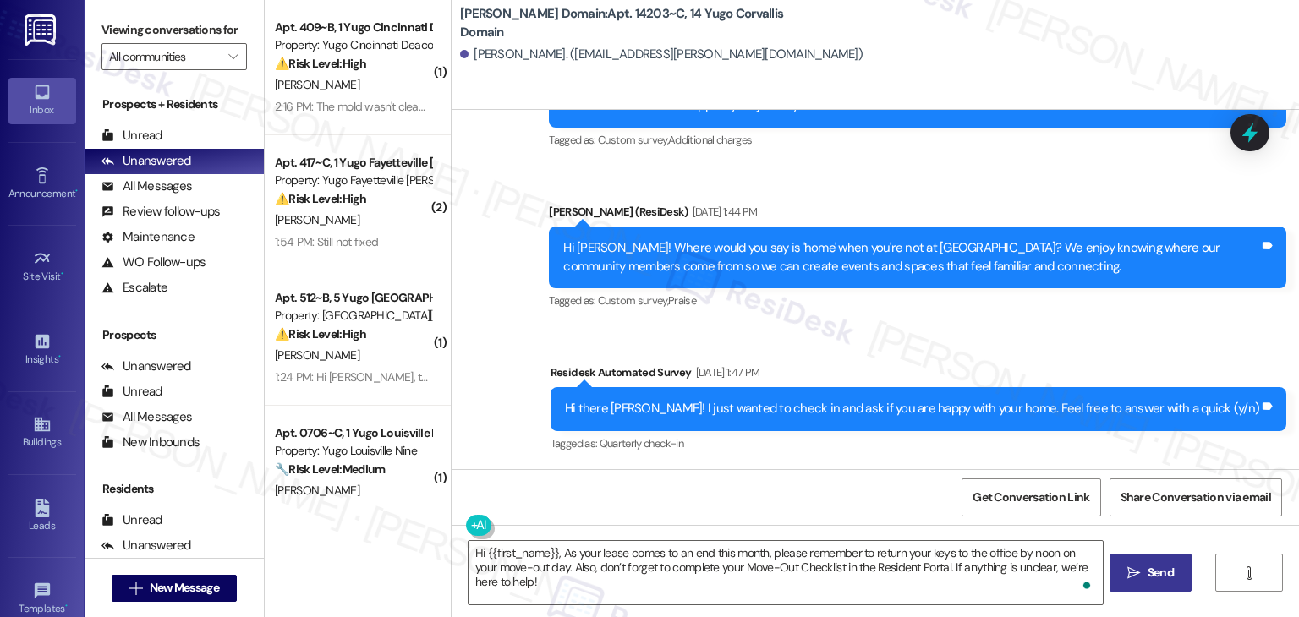
click at [1133, 571] on icon "" at bounding box center [1133, 574] width 13 height 14
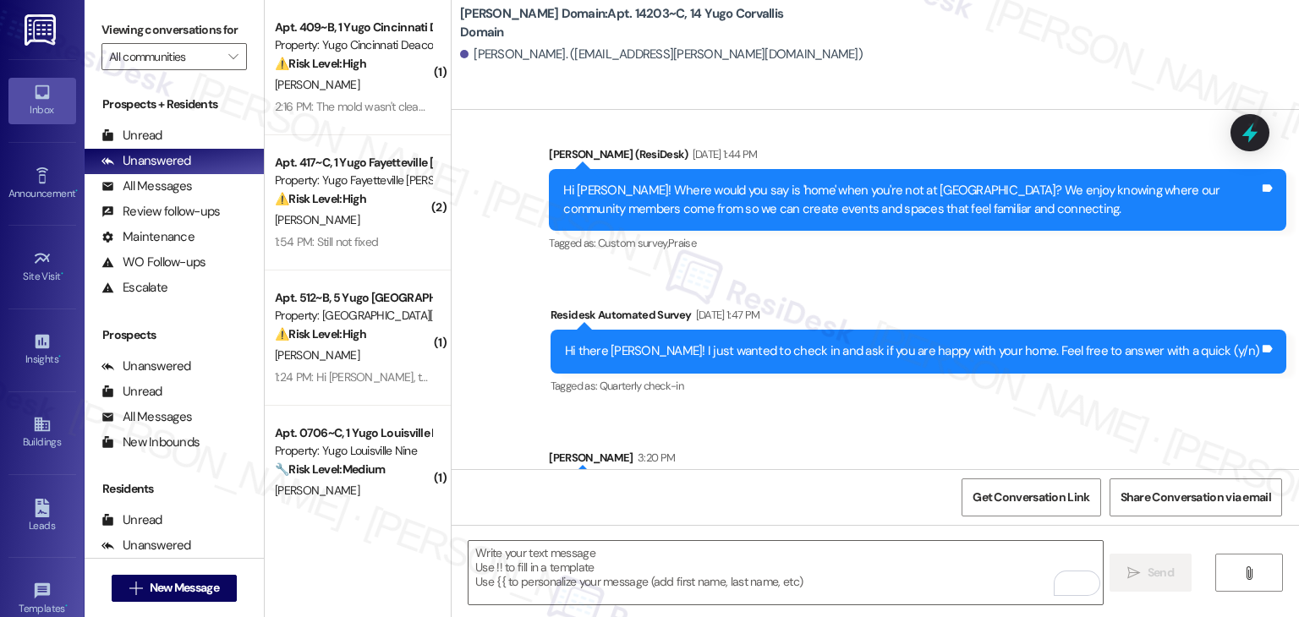
scroll to position [516, 0]
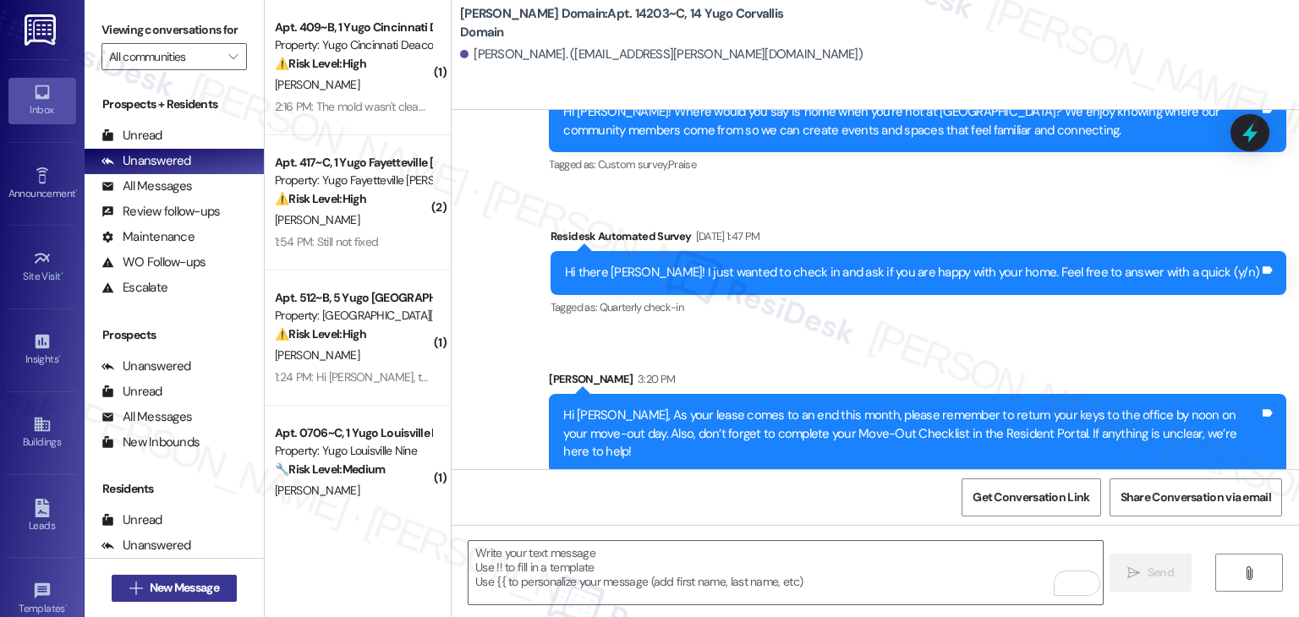
click at [196, 577] on button " New Message" at bounding box center [174, 588] width 125 height 27
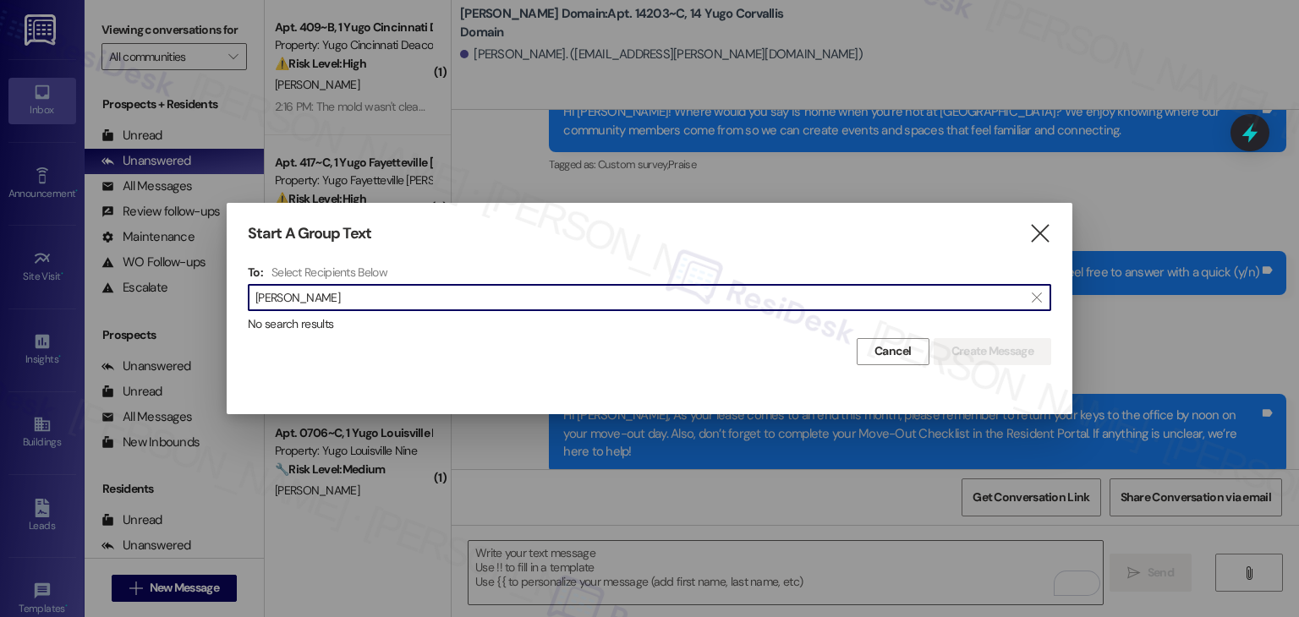
click at [294, 302] on input "Sabine Sawaya" at bounding box center [639, 298] width 768 height 24
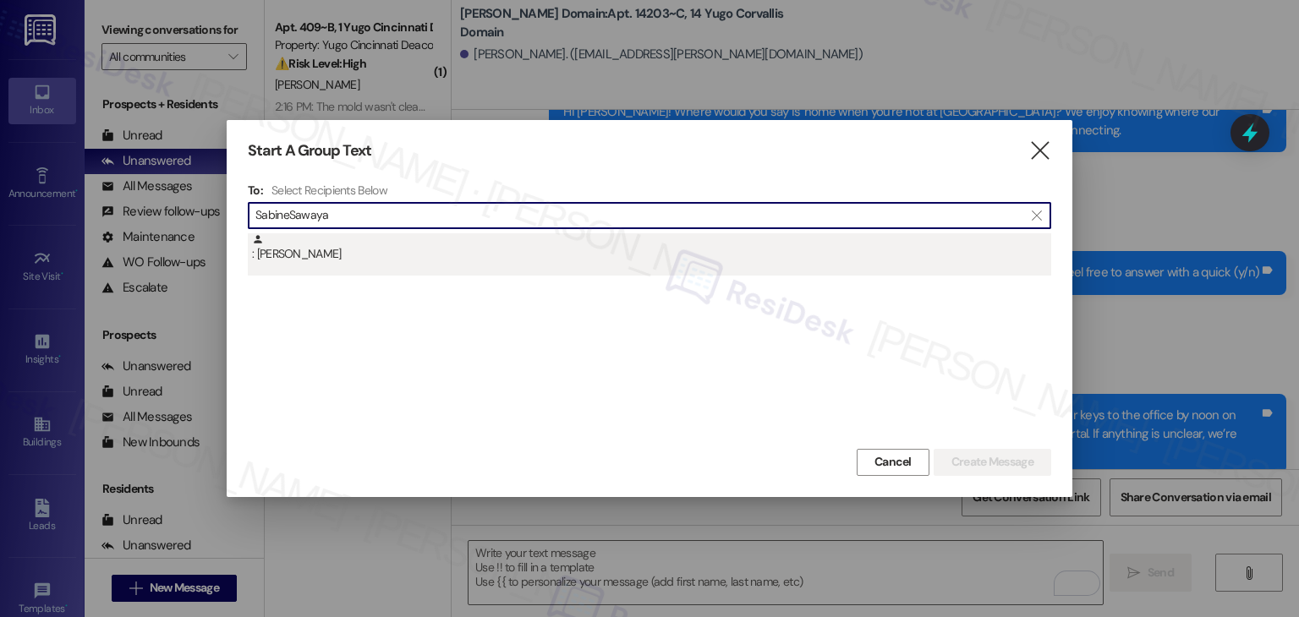
type input "SabineSawaya"
click at [331, 251] on div ": Sabine Sawaya" at bounding box center [651, 248] width 799 height 30
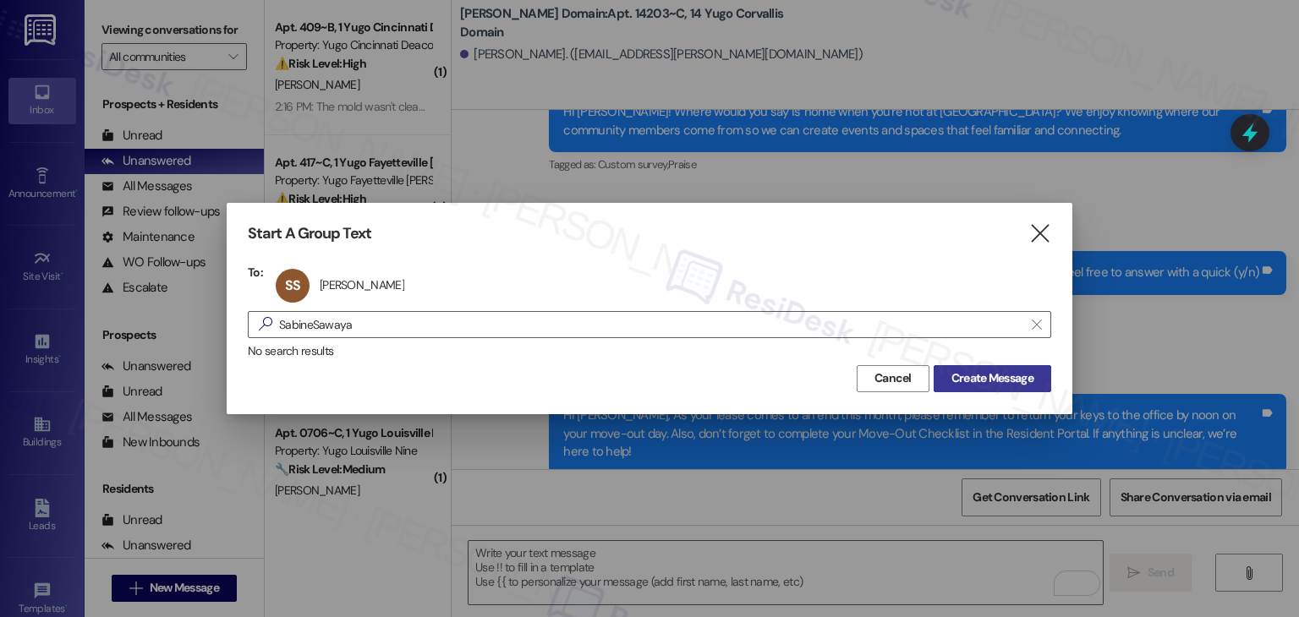
click at [980, 376] on span "Create Message" at bounding box center [992, 379] width 82 height 18
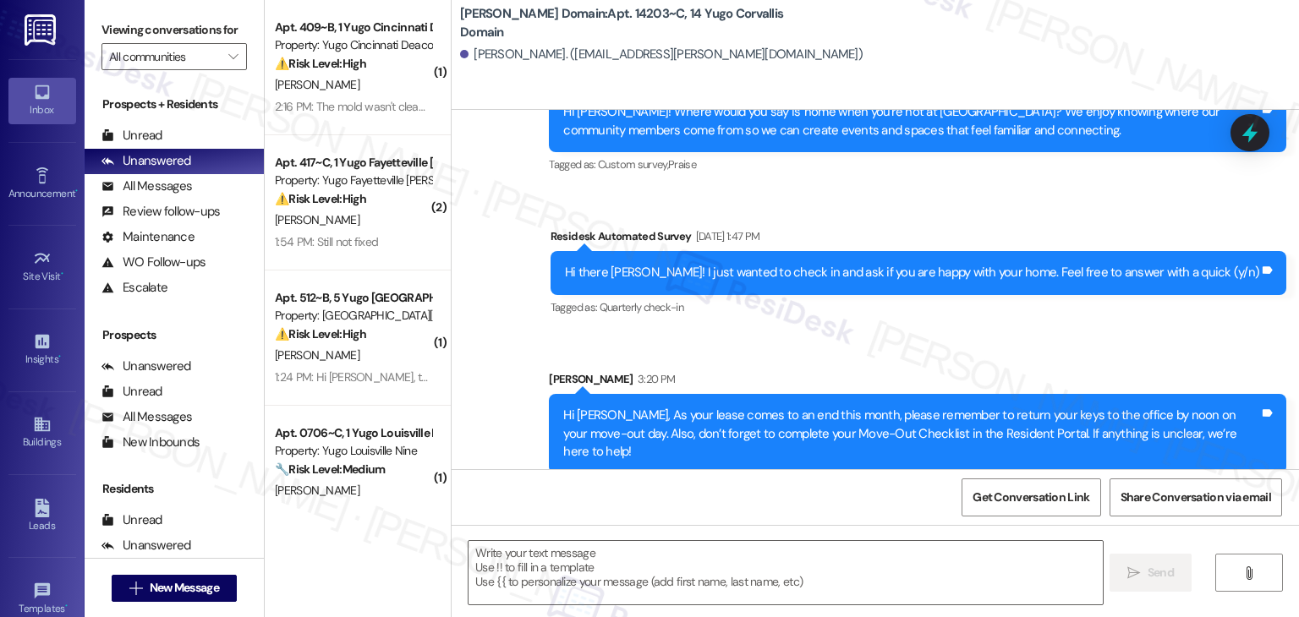
type textarea "Fetching suggested responses. Please feel free to read through the conversation…"
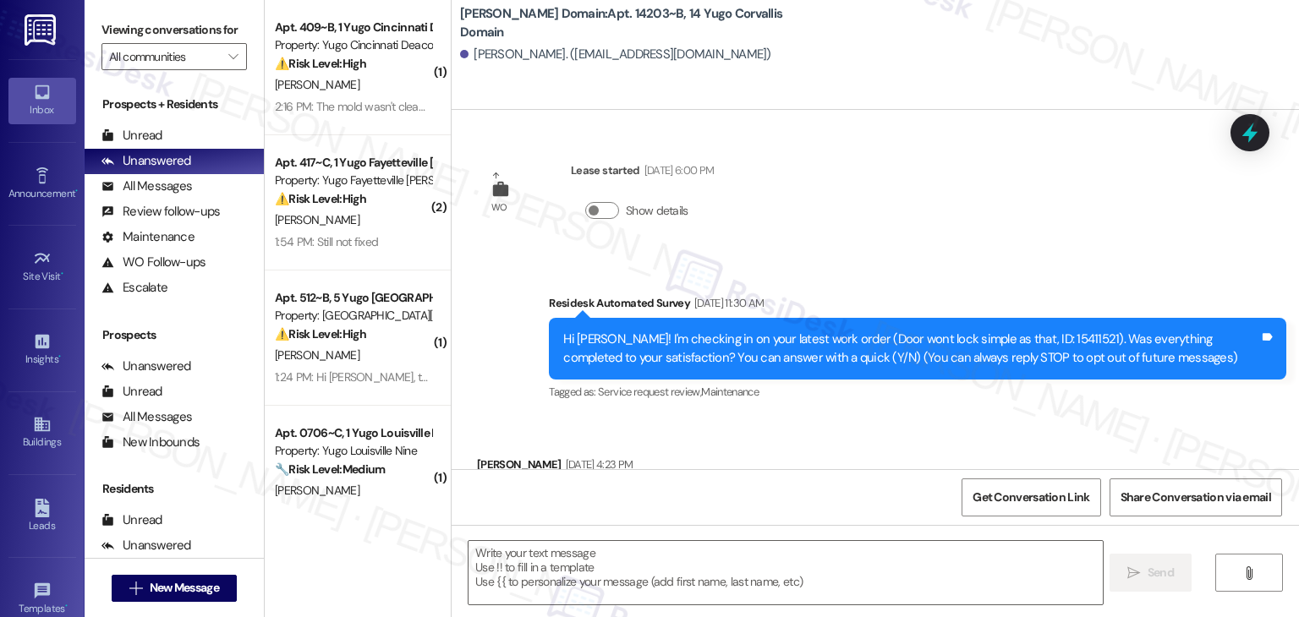
scroll to position [91, 0]
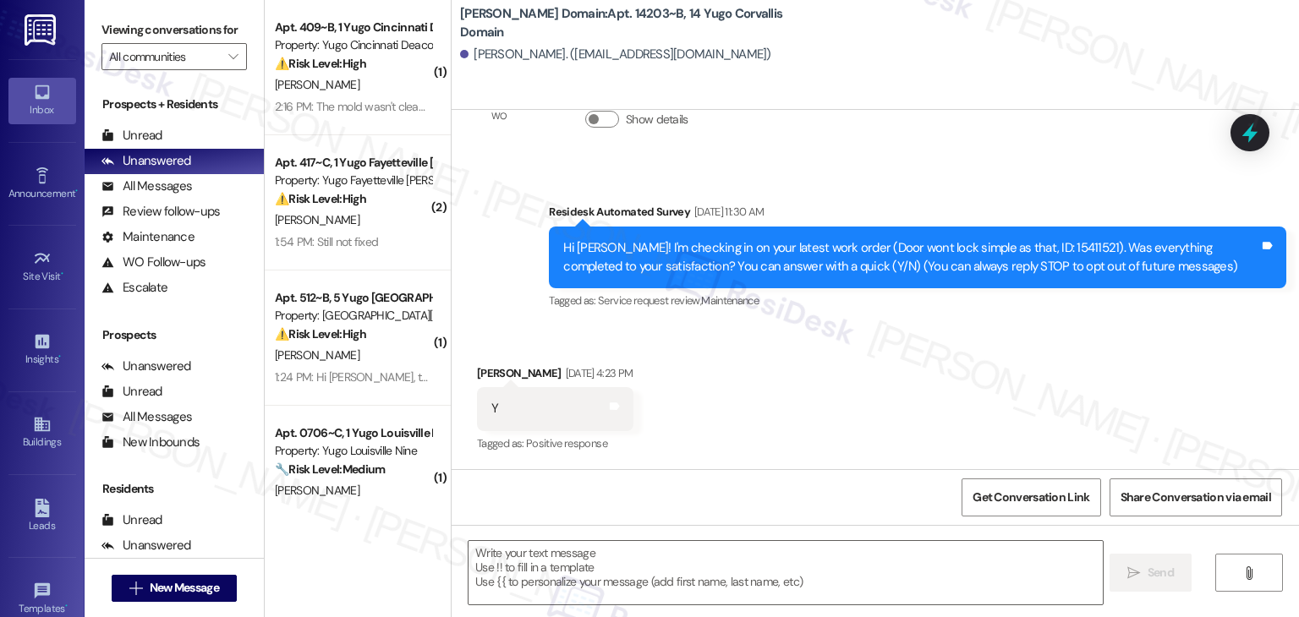
type textarea "Fetching suggested responses. Please feel free to read through the conversation…"
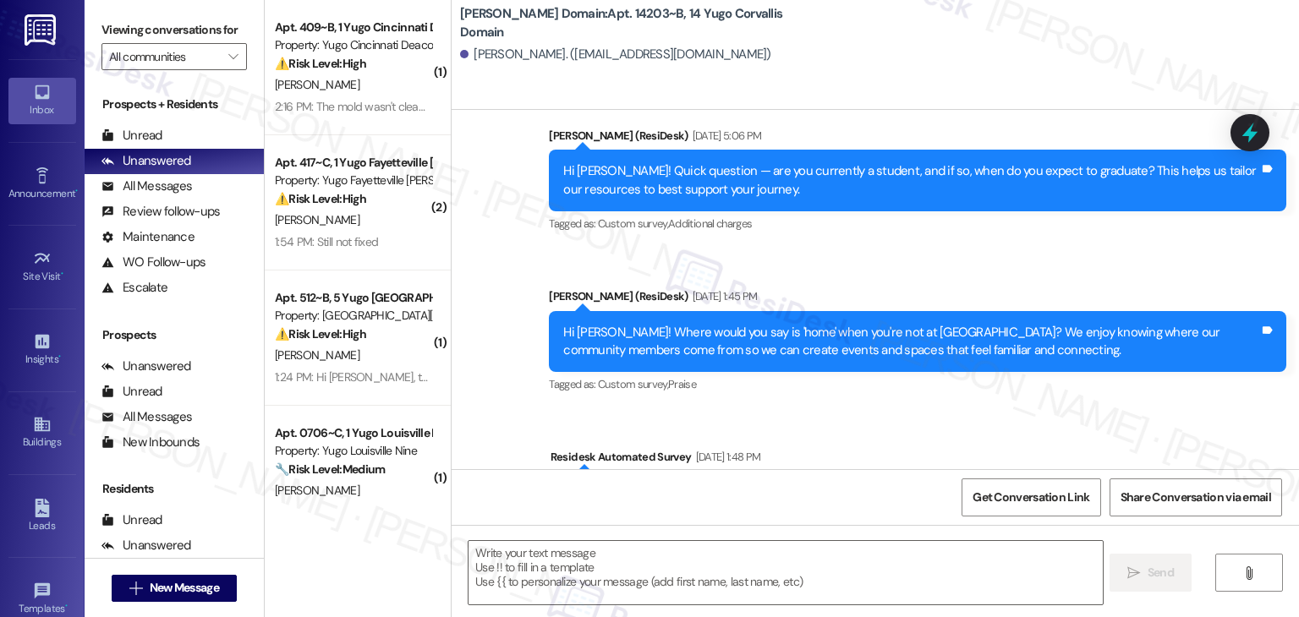
scroll to position [997, 0]
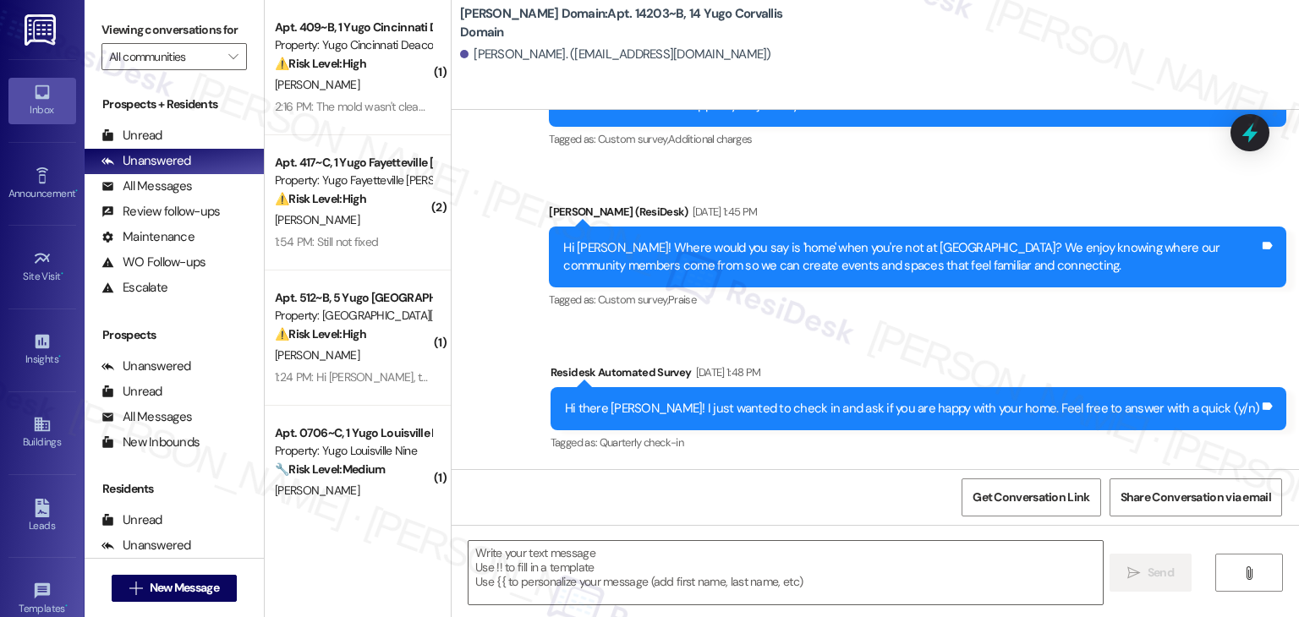
click at [549, 364] on div "Sent via SMS Sarah (ResiDesk) Mar 10, 2025 at 6:33 PM Hey Sabine, great to hear…" at bounding box center [875, 15] width 847 height 905
click at [592, 568] on textarea at bounding box center [784, 572] width 633 height 63
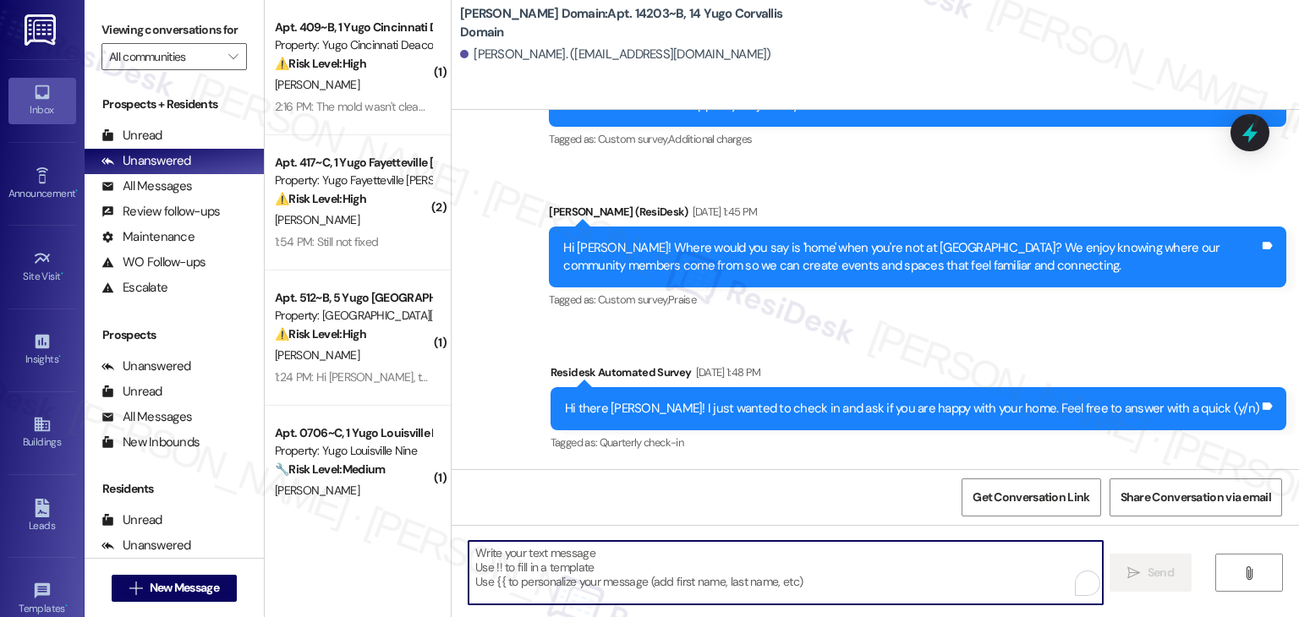
paste textarea "Hi {{first_name}}, As your lease comes to an end this month, please remember to…"
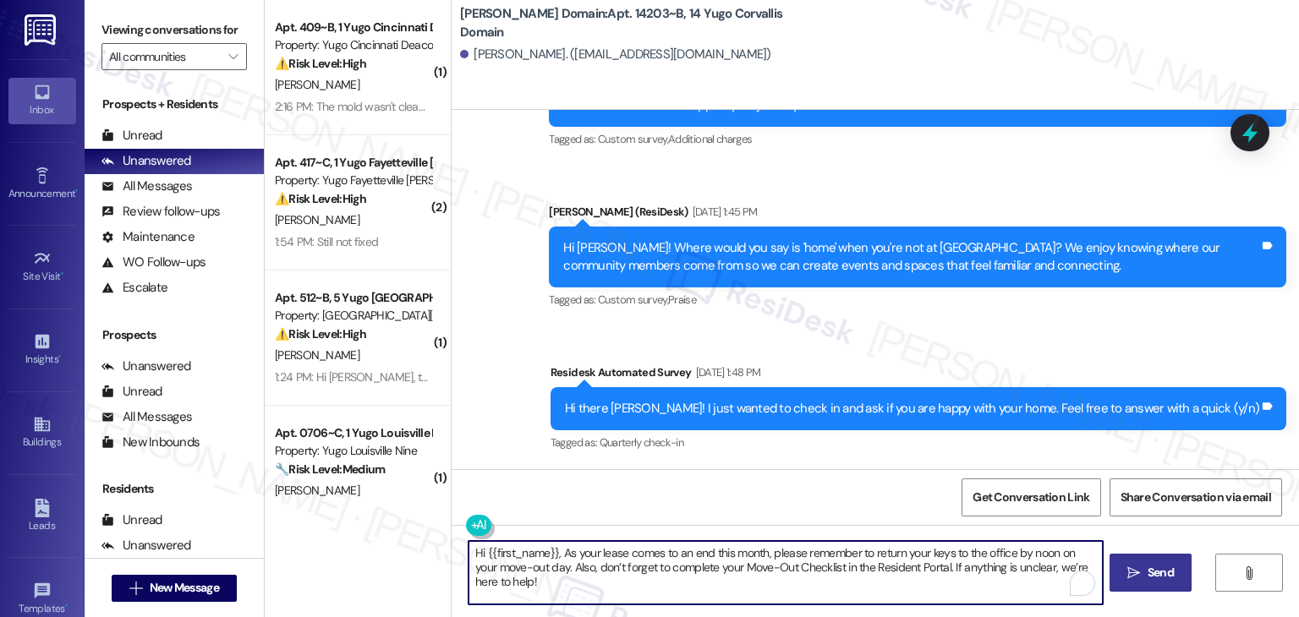
type textarea "Hi {{first_name}}, As your lease comes to an end this month, please remember to…"
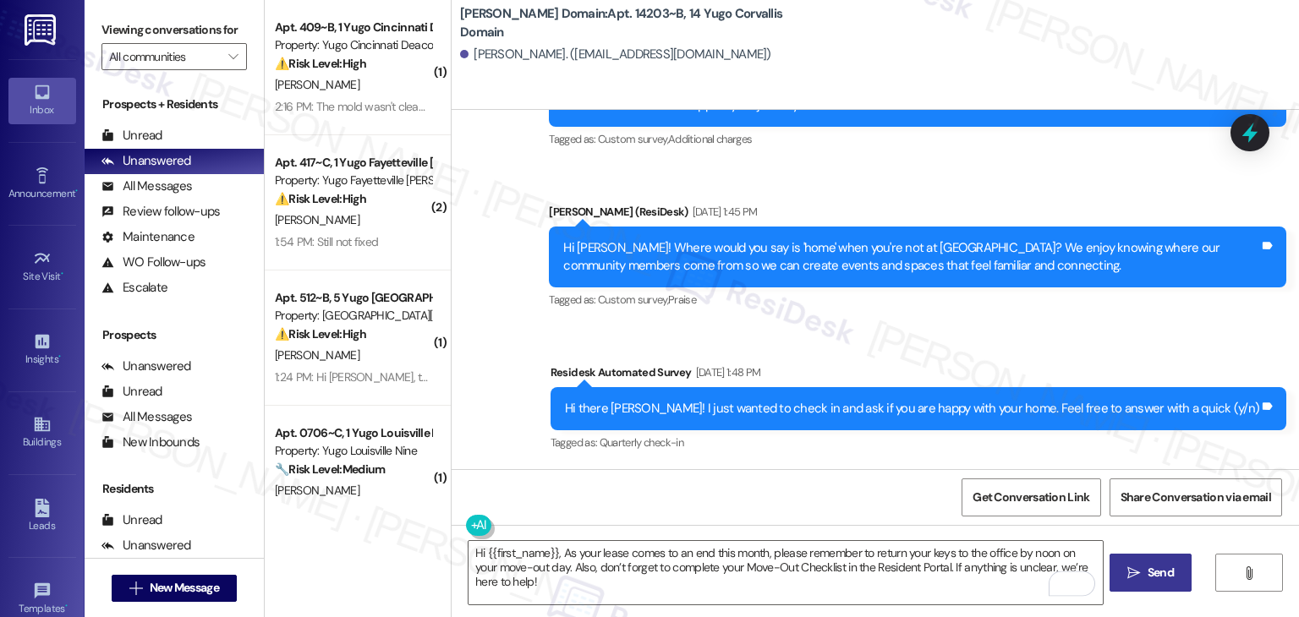
click at [1144, 566] on span "Send" at bounding box center [1160, 573] width 33 height 18
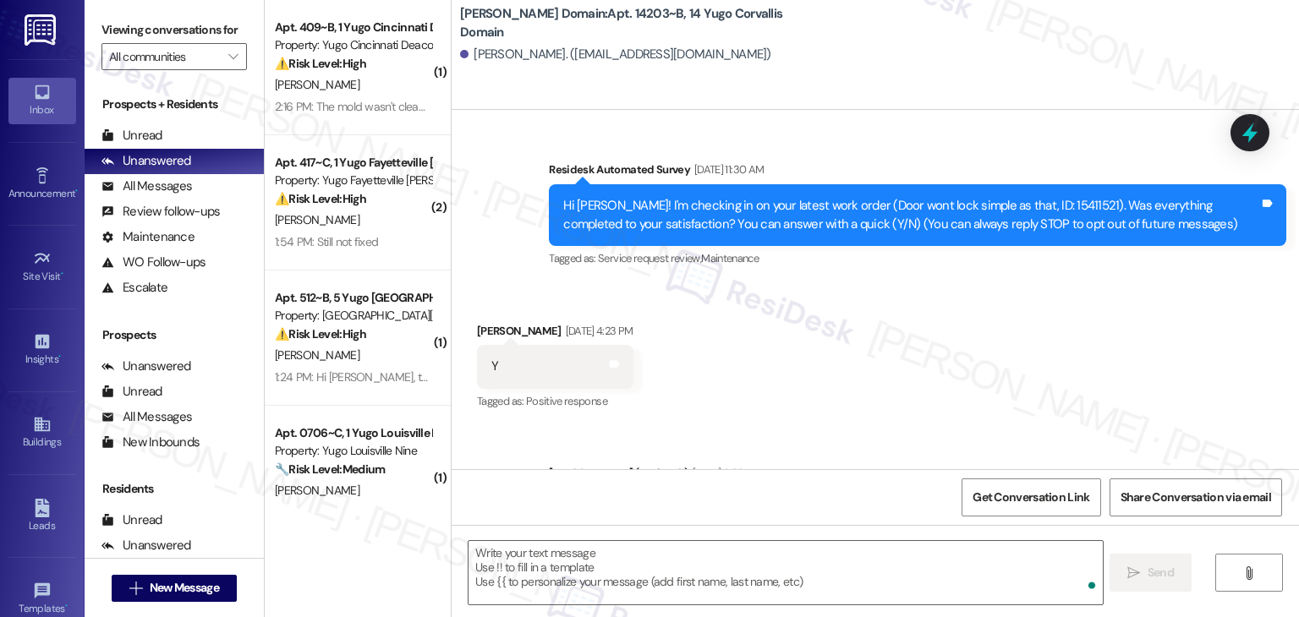
scroll to position [91, 0]
